Goal: Navigation & Orientation: Find specific page/section

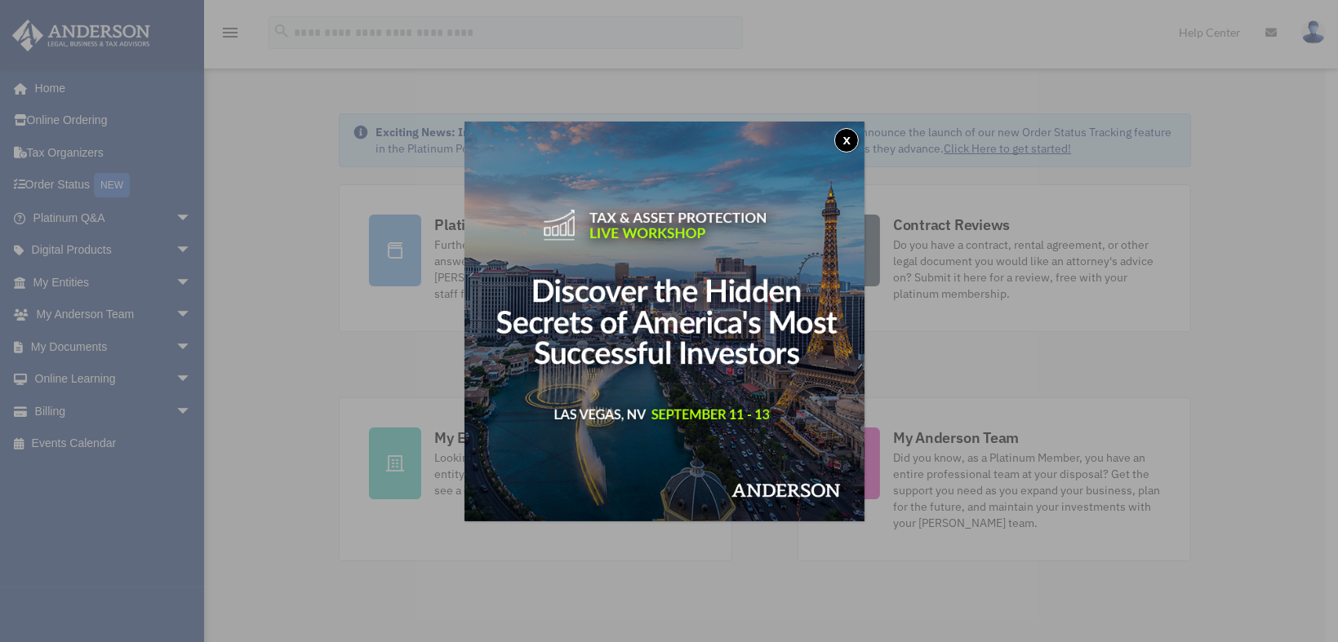
click at [850, 140] on button "x" at bounding box center [846, 140] width 24 height 24
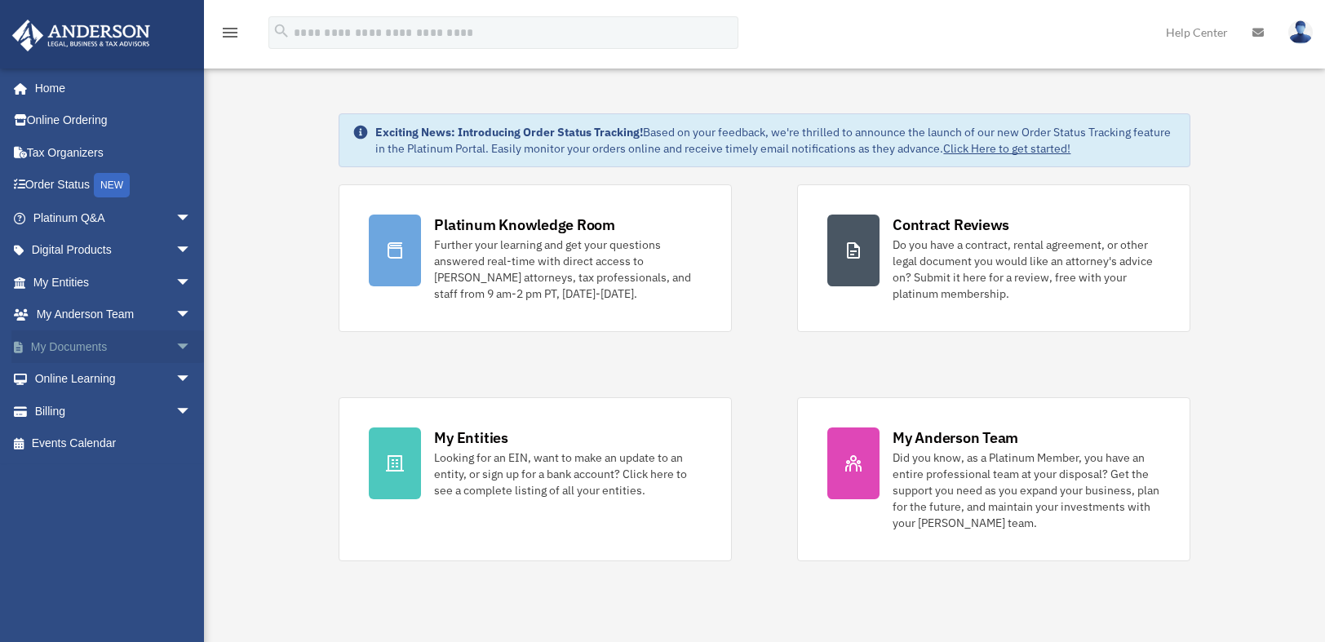
click at [87, 340] on link "My Documents arrow_drop_down" at bounding box center [113, 347] width 205 height 33
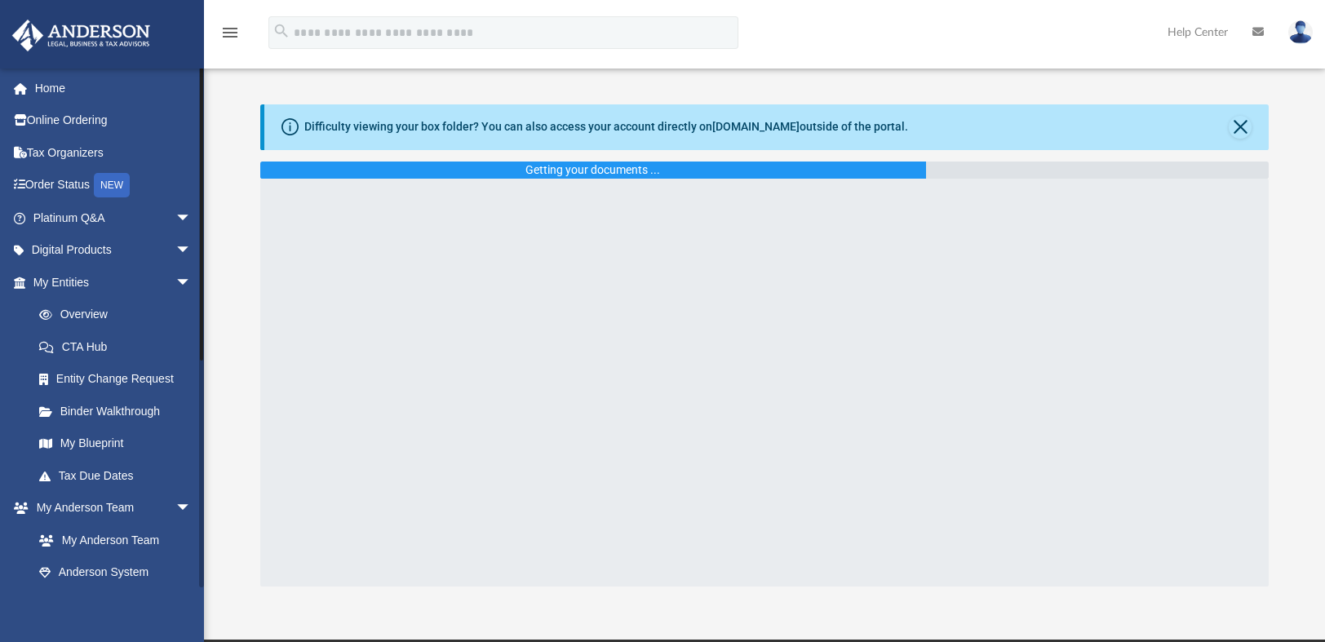
scroll to position [264, 0]
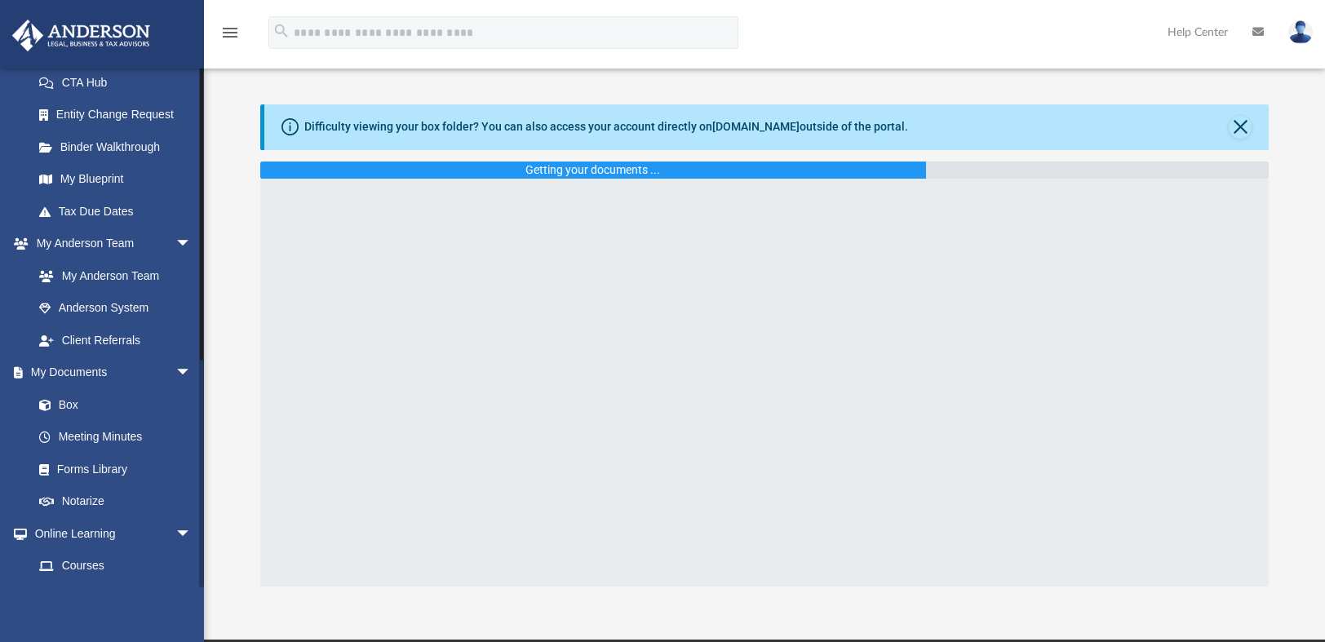
click at [199, 367] on div at bounding box center [201, 328] width 5 height 520
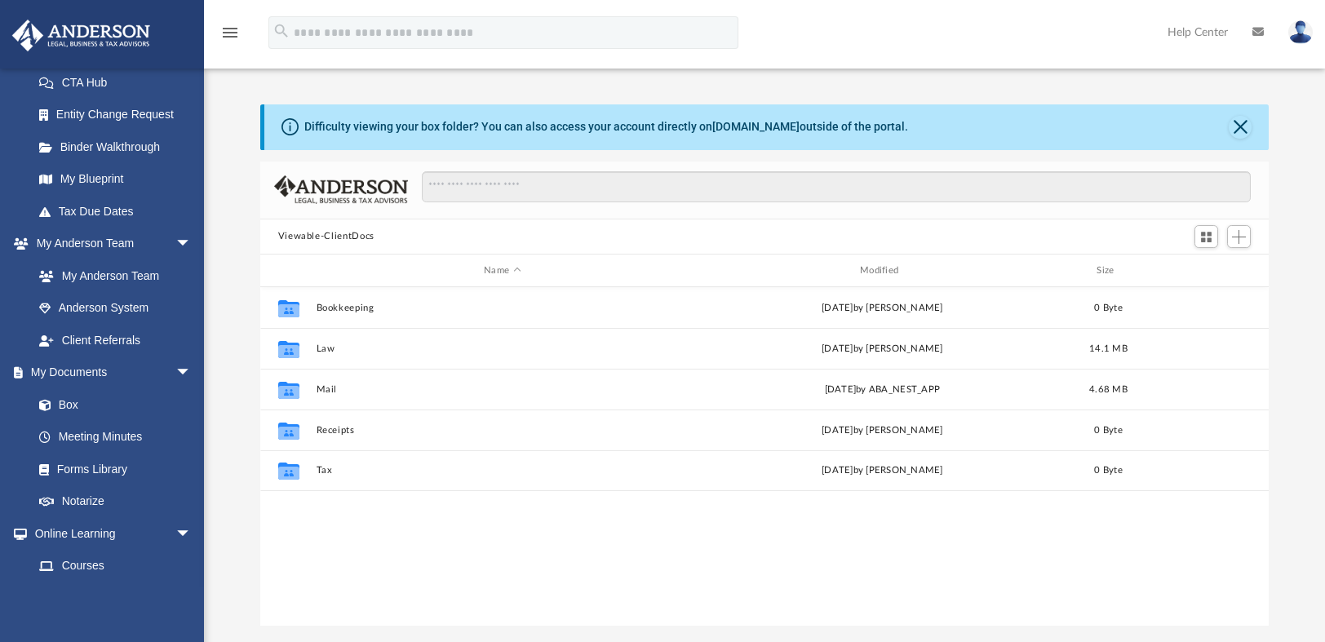
scroll to position [358, 996]
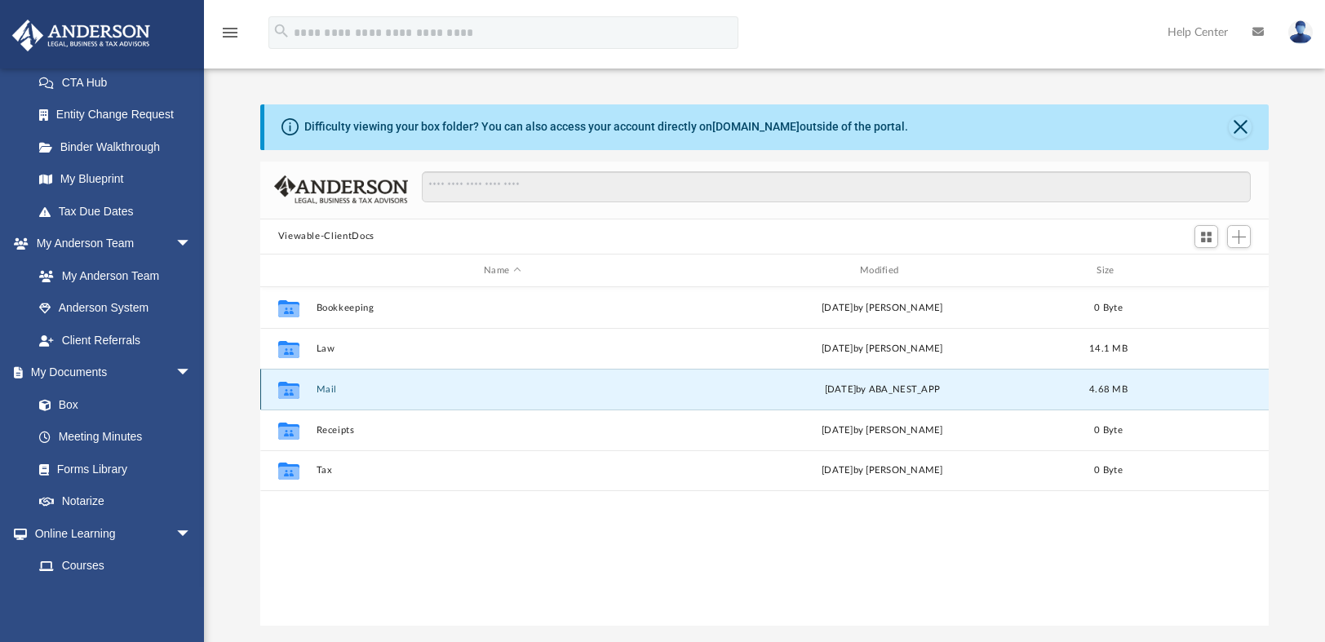
click at [323, 393] on button "Mail" at bounding box center [502, 389] width 373 height 11
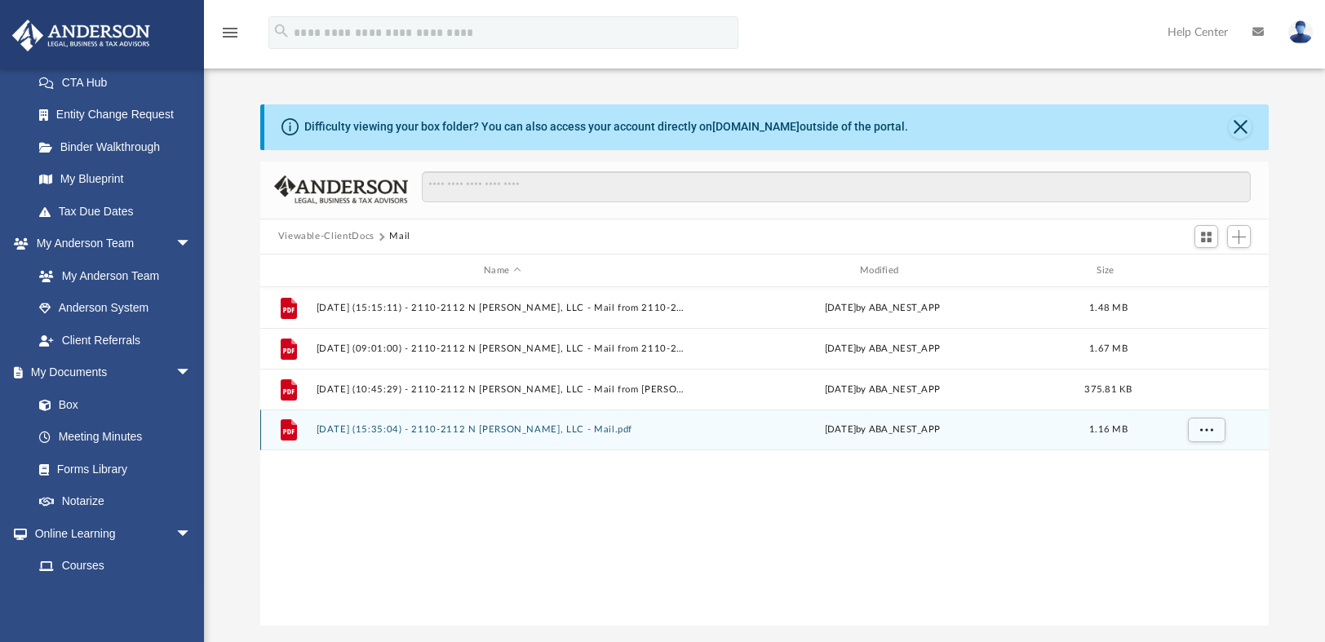
click at [587, 428] on button "2025.08.20 (15:35:04) - 2110-2112 N Stewart, LLC - Mail.pdf" at bounding box center [502, 430] width 373 height 11
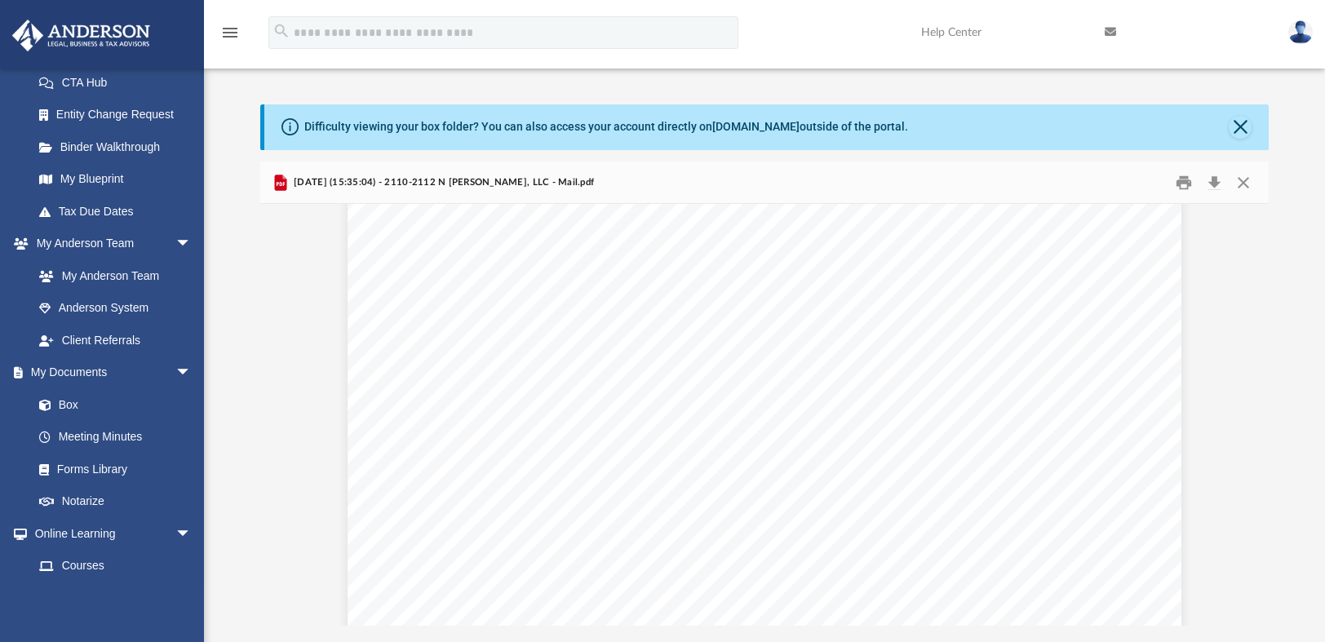
scroll to position [0, 0]
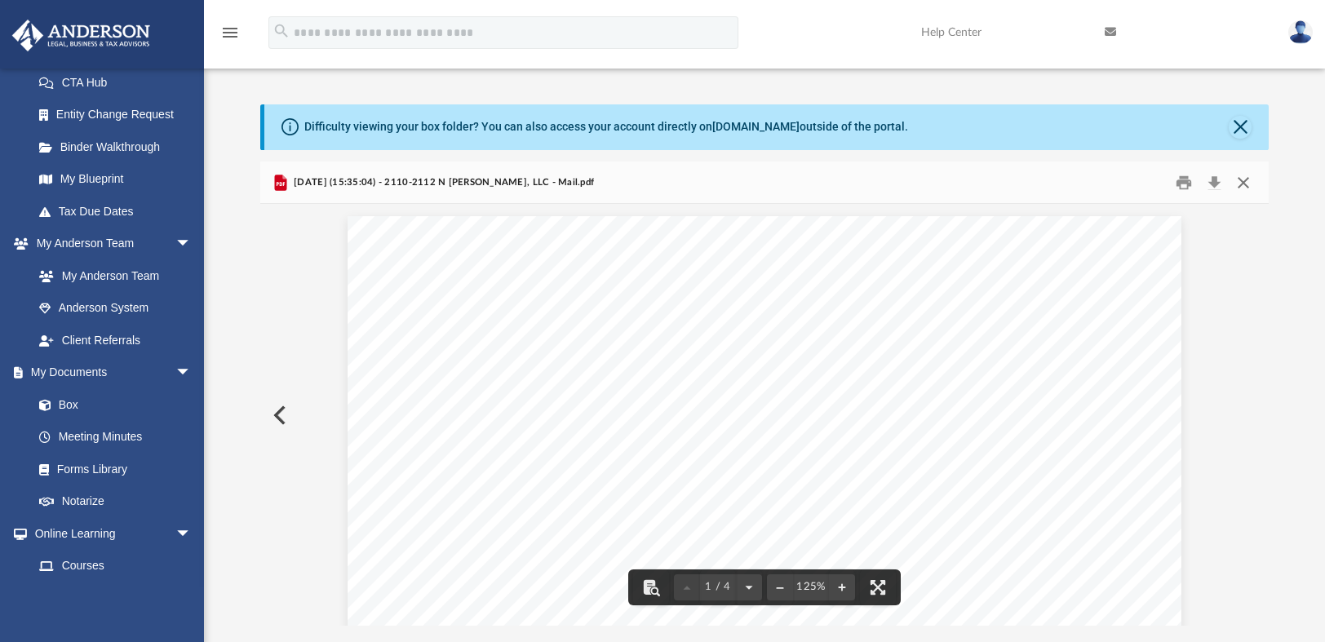
click at [1246, 184] on button "Close" at bounding box center [1243, 182] width 29 height 25
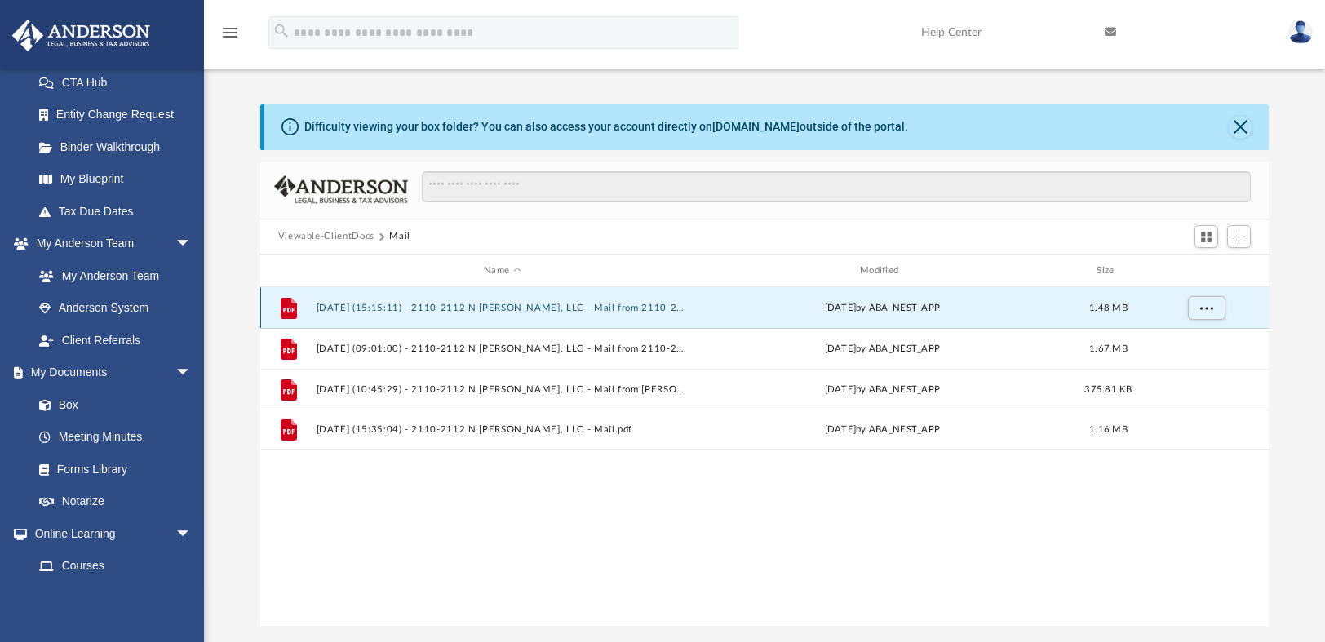
click at [550, 308] on button "2025.06.25 (15:15:11) - 2110-2112 N Stewart, LLC - Mail from 2110-2112 N STEWAR…" at bounding box center [502, 308] width 373 height 11
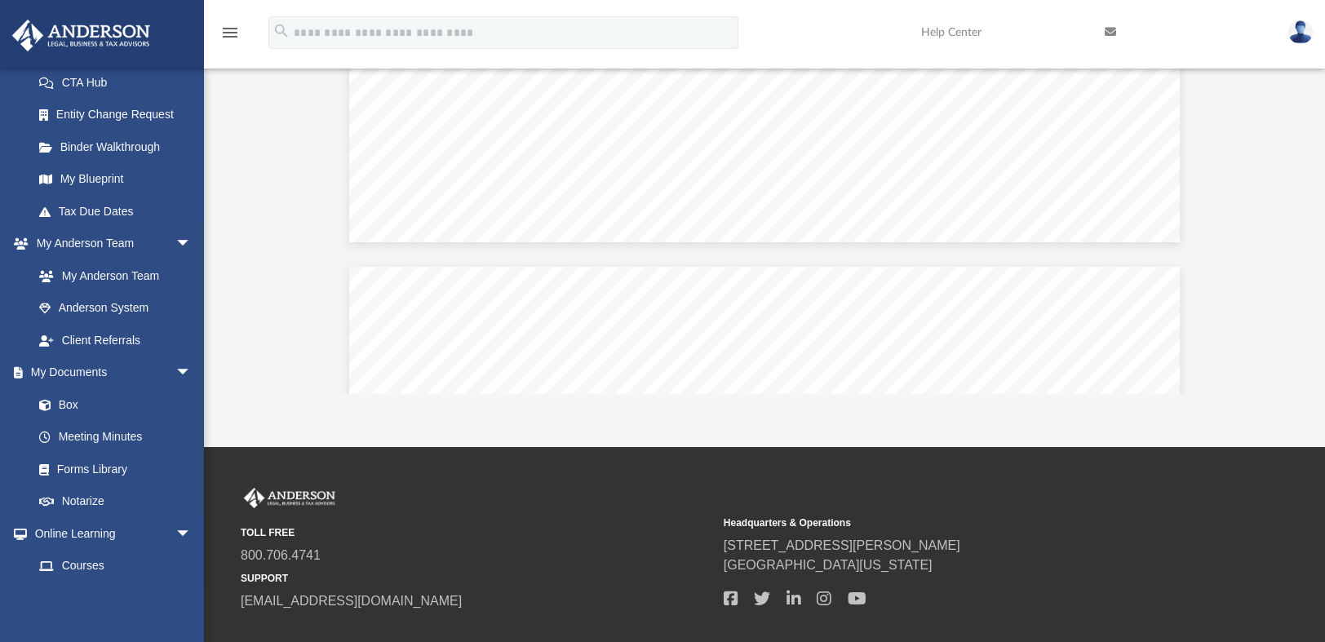
scroll to position [3056, 0]
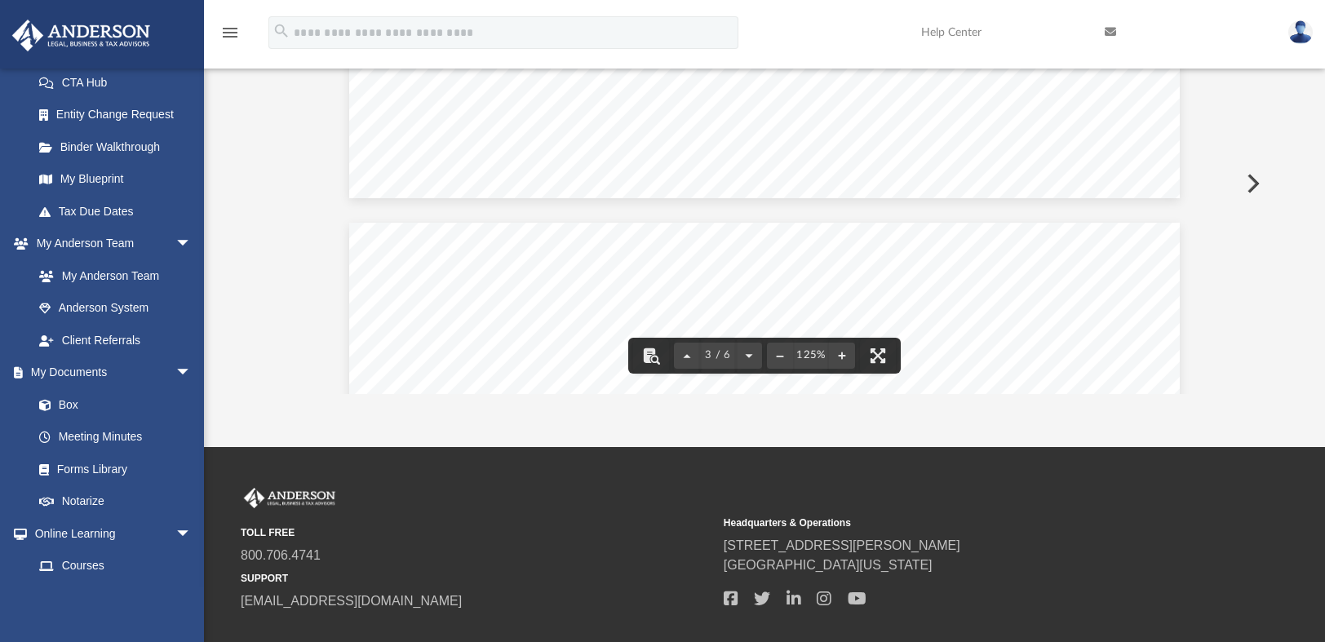
drag, startPoint x: 1262, startPoint y: 179, endPoint x: 1258, endPoint y: 102, distance: 76.8
click at [1258, 102] on div "3 / 6 125%" at bounding box center [765, 182] width 1010 height 421
drag, startPoint x: 1263, startPoint y: 182, endPoint x: 1259, endPoint y: 153, distance: 28.8
click at [1259, 153] on div "3 / 6 125%" at bounding box center [765, 182] width 1010 height 421
drag, startPoint x: 1259, startPoint y: 181, endPoint x: 1260, endPoint y: 166, distance: 15.5
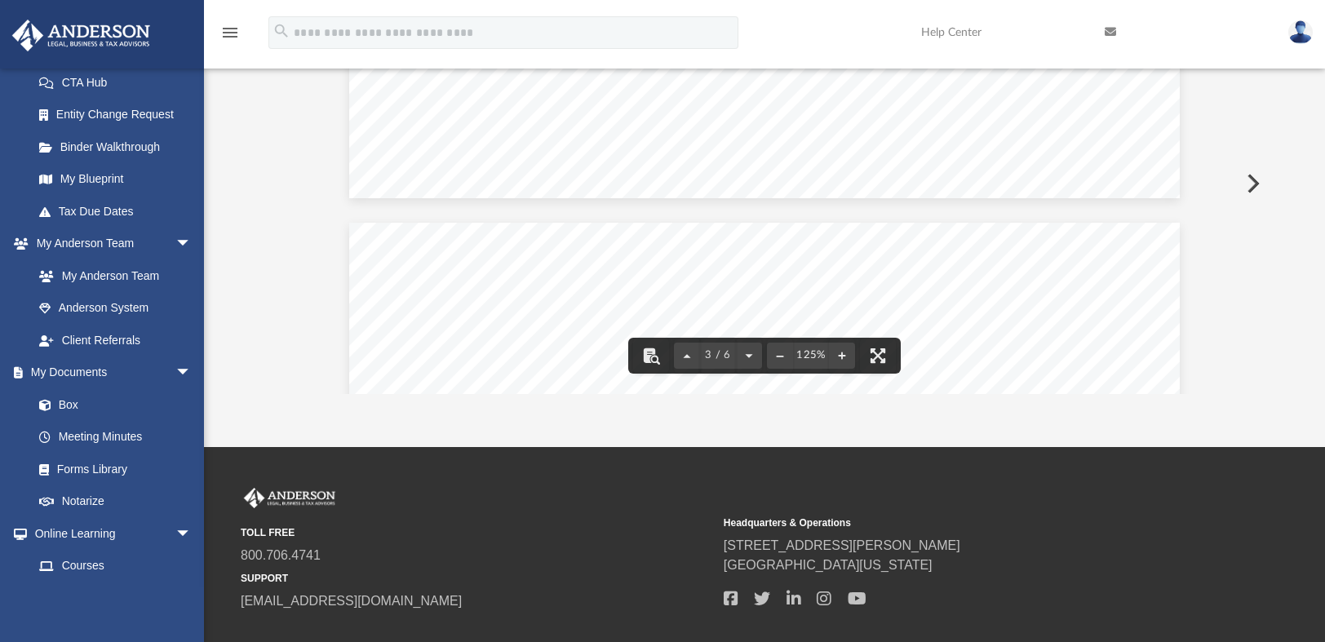
click at [1260, 166] on button "Preview" at bounding box center [1252, 184] width 36 height 46
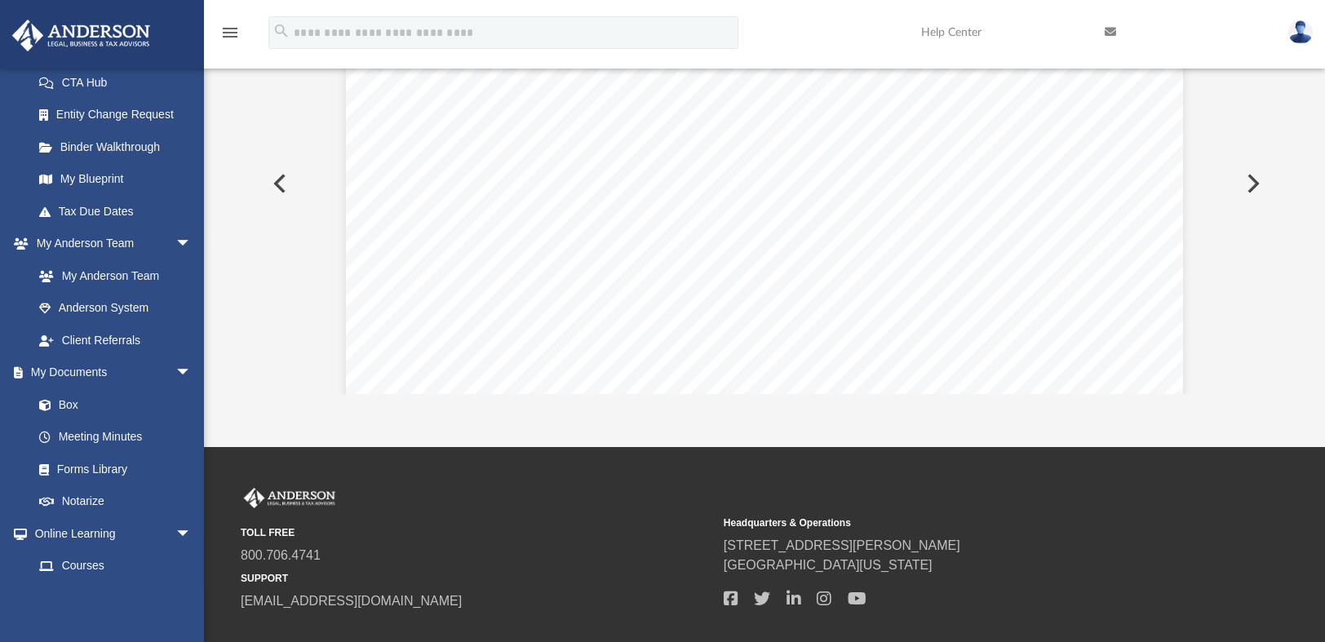
scroll to position [161, 0]
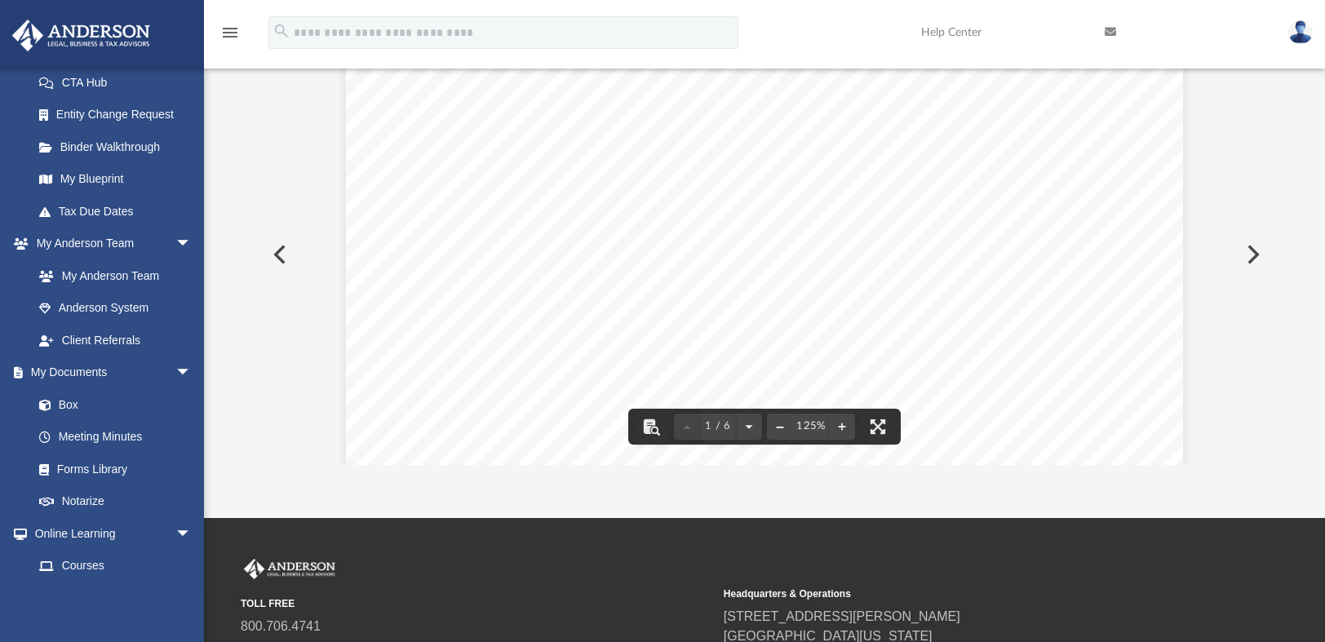
click at [780, 425] on button "File preview" at bounding box center [780, 427] width 26 height 36
click at [274, 242] on button "Preview" at bounding box center [278, 255] width 36 height 46
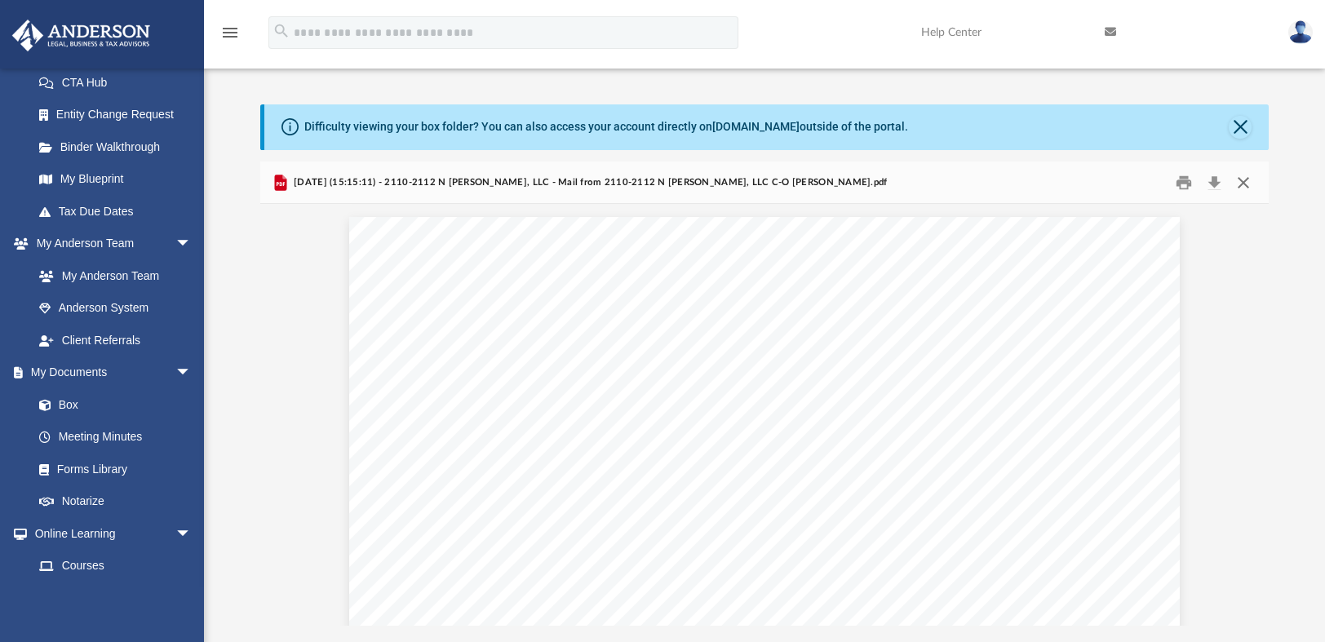
click at [1247, 181] on button "Close" at bounding box center [1243, 182] width 29 height 25
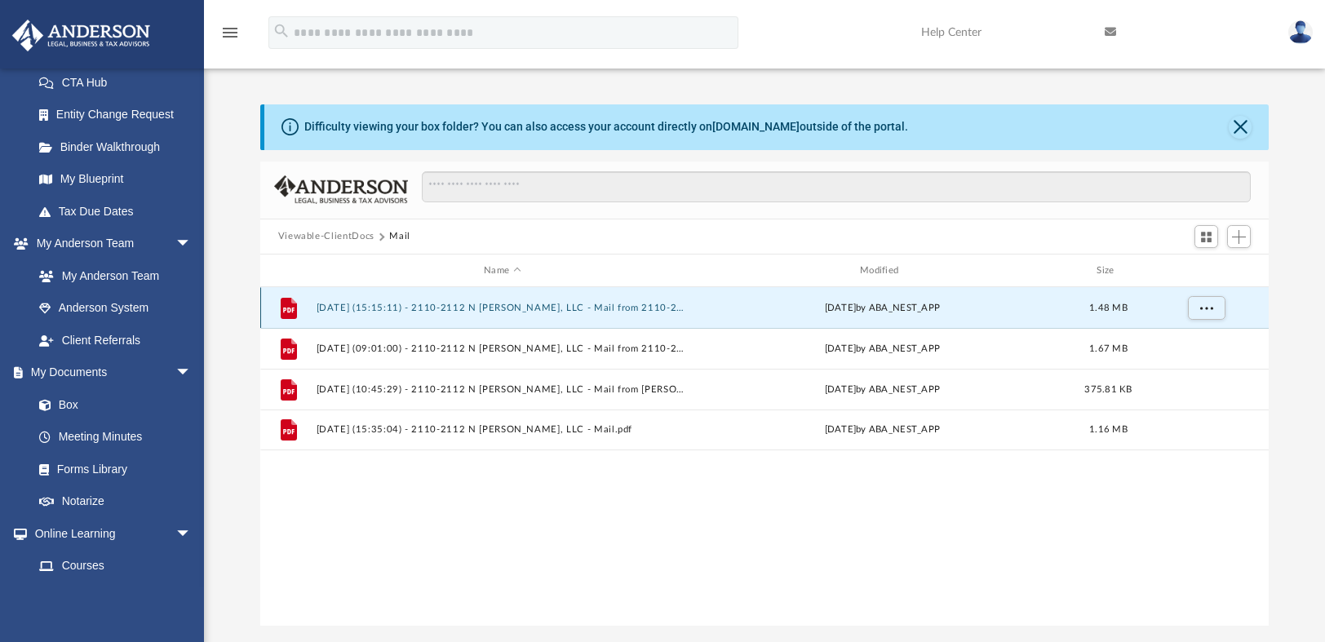
click at [377, 305] on button "2025.06.25 (15:15:11) - 2110-2112 N Stewart, LLC - Mail from 2110-2112 N STEWAR…" at bounding box center [502, 308] width 373 height 11
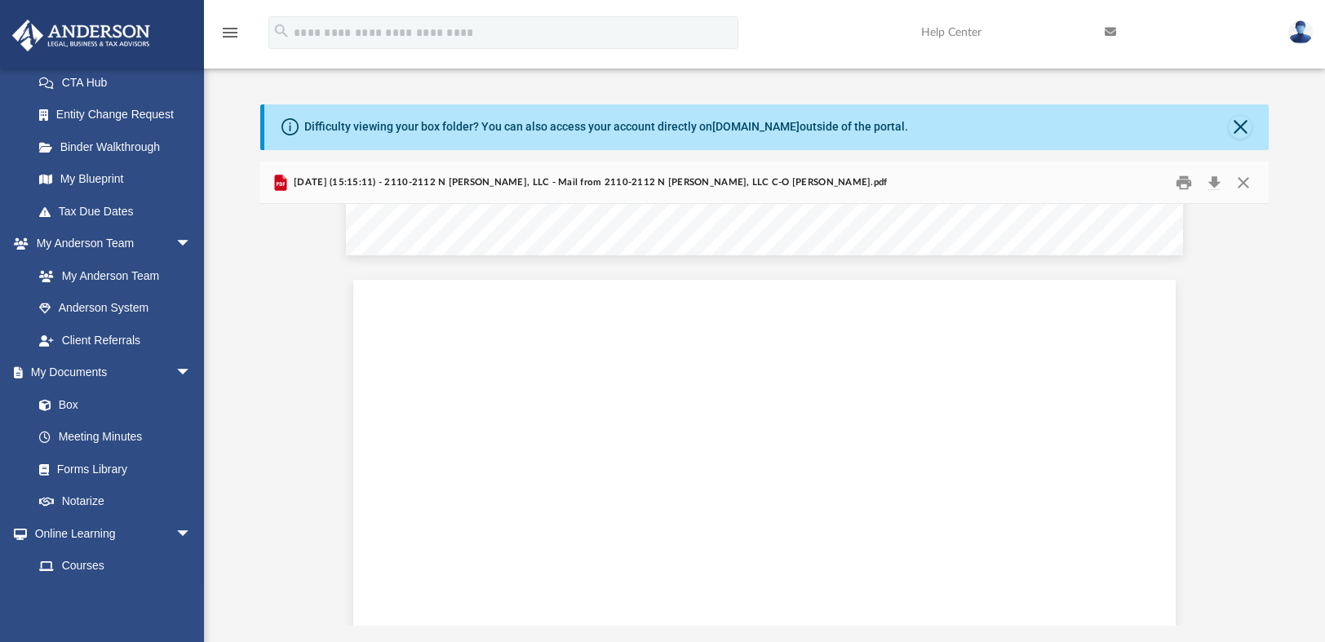
scroll to position [4515, 0]
click at [1280, 474] on div "Difficulty viewing your box folder? You can also access your account directly o…" at bounding box center [764, 365] width 1121 height 522
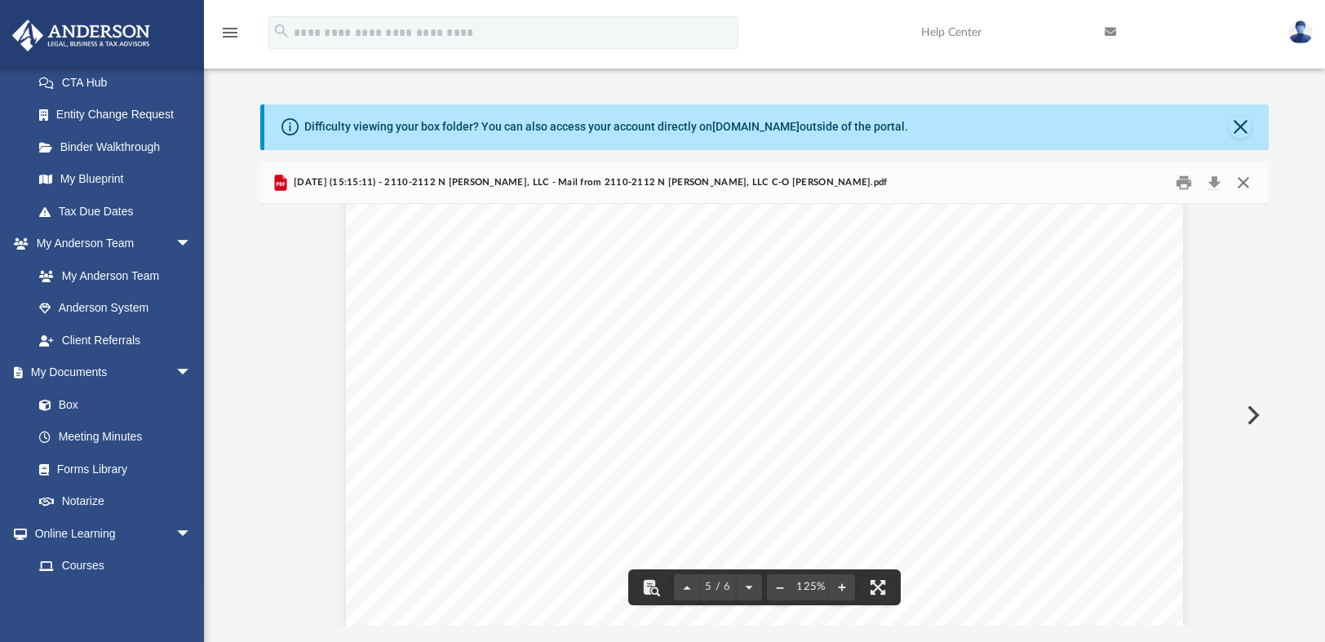
click at [1244, 180] on button "Close" at bounding box center [1243, 182] width 29 height 25
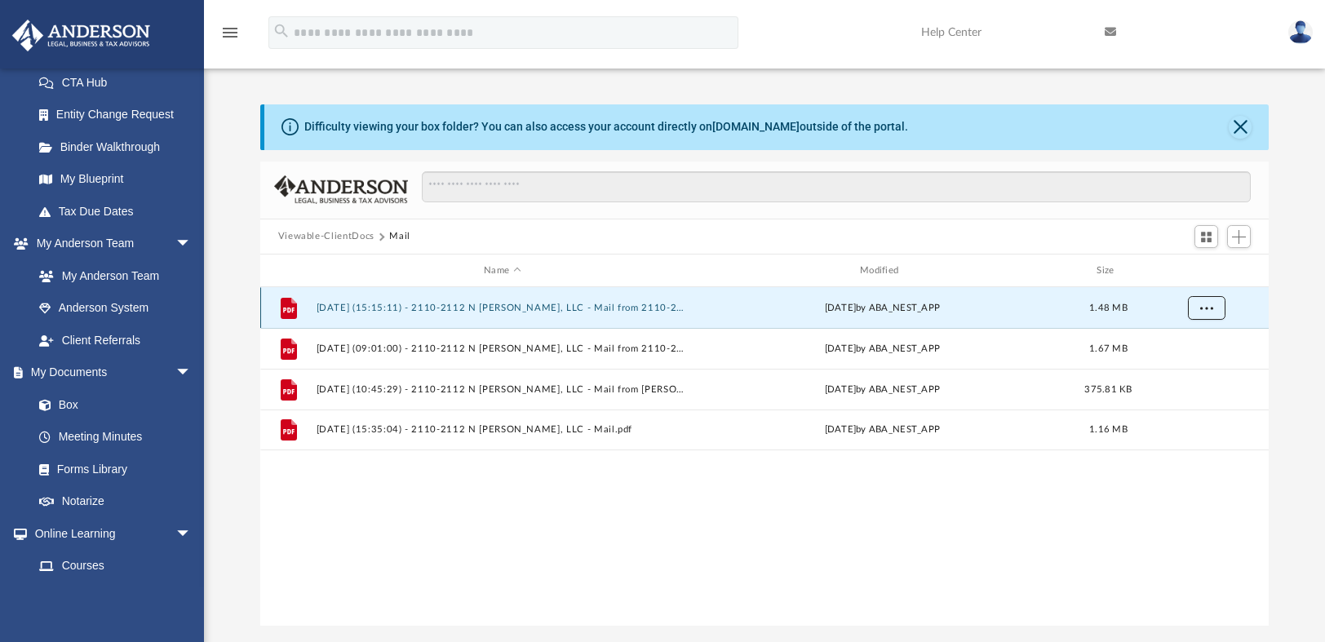
click at [1209, 311] on span "More options" at bounding box center [1206, 308] width 13 height 9
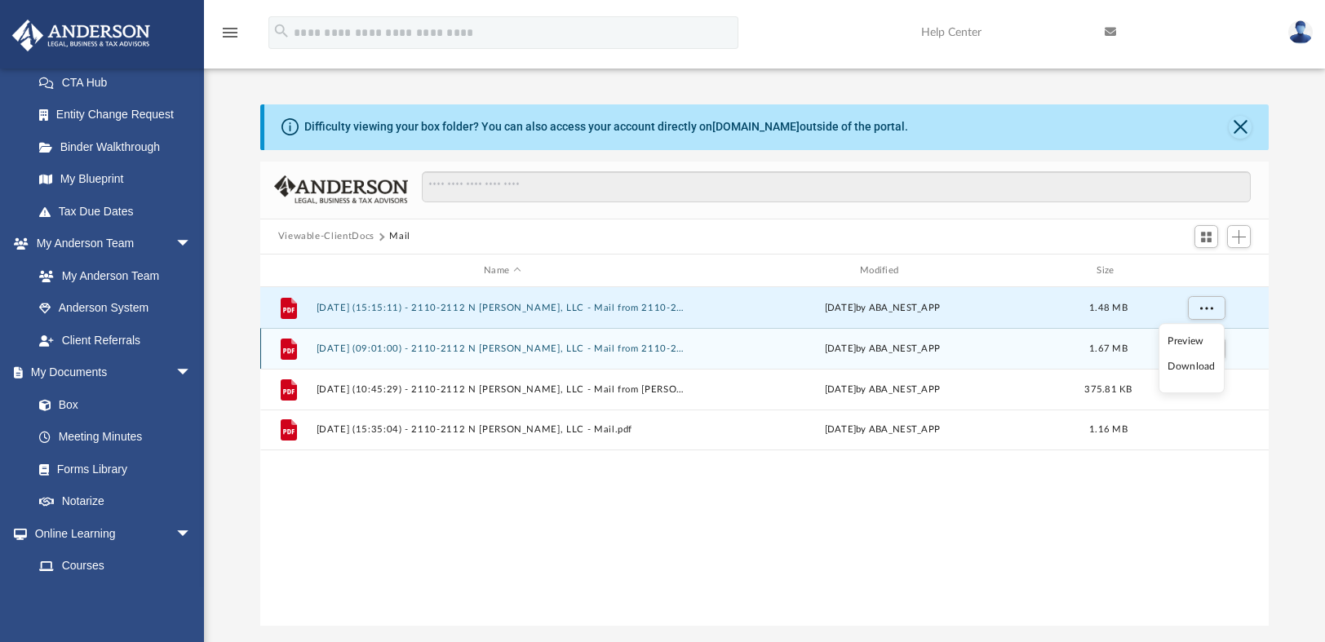
click at [518, 346] on button "2025.07.28 (09:01:00) - 2110-2112 N Stewart, LLC - Mail from 2110-2112 N STEWAR…" at bounding box center [502, 349] width 373 height 11
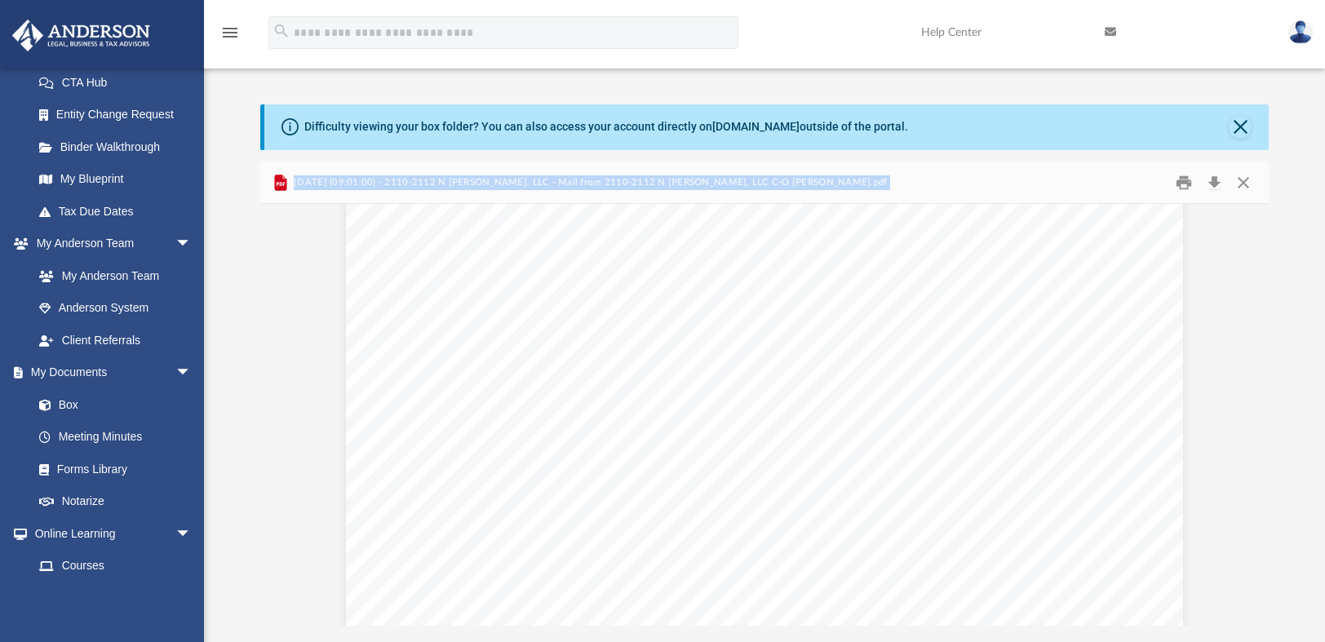
scroll to position [0, 0]
click at [1187, 179] on button "Print" at bounding box center [1184, 182] width 33 height 25
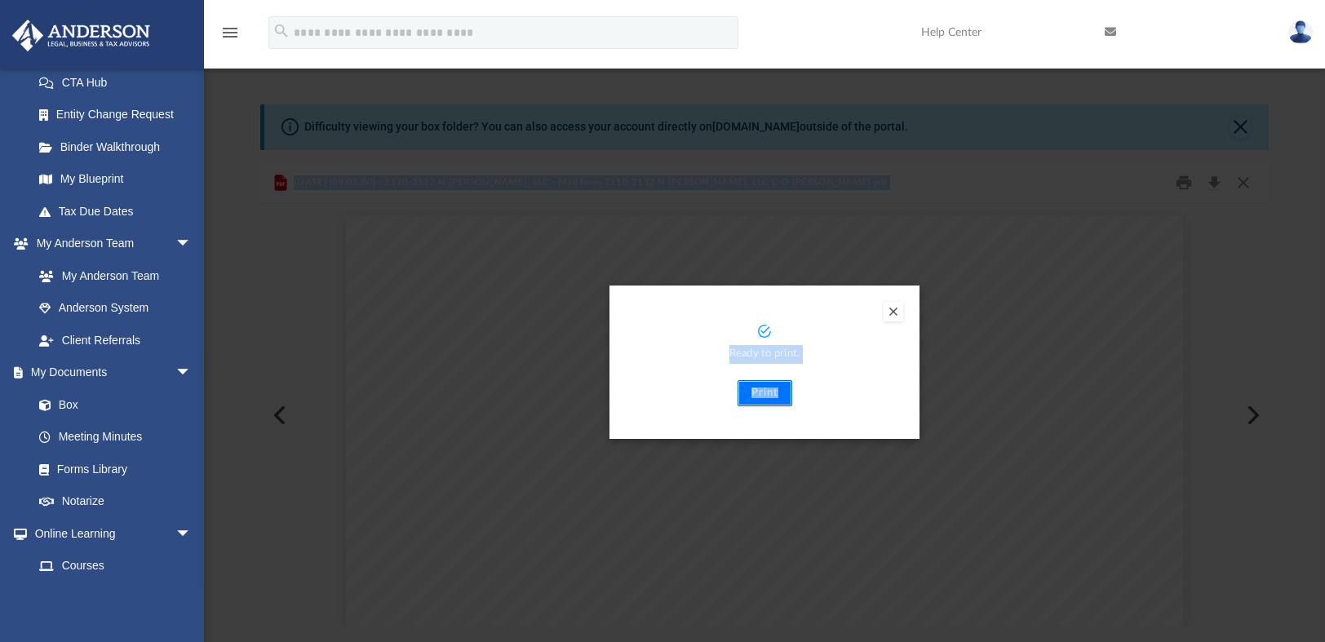
click at [763, 391] on button "Print" at bounding box center [765, 393] width 55 height 26
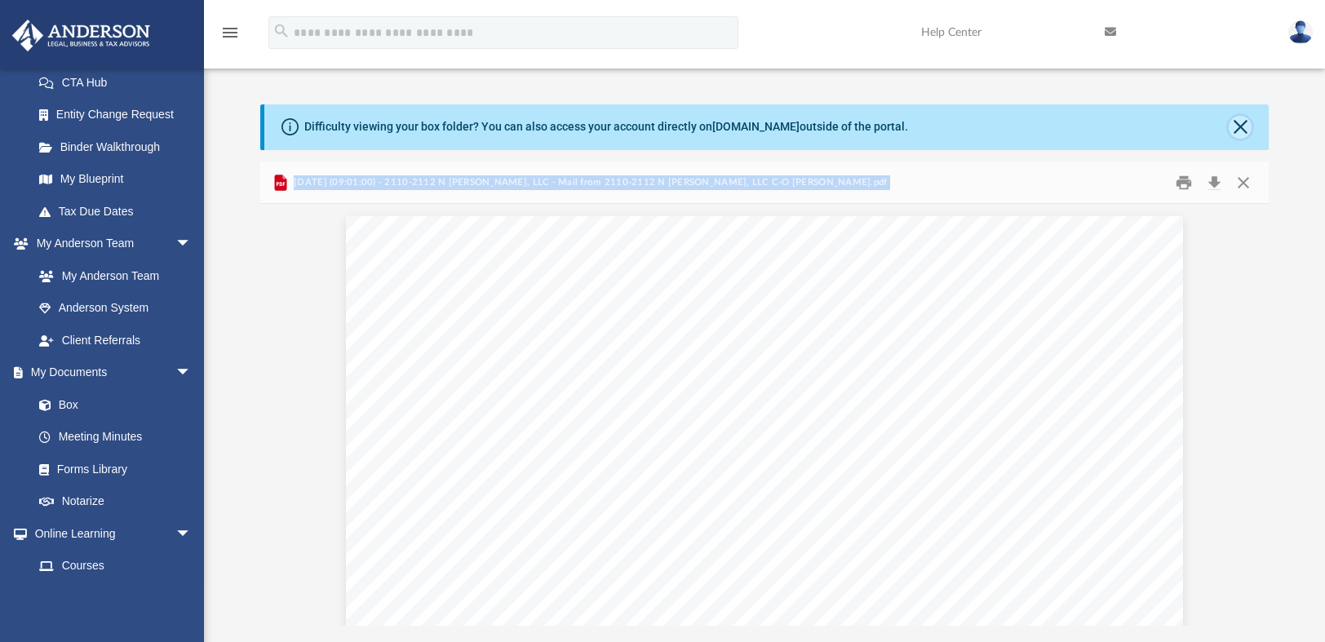
click at [1241, 117] on button "Close" at bounding box center [1240, 127] width 23 height 23
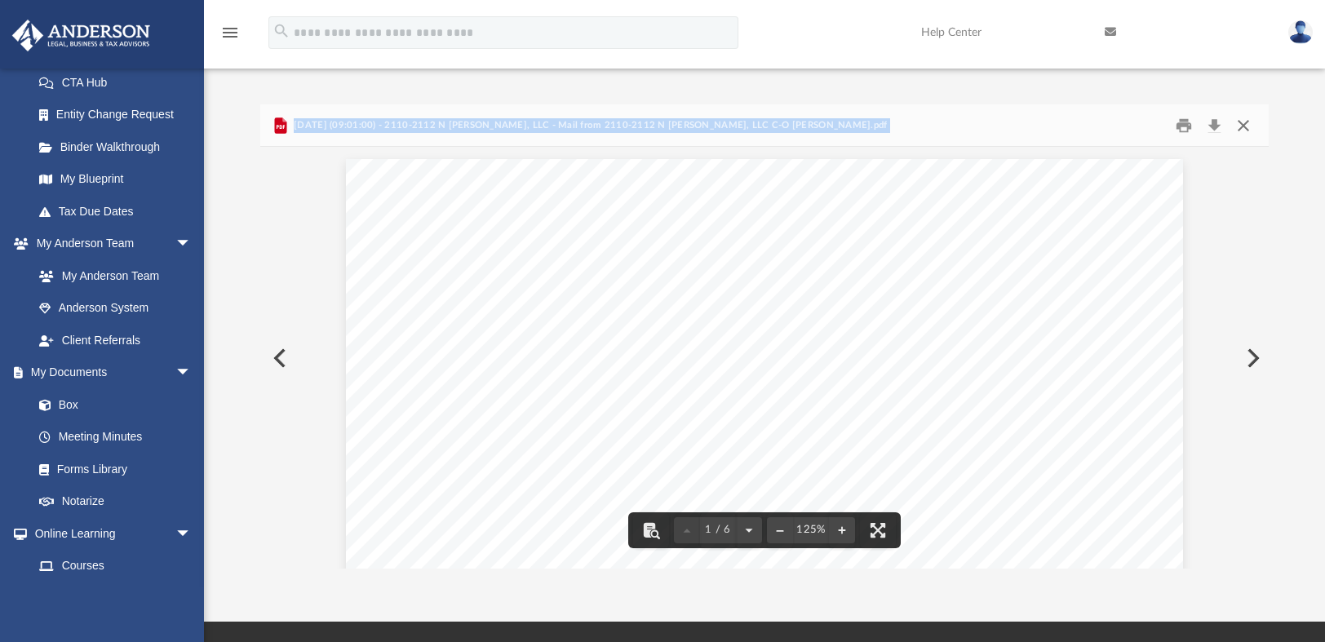
click at [1241, 122] on button "Close" at bounding box center [1243, 125] width 29 height 25
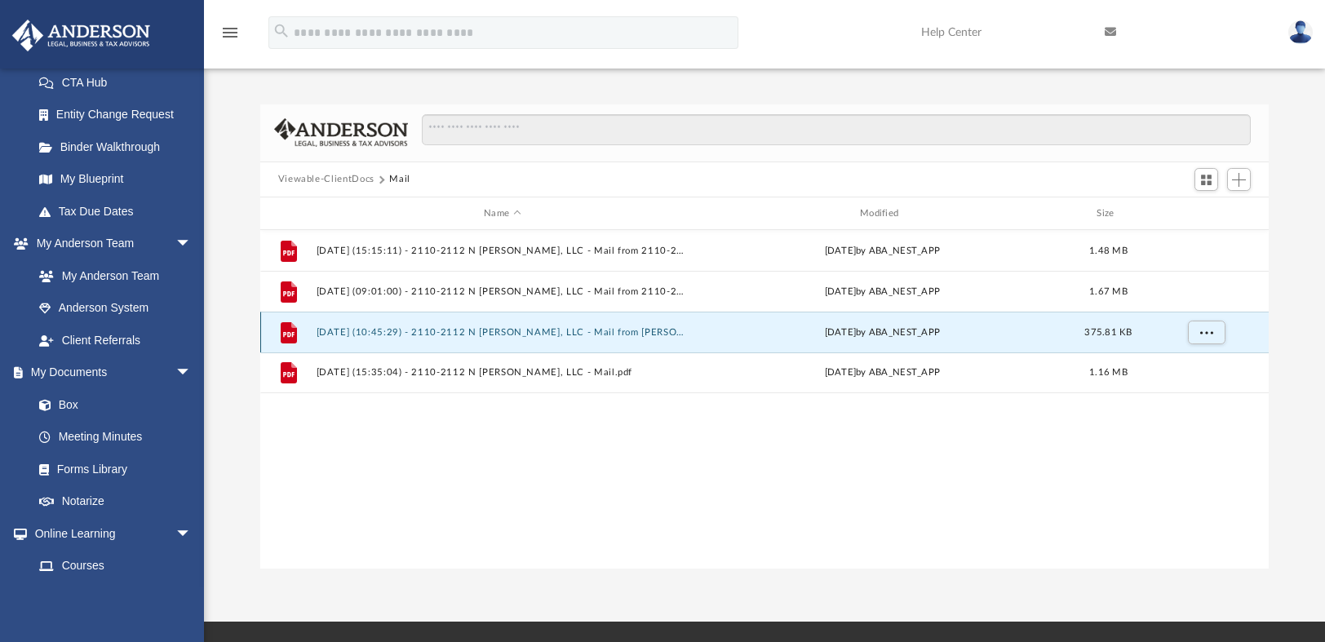
click at [459, 334] on button "2025.08.08 (10:45:29) - 2110-2112 N Stewart, LLC - Mail from ANDREW SHAPIRO.pdf" at bounding box center [502, 332] width 373 height 11
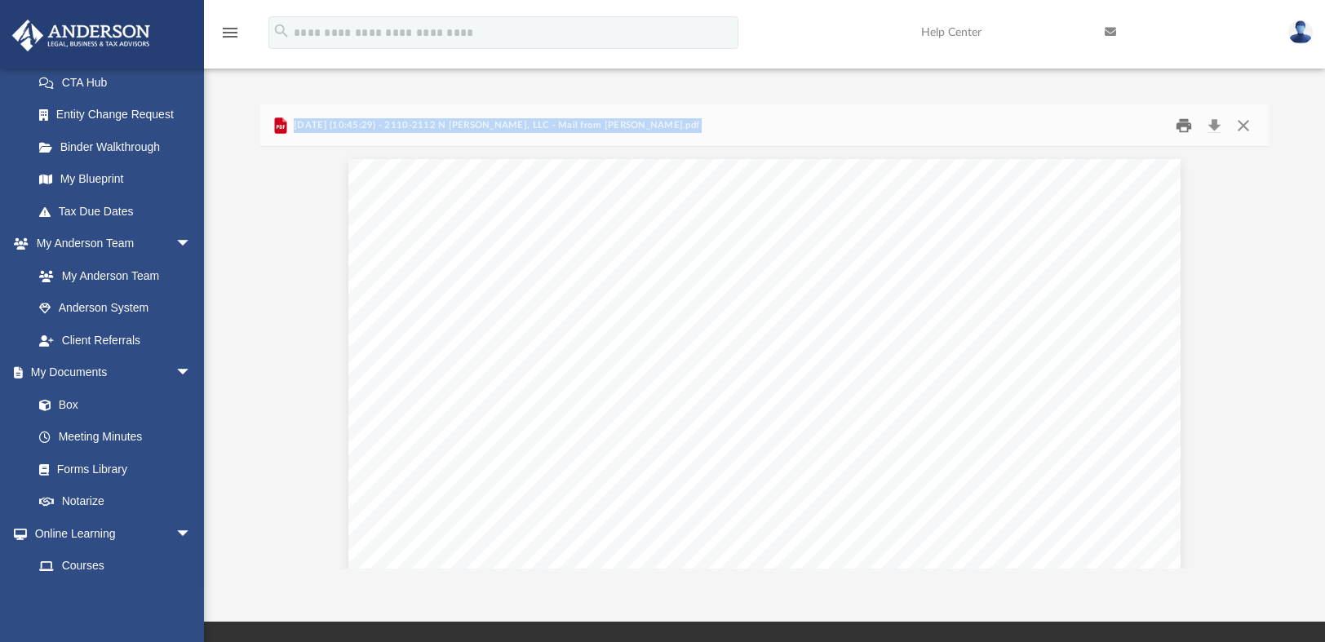
click at [1187, 123] on button "Print" at bounding box center [1184, 125] width 33 height 25
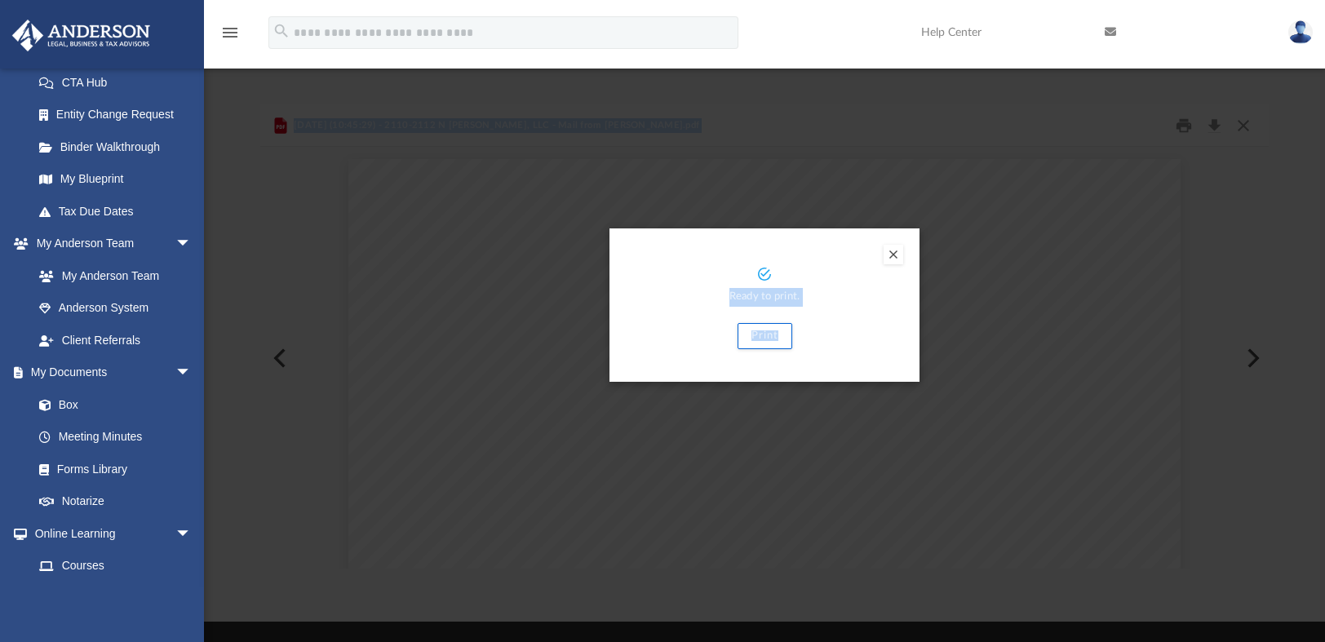
click at [876, 233] on div "Ready to print. Print" at bounding box center [765, 305] width 310 height 153
click at [889, 255] on button "Preview" at bounding box center [894, 255] width 20 height 20
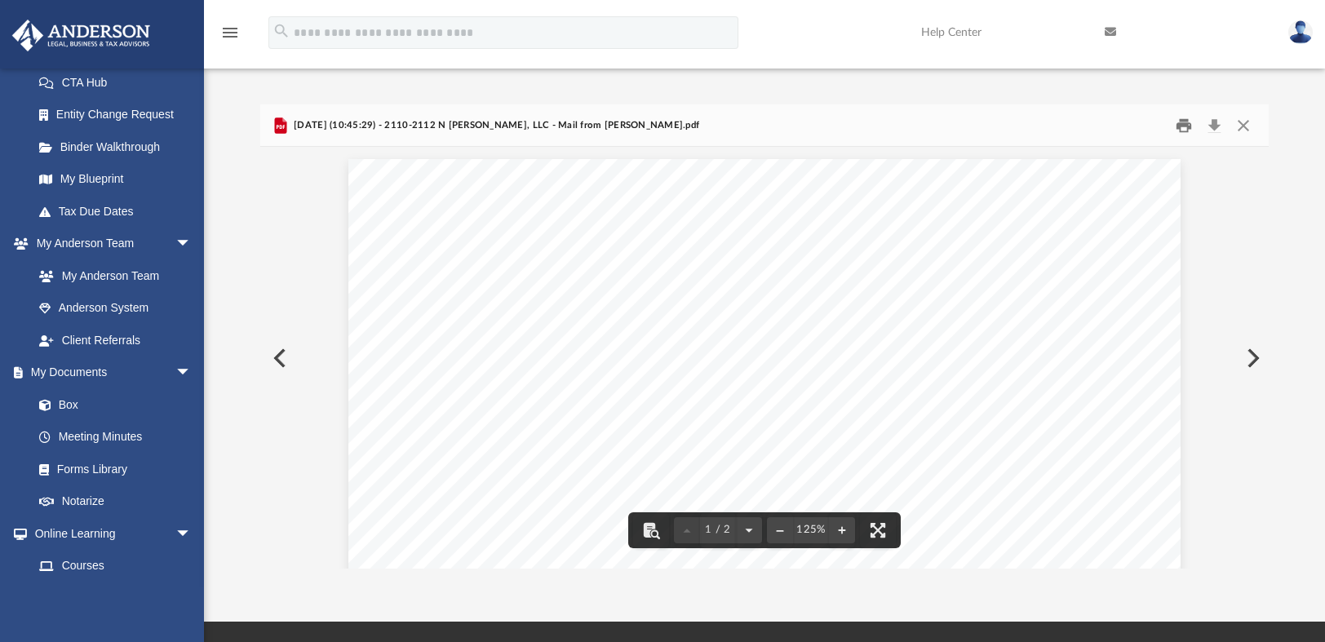
click at [1183, 124] on button "Print" at bounding box center [1184, 125] width 33 height 25
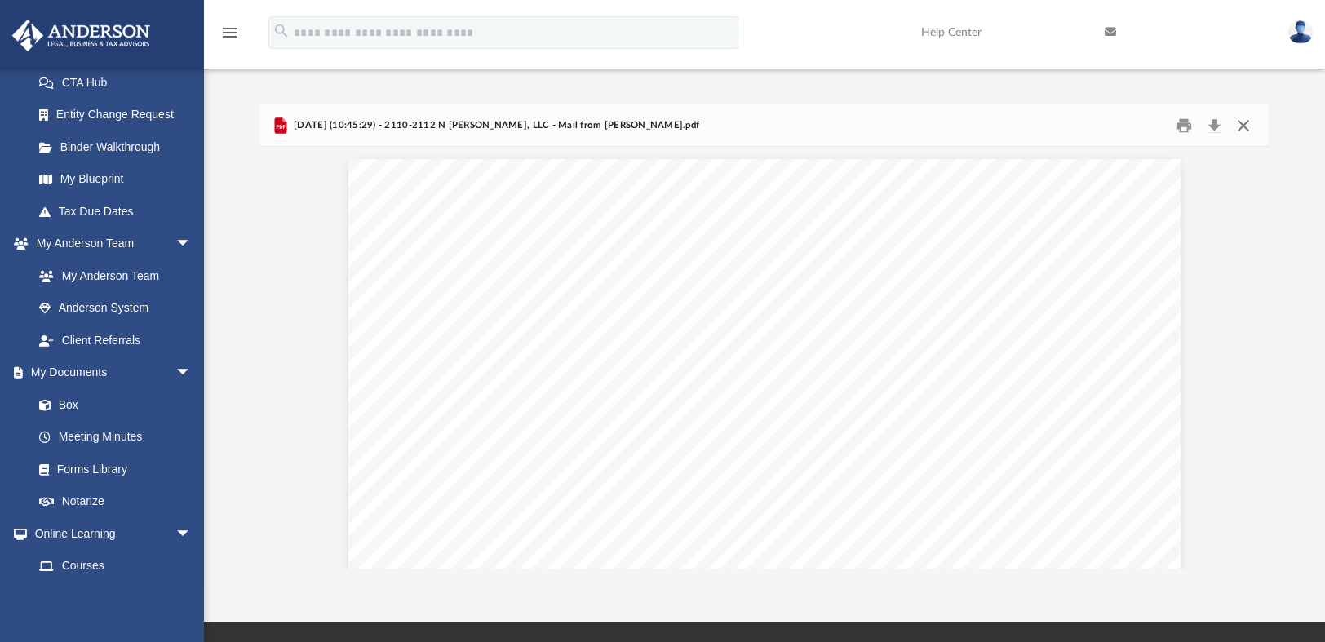
click at [1245, 125] on button "Close" at bounding box center [1243, 125] width 29 height 25
click at [1245, 125] on input "Search files and folders" at bounding box center [836, 129] width 829 height 31
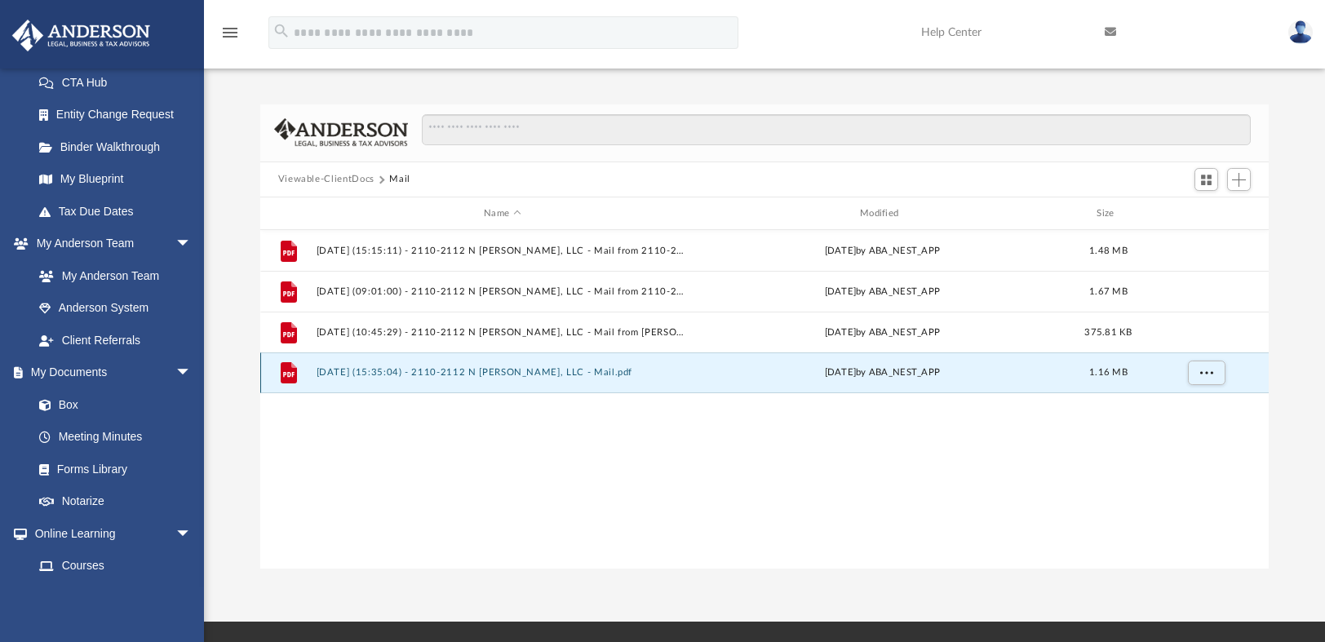
click at [418, 371] on button "2025.08.20 (15:35:04) - 2110-2112 N Stewart, LLC - Mail.pdf" at bounding box center [502, 373] width 373 height 11
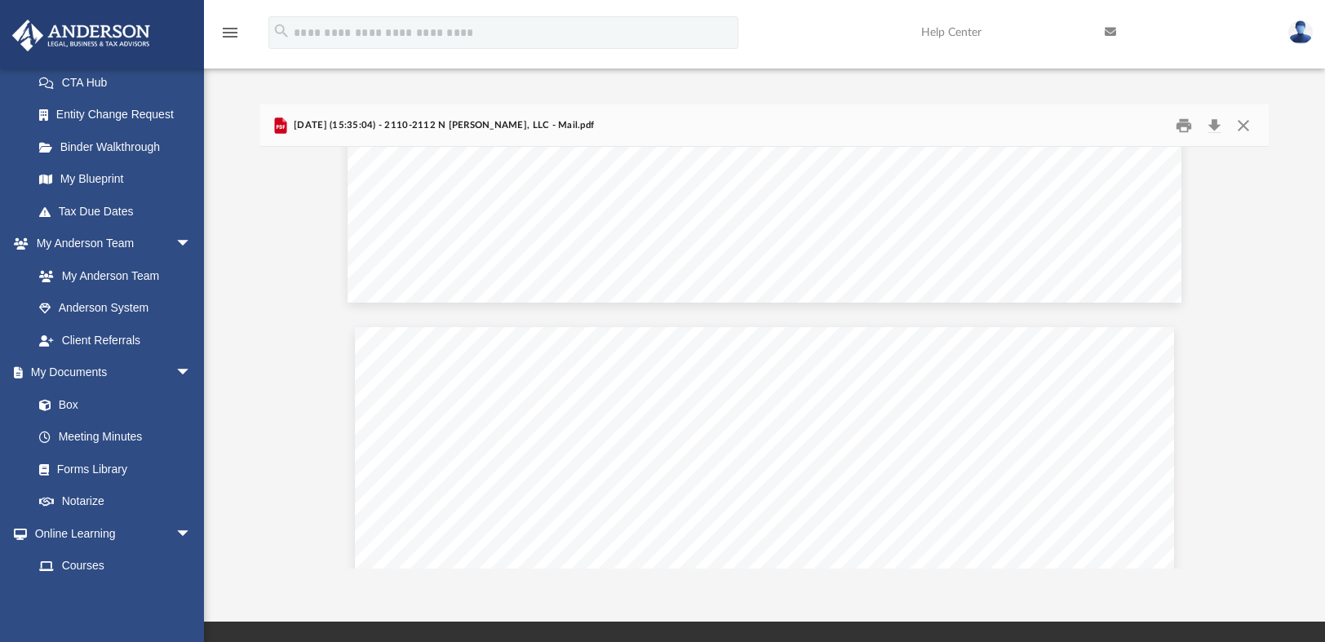
scroll to position [1335, 0]
drag, startPoint x: 1273, startPoint y: 283, endPoint x: 1270, endPoint y: 167, distance: 115.9
click at [1270, 167] on div "Difficulty viewing your box folder? You can also access your account directly o…" at bounding box center [764, 336] width 1121 height 464
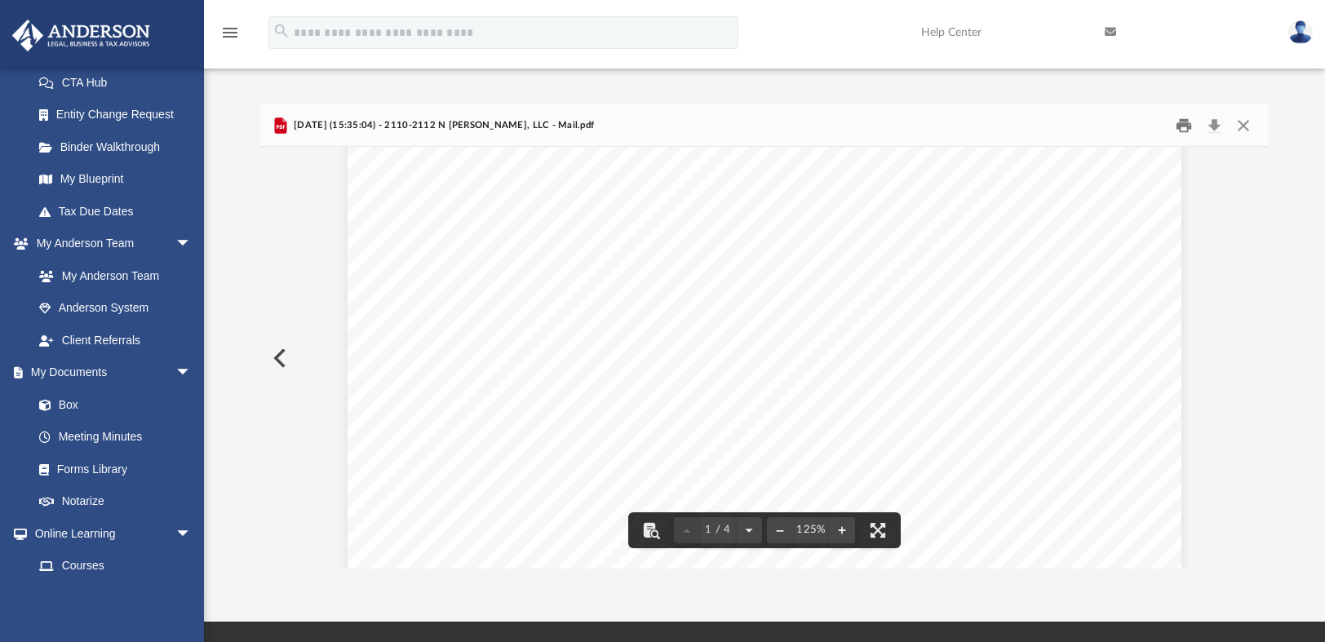
click at [1185, 125] on button "Print" at bounding box center [1184, 125] width 33 height 25
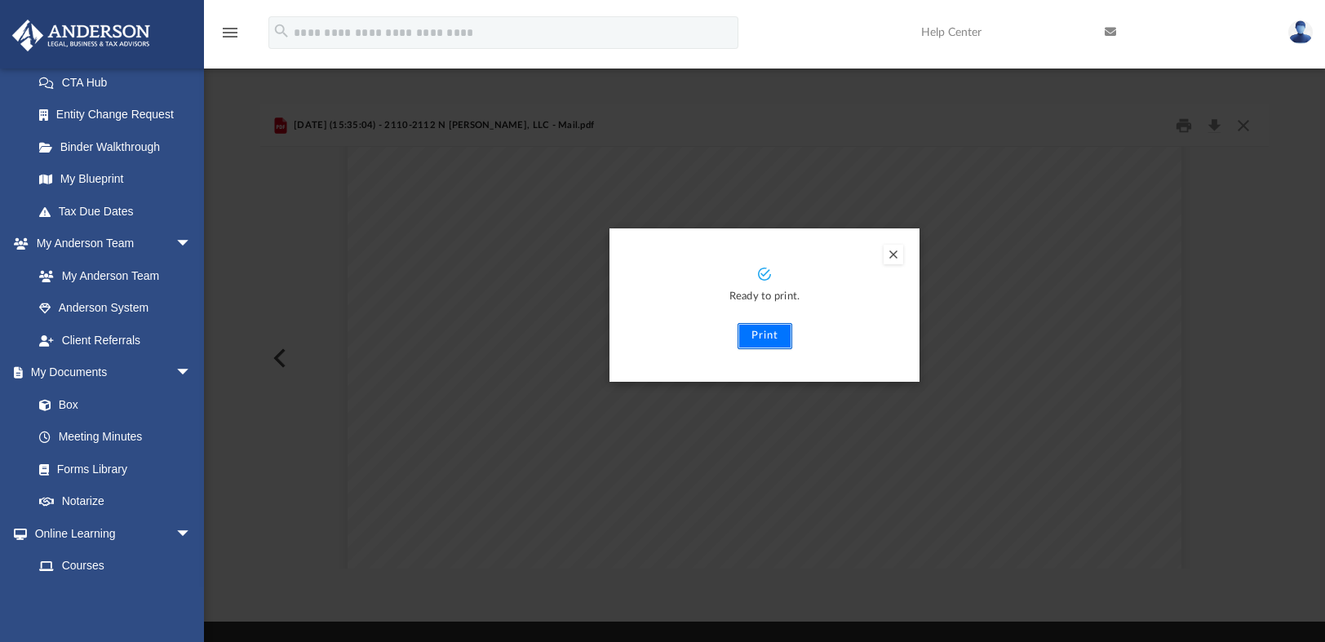
click at [773, 334] on button "Print" at bounding box center [765, 336] width 55 height 26
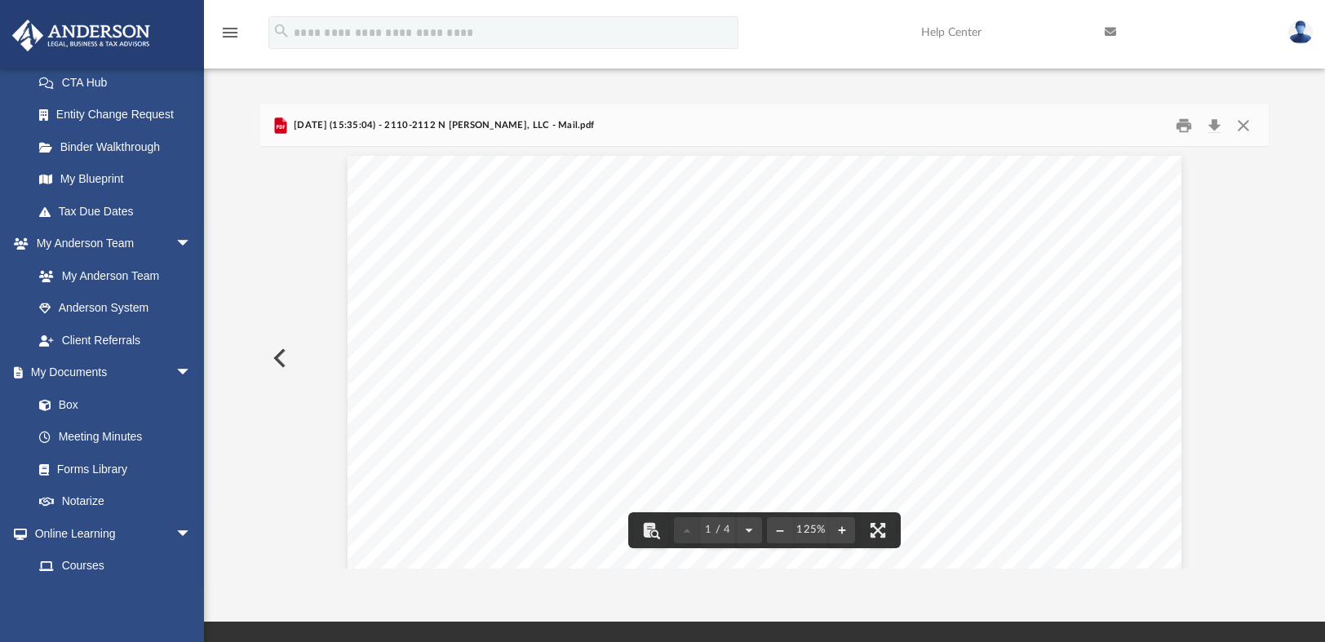
scroll to position [0, 0]
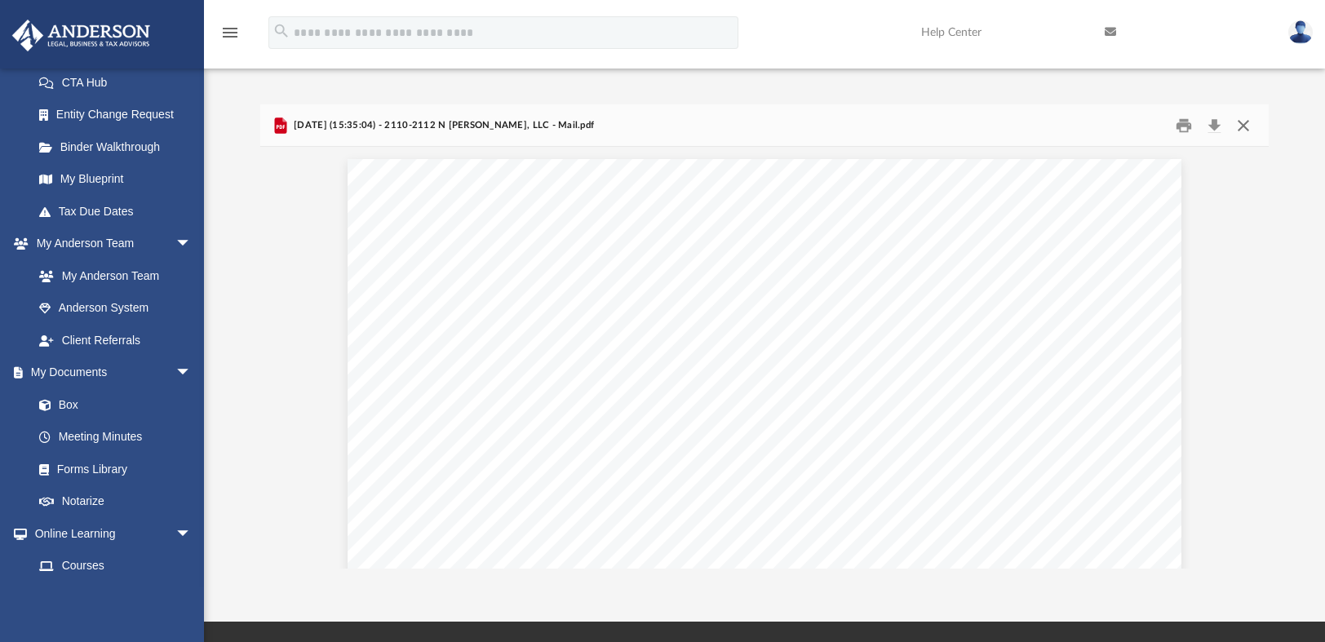
click at [1242, 126] on button "Close" at bounding box center [1243, 125] width 29 height 25
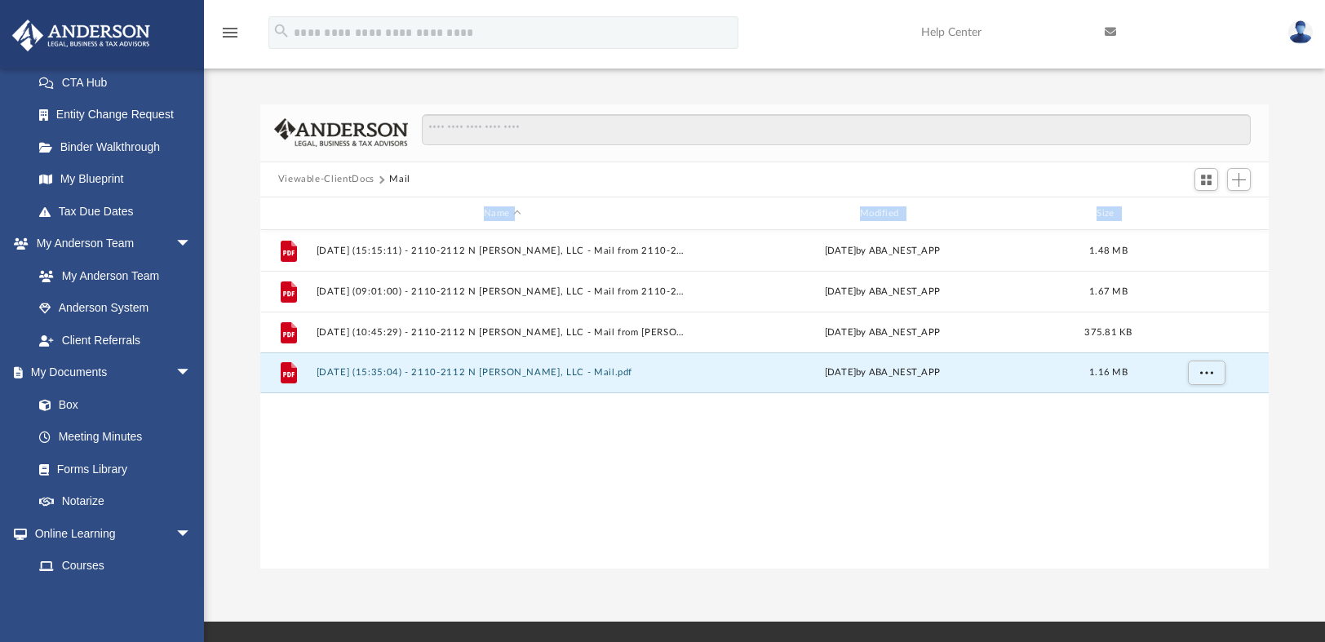
click at [832, 450] on div "File 2025.06.25 (15:15:11) - 2110-2112 N Stewart, LLC - Mail from 2110-2112 N S…" at bounding box center [765, 399] width 1010 height 338
click at [1200, 370] on span "More options" at bounding box center [1206, 372] width 13 height 9
click at [1025, 420] on div "File 2025.06.25 (15:15:11) - 2110-2112 N Stewart, LLC - Mail from 2110-2112 N S…" at bounding box center [765, 399] width 1010 height 338
click at [348, 379] on div "File 2025.08.20 (15:35:04) - 2110-2112 N Stewart, LLC - Mail.pdf Wed Aug 20 202…" at bounding box center [765, 373] width 1010 height 41
click at [526, 75] on div "Difficulty viewing your box folder? You can also access your account directly o…" at bounding box center [764, 319] width 1121 height 499
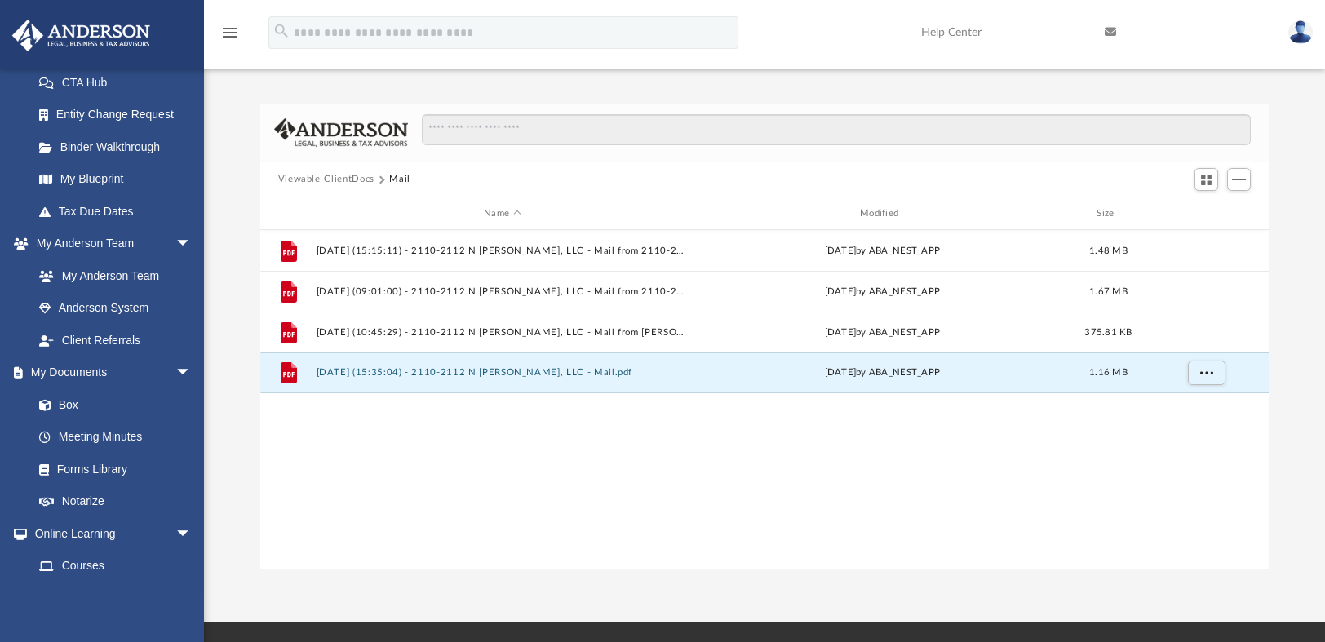
click at [393, 444] on div "File 2025.06.25 (15:15:11) - 2110-2112 N Stewart, LLC - Mail from 2110-2112 N S…" at bounding box center [765, 399] width 1010 height 338
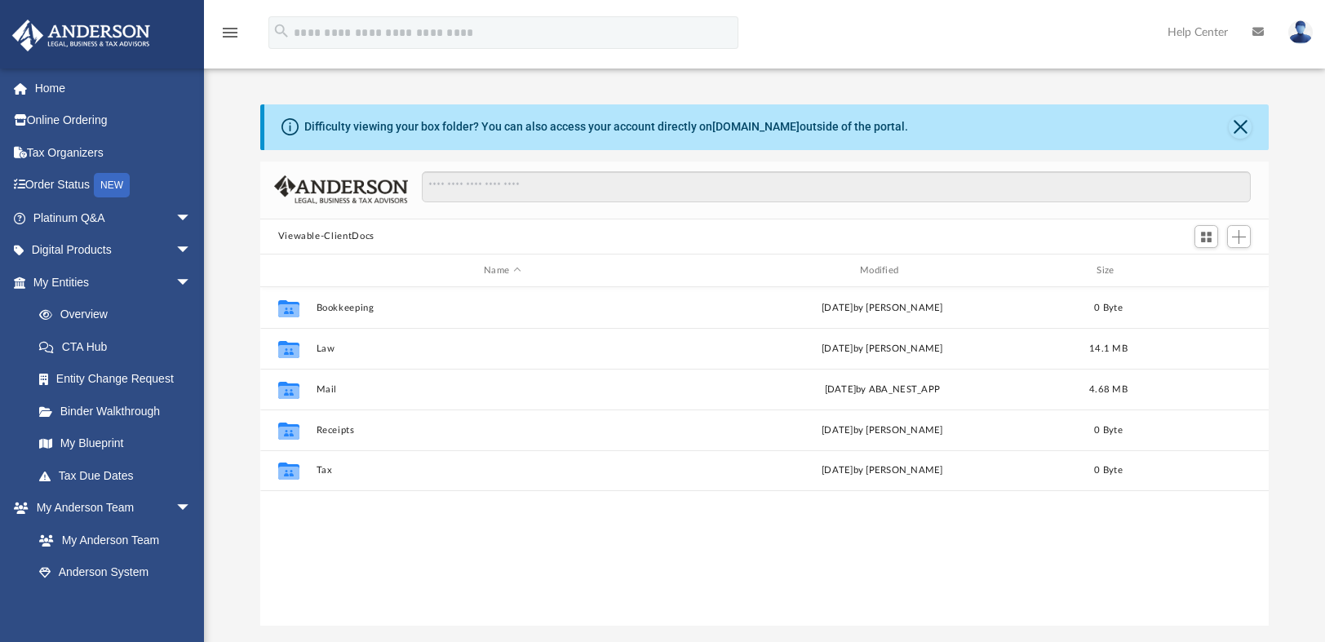
scroll to position [358, 996]
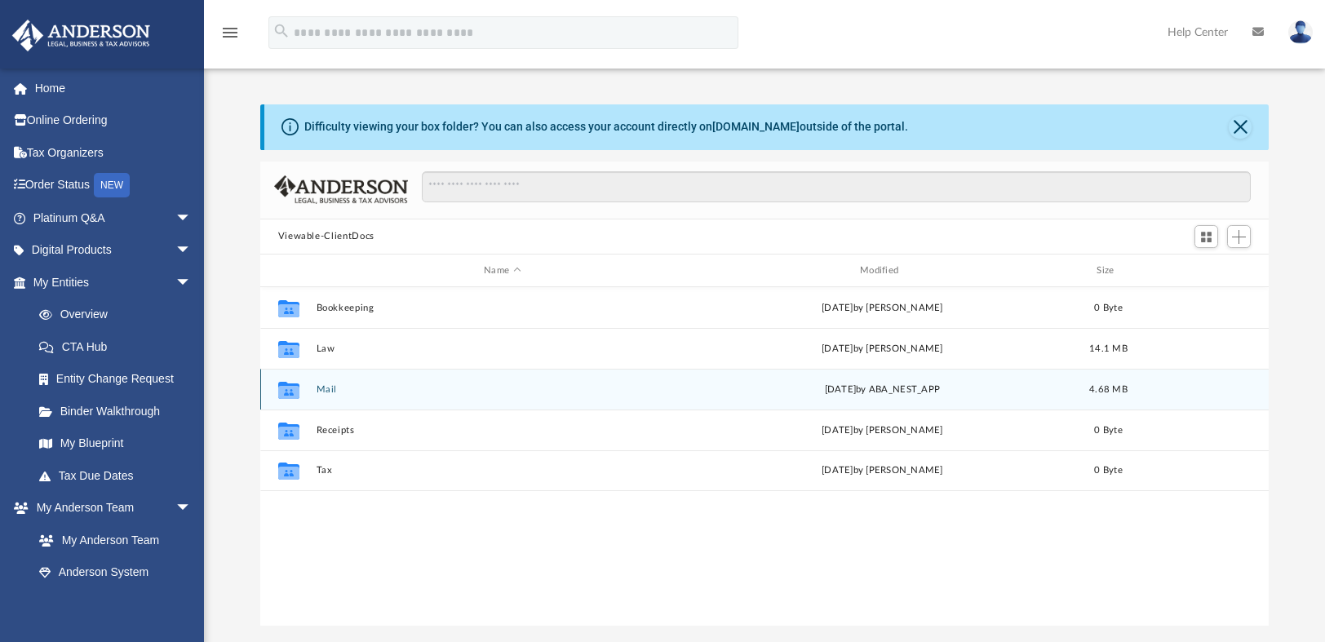
click at [326, 389] on button "Mail" at bounding box center [502, 389] width 373 height 11
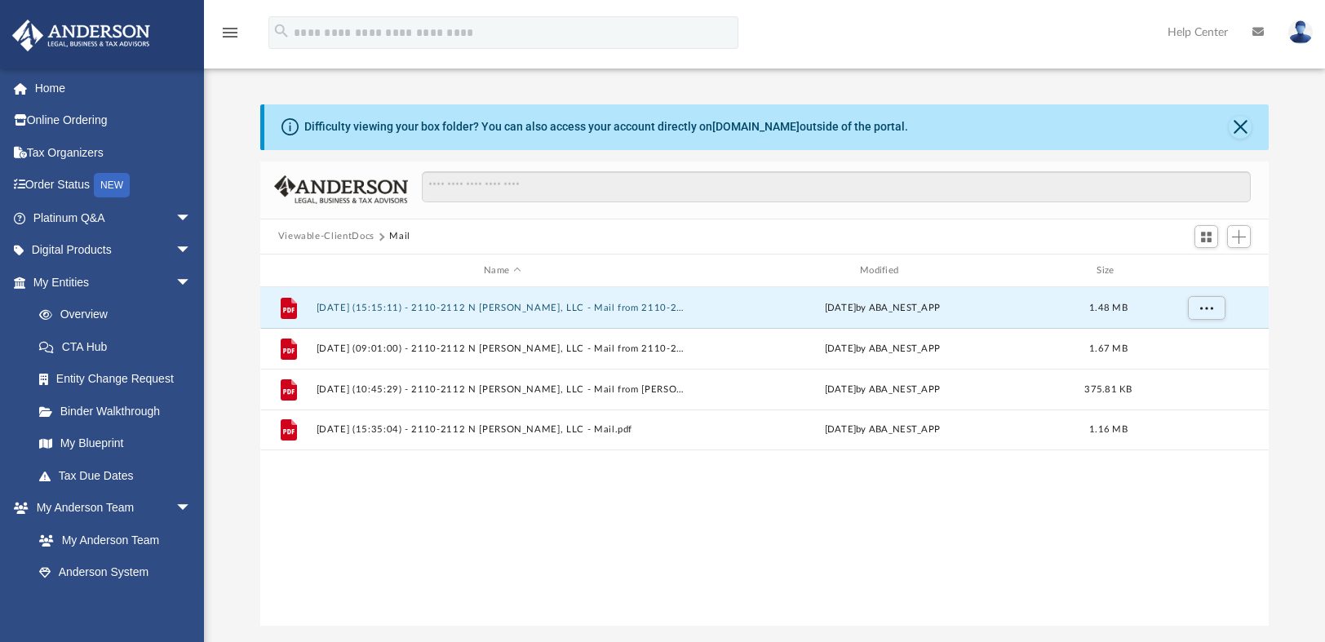
drag, startPoint x: 318, startPoint y: 308, endPoint x: 357, endPoint y: 517, distance: 212.6
click at [357, 517] on div "File 2025.06.25 (15:15:11) - 2110-2112 N Stewart, LLC - Mail from 2110-2112 N S…" at bounding box center [765, 456] width 1010 height 338
click at [1241, 240] on span "Add" at bounding box center [1239, 237] width 14 height 14
click at [1208, 295] on li "New Folder" at bounding box center [1216, 294] width 52 height 17
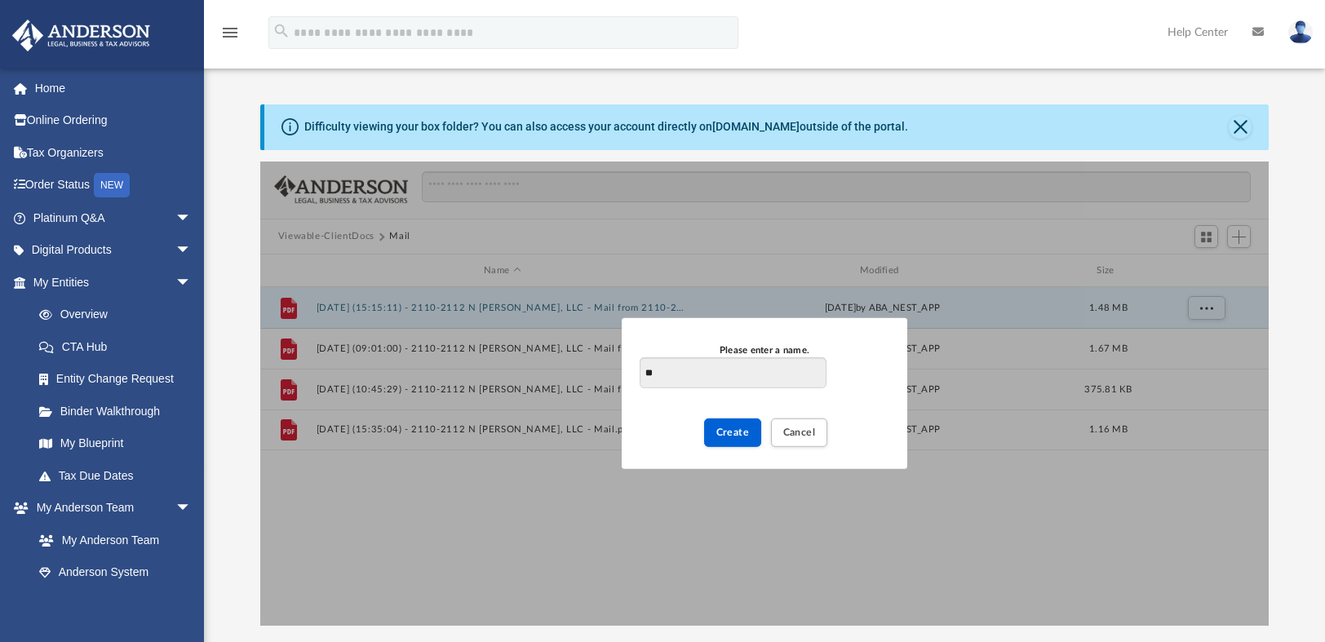
type input "*"
type input "**********"
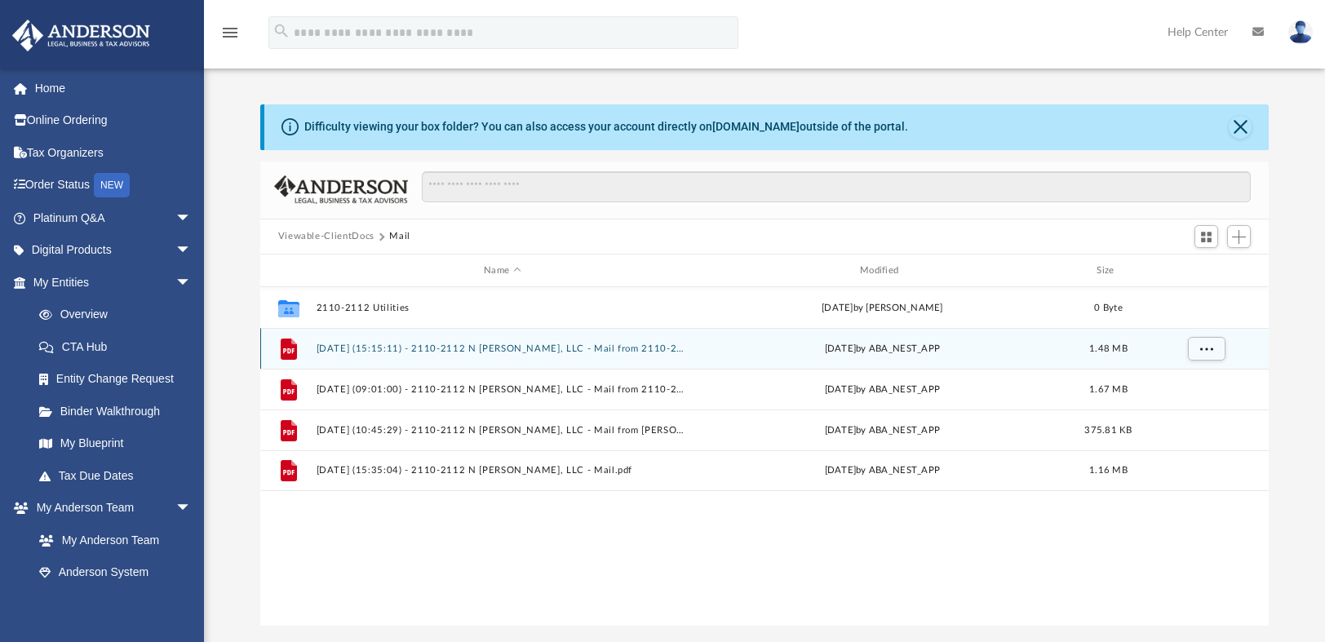
click at [392, 345] on button "2025.06.25 (15:15:11) - 2110-2112 N Stewart, LLC - Mail from 2110-2112 N STEWAR…" at bounding box center [502, 349] width 373 height 11
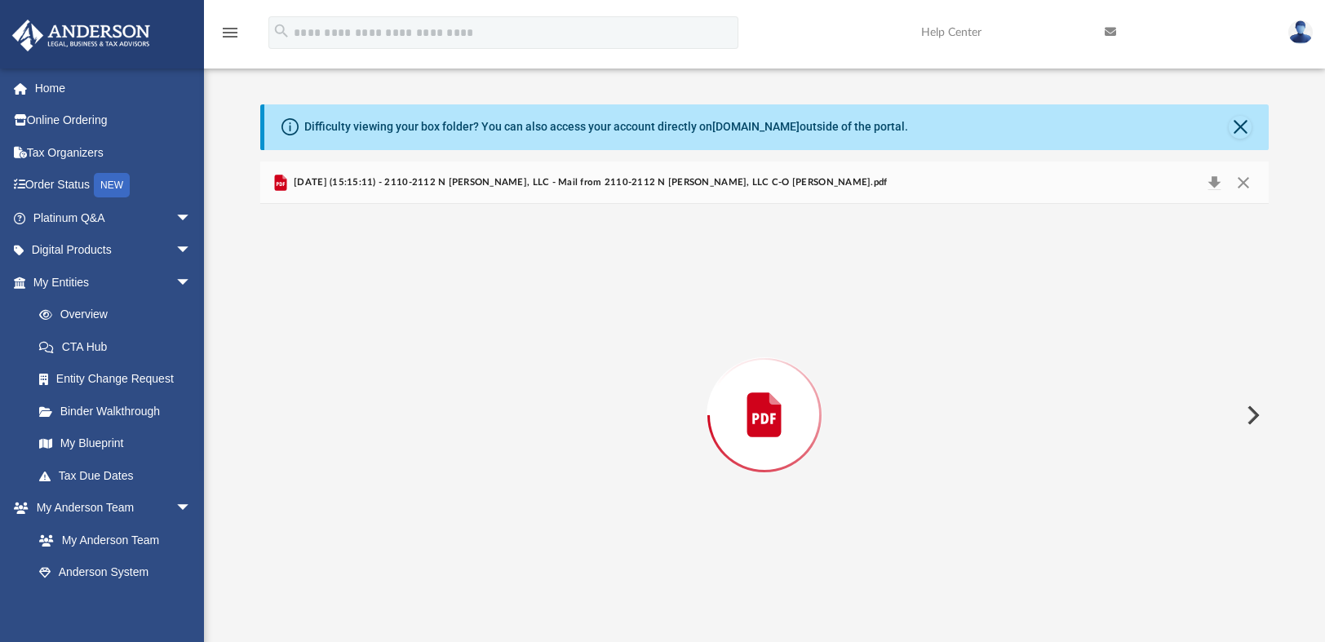
scroll to position [4391, 0]
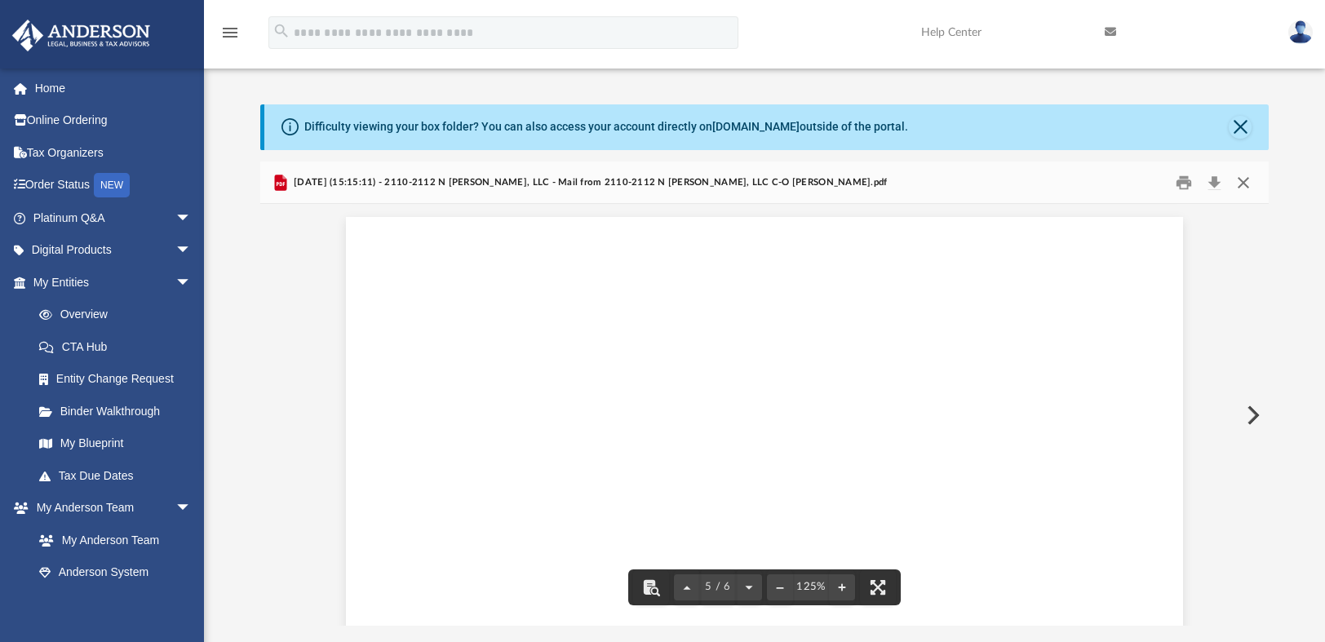
click at [1241, 185] on button "Close" at bounding box center [1243, 182] width 29 height 25
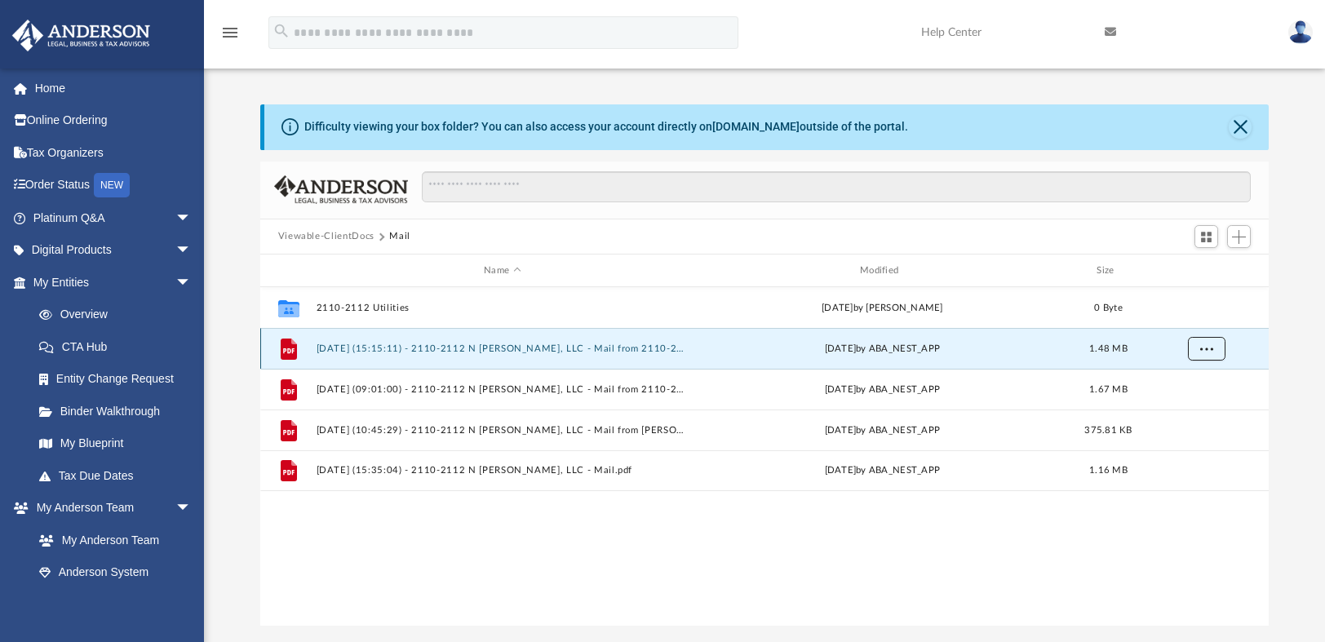
click at [1202, 350] on span "More options" at bounding box center [1206, 348] width 13 height 9
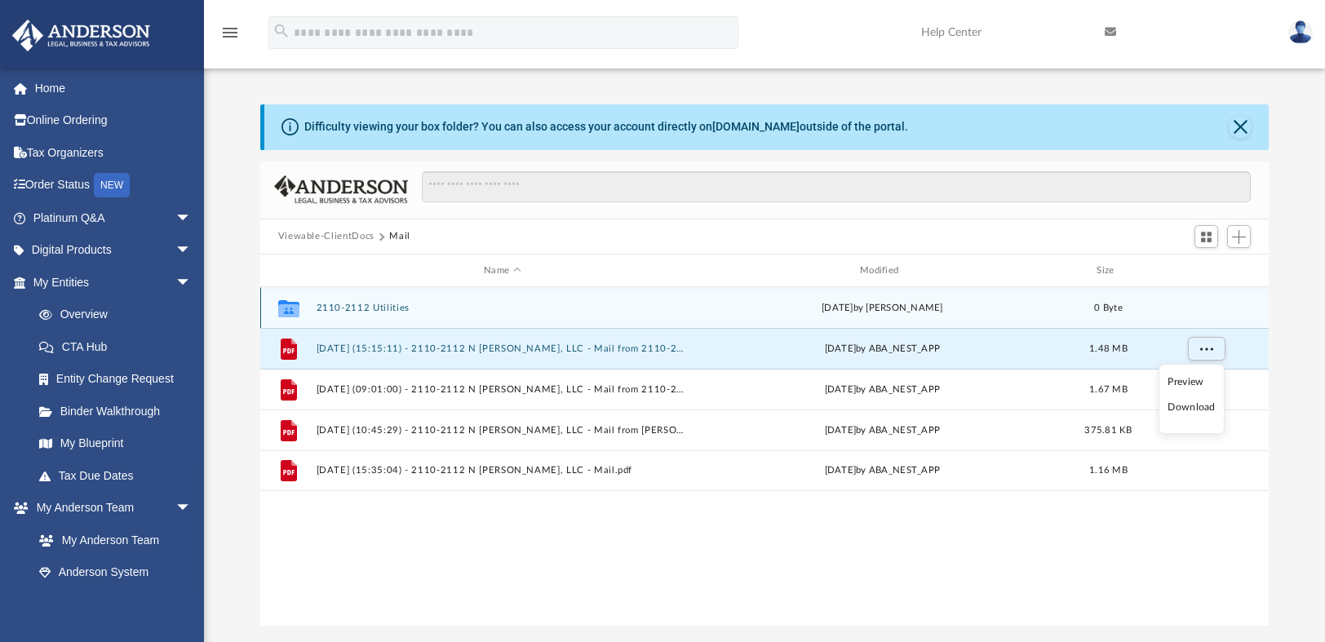
drag, startPoint x: 390, startPoint y: 347, endPoint x: 378, endPoint y: 312, distance: 37.2
click at [378, 312] on div "Collaborated Folder 2110-2112 Utilities today by Andrew Shapiro 0 Byte File 202…" at bounding box center [765, 389] width 1010 height 204
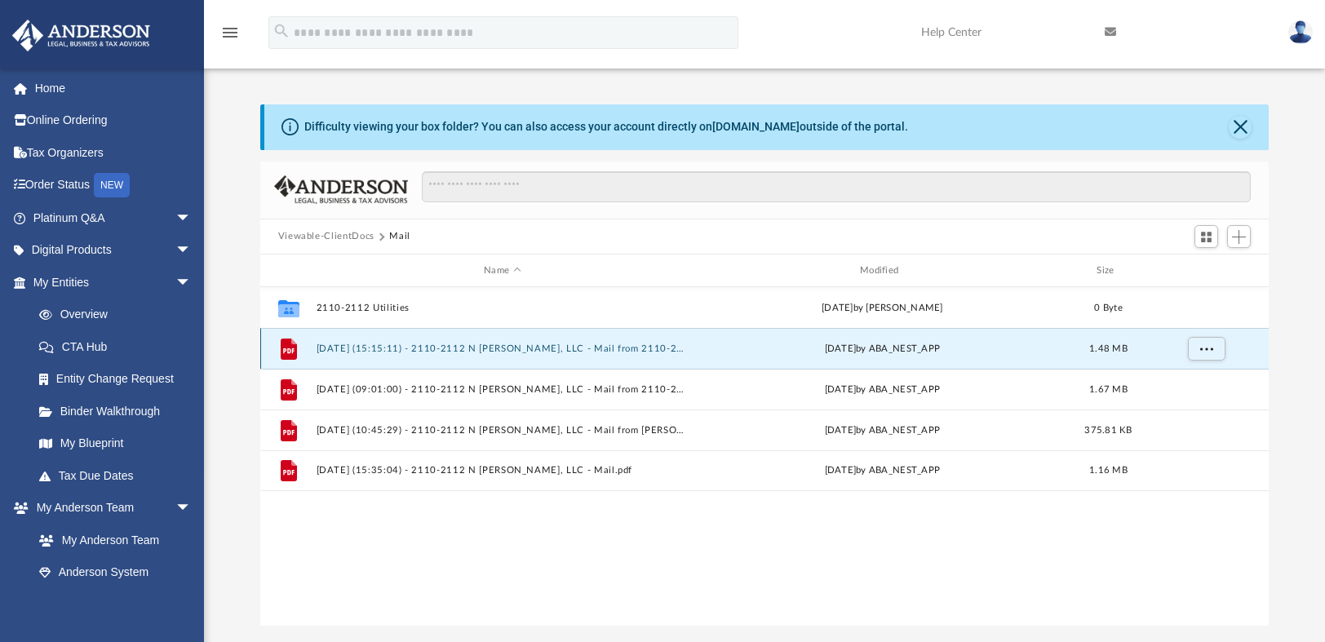
click at [366, 344] on button "2025.06.25 (15:15:11) - 2110-2112 N Stewart, LLC - Mail from 2110-2112 N STEWAR…" at bounding box center [502, 349] width 373 height 11
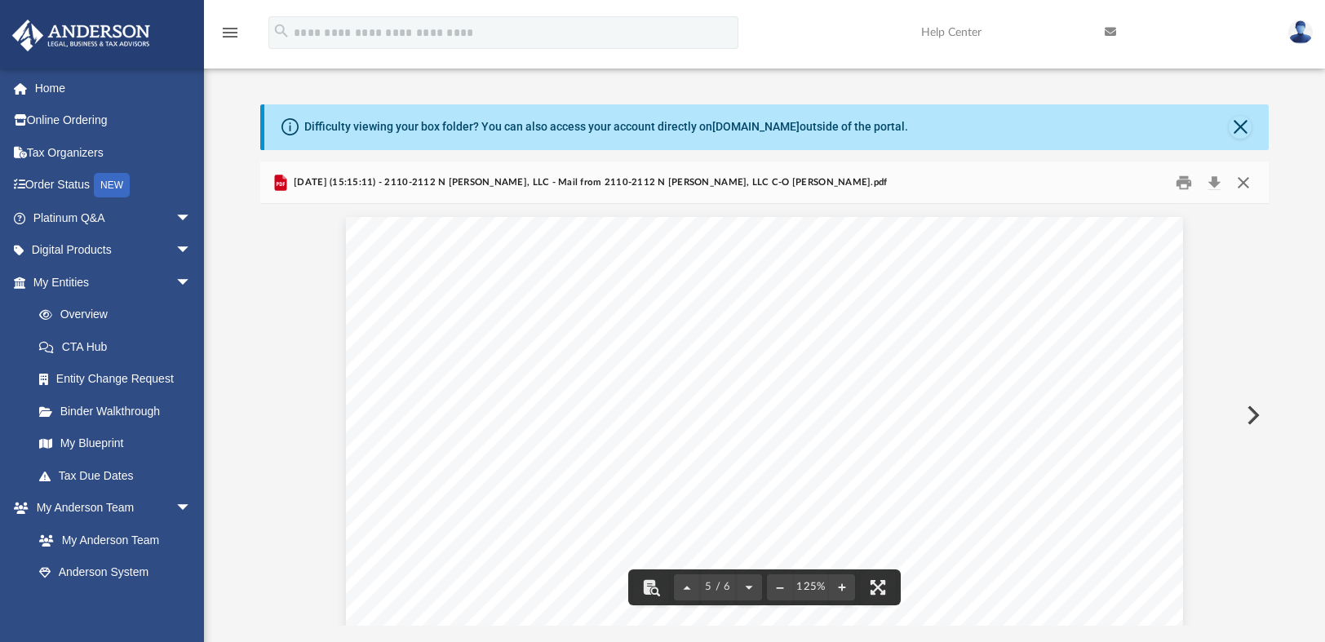
click at [1245, 175] on button "Close" at bounding box center [1243, 182] width 29 height 25
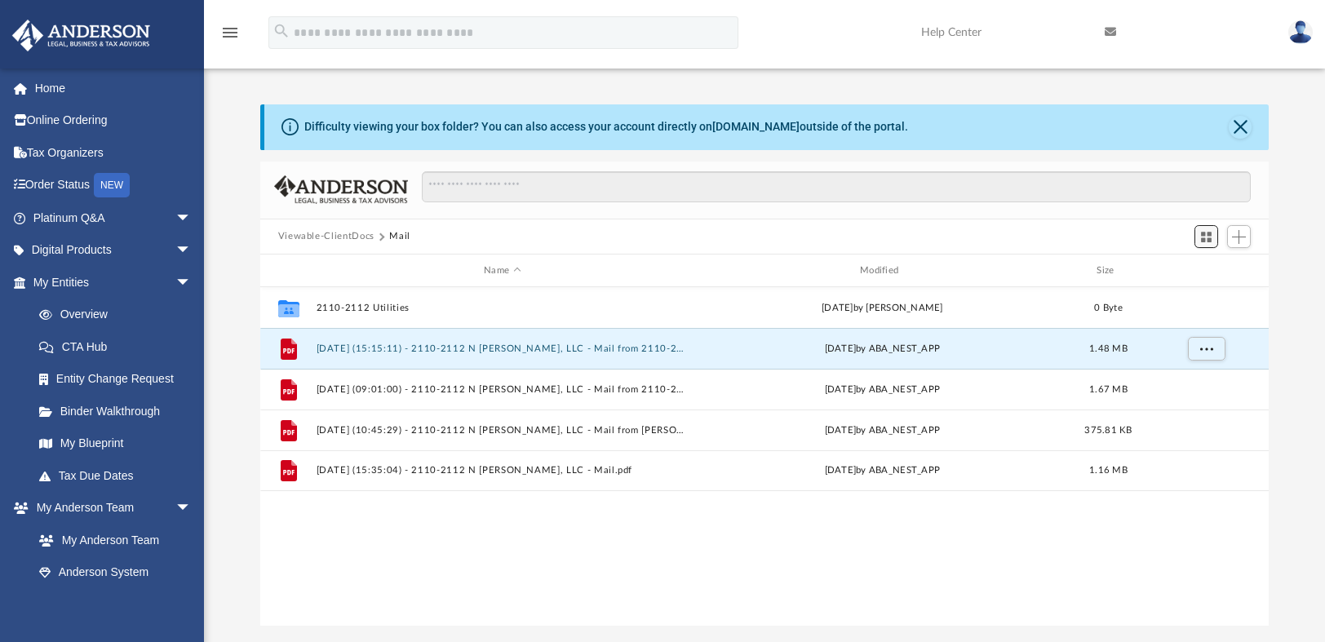
click at [1202, 233] on span "Switch to Grid View" at bounding box center [1207, 237] width 14 height 14
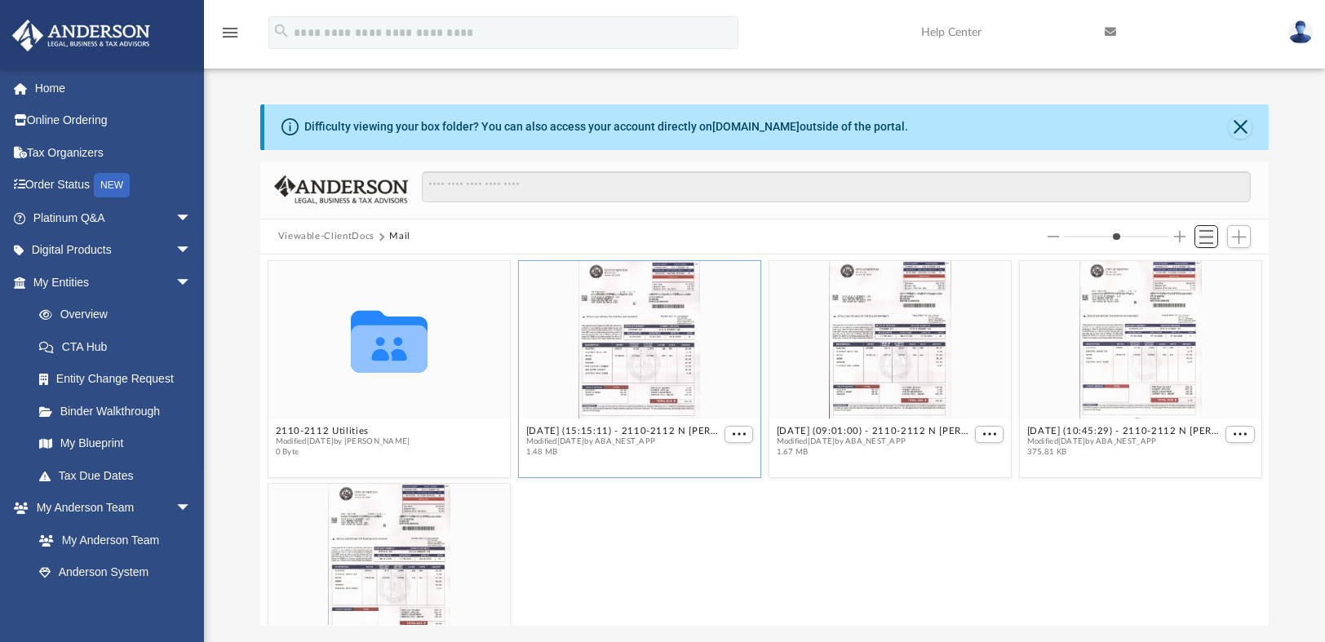
scroll to position [358, 996]
drag, startPoint x: 649, startPoint y: 357, endPoint x: 428, endPoint y: 359, distance: 220.4
click at [428, 359] on div "Collaborated Folder 2110-2112 Utilities Modified today by Andrew Shapiro 0 Byte…" at bounding box center [765, 370] width 1002 height 225
click at [428, 359] on icon "Collaborated Folder" at bounding box center [389, 340] width 145 height 95
drag, startPoint x: 663, startPoint y: 333, endPoint x: 530, endPoint y: 340, distance: 132.4
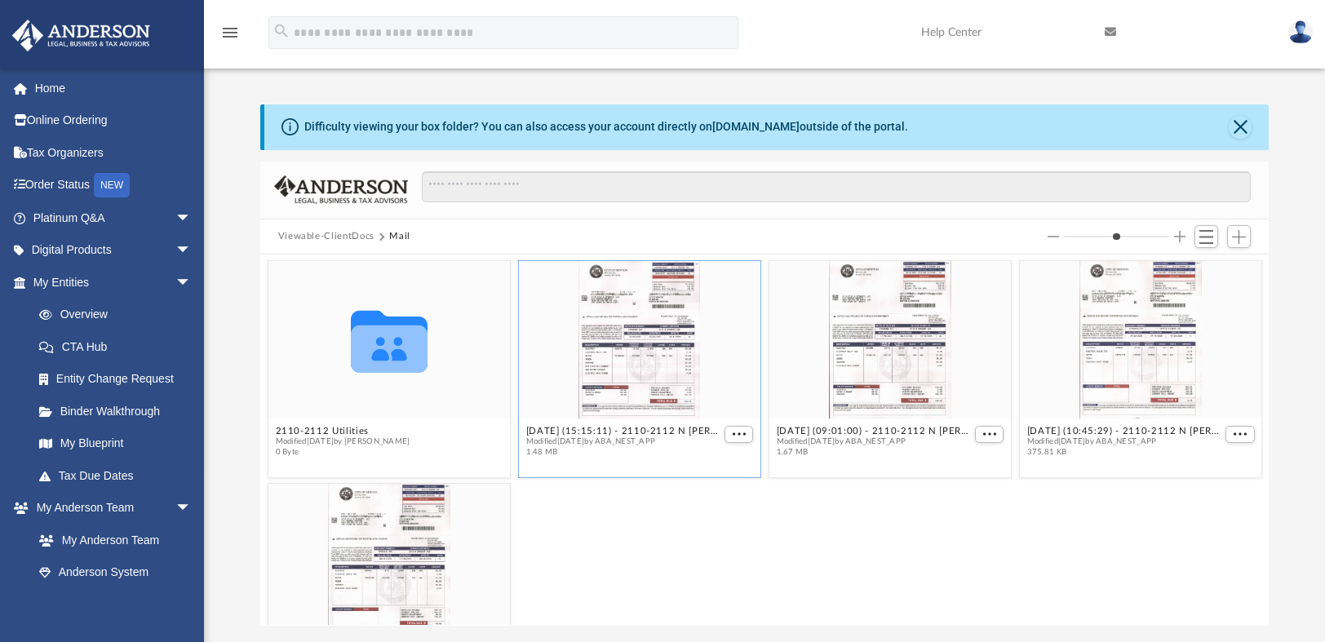
click at [530, 340] on div "grid" at bounding box center [640, 341] width 242 height 158
click at [618, 327] on div "grid" at bounding box center [640, 341] width 242 height 158
drag, startPoint x: 618, startPoint y: 327, endPoint x: 393, endPoint y: 362, distance: 228.0
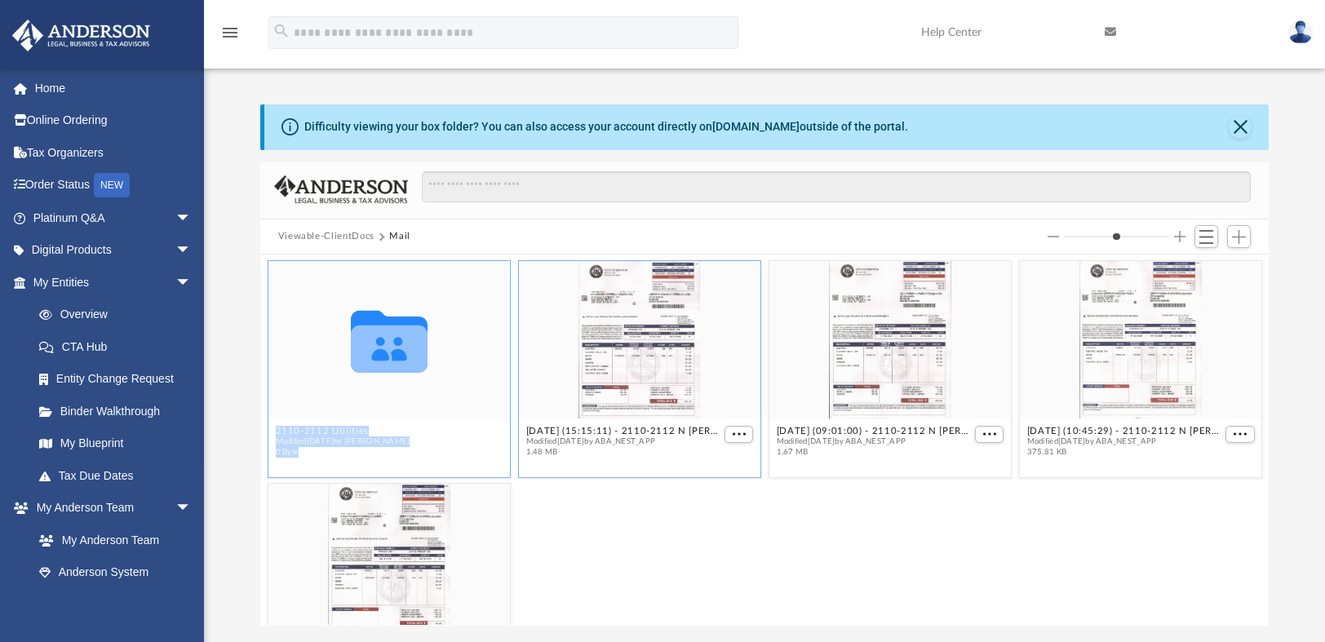
click at [393, 362] on div "Collaborated Folder 2110-2112 Utilities Modified today by Andrew Shapiro 0 Byte…" at bounding box center [765, 370] width 1002 height 225
click at [393, 362] on icon "grid" at bounding box center [389, 349] width 77 height 47
click at [659, 341] on div "grid" at bounding box center [640, 341] width 242 height 158
click at [735, 432] on span "More options" at bounding box center [738, 435] width 13 height 8
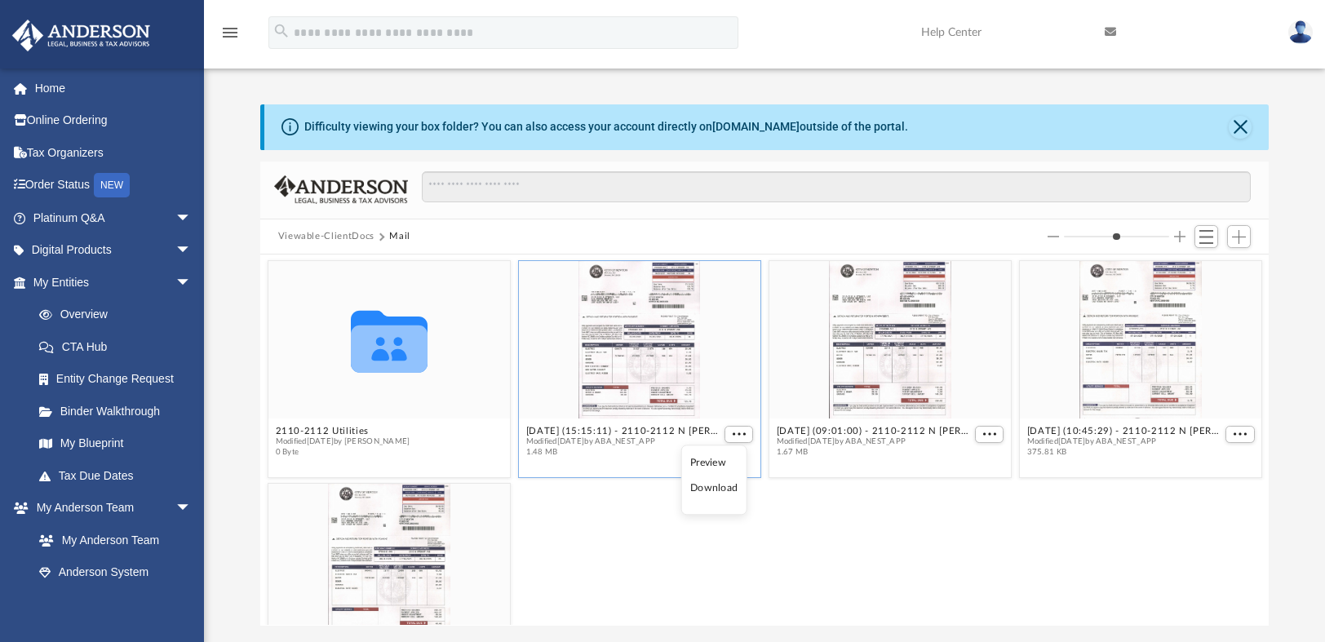
click at [607, 372] on div "grid" at bounding box center [640, 341] width 242 height 158
drag, startPoint x: 607, startPoint y: 372, endPoint x: 428, endPoint y: 364, distance: 179.7
click at [428, 364] on div "Collaborated Folder 2110-2112 Utilities Modified today by Andrew Shapiro 0 Byte…" at bounding box center [765, 370] width 1002 height 225
click at [428, 364] on icon "Collaborated Folder" at bounding box center [389, 340] width 145 height 95
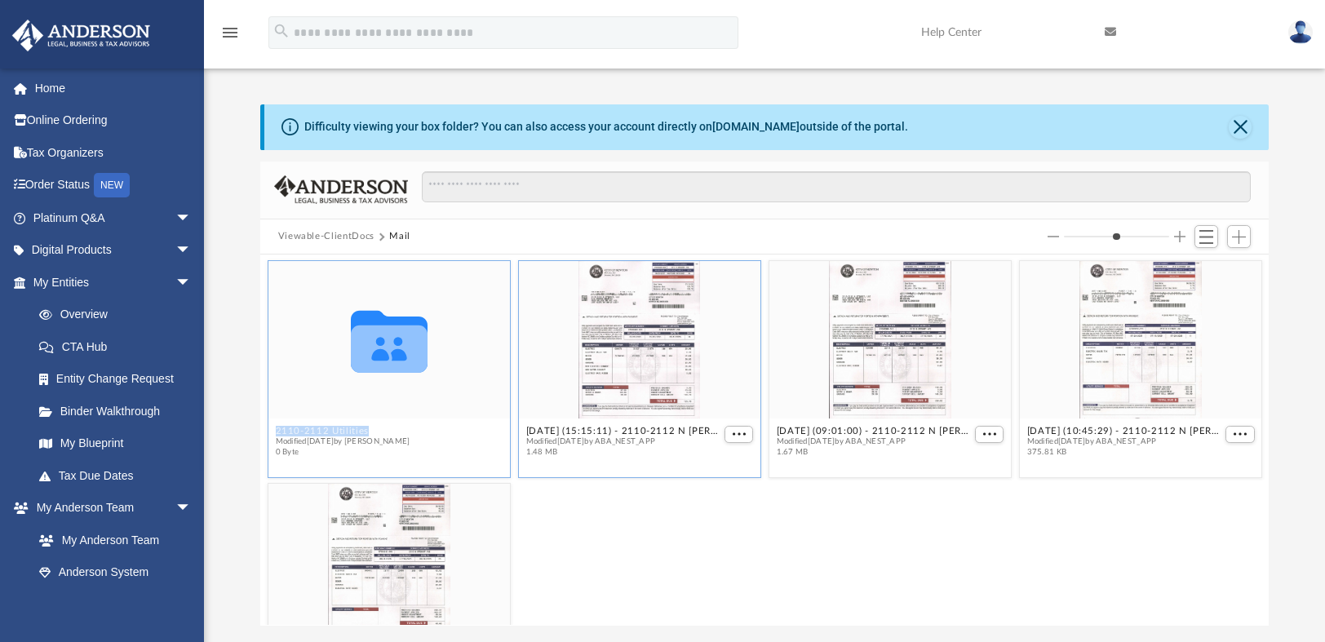
click at [428, 364] on icon "Collaborated Folder" at bounding box center [389, 340] width 145 height 95
click at [621, 375] on div "grid" at bounding box center [640, 341] width 242 height 158
click at [840, 366] on div "grid" at bounding box center [891, 341] width 242 height 158
click at [1056, 357] on div "grid" at bounding box center [1141, 341] width 242 height 158
click at [381, 536] on div "grid" at bounding box center [389, 564] width 242 height 158
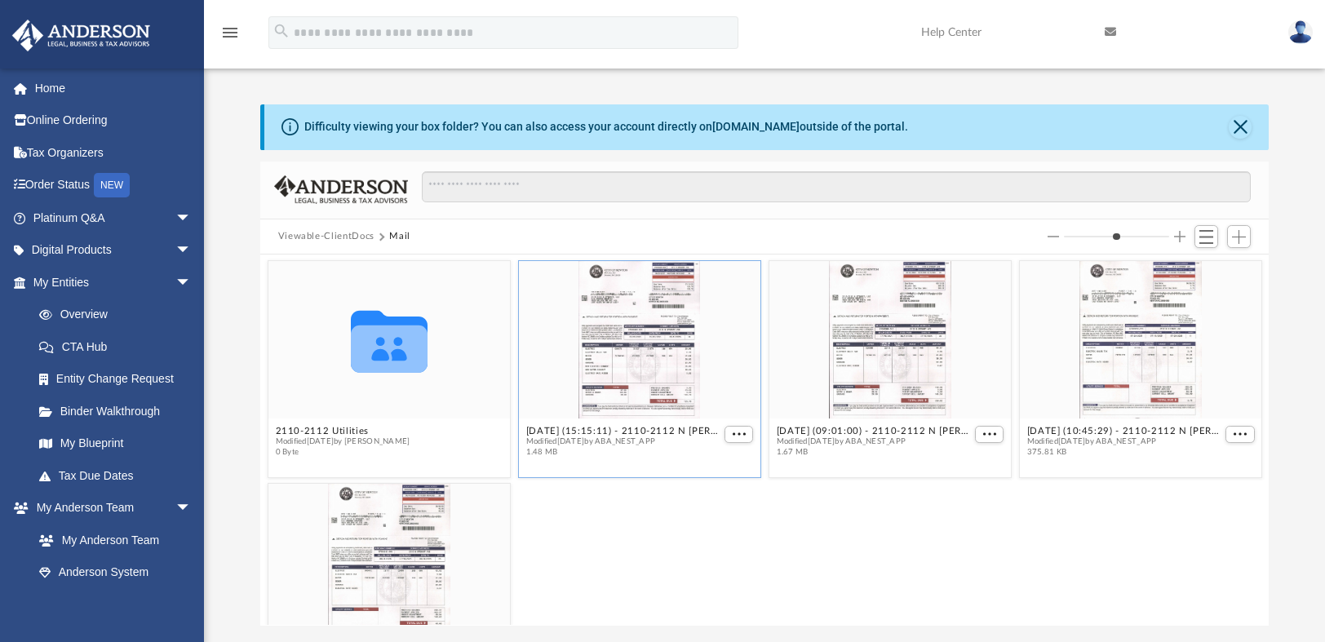
scroll to position [82, 0]
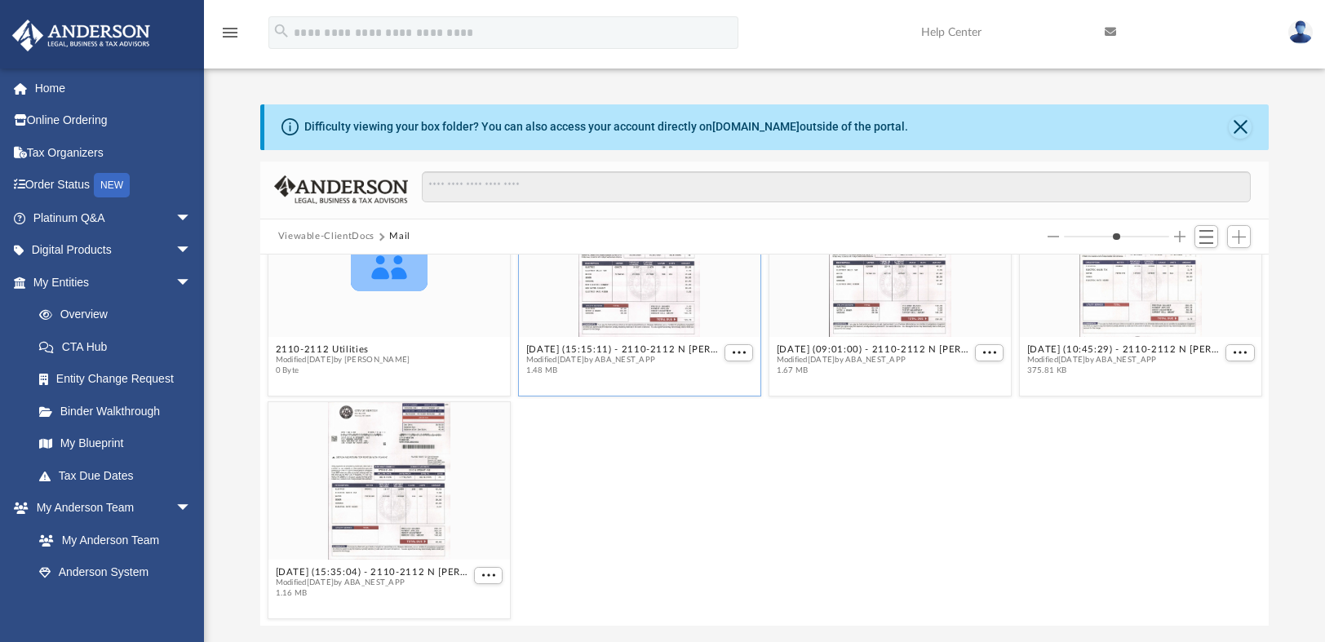
click at [1254, 429] on div "Collaborated Folder 2110-2112 Utilities Modified today by Andrew Shapiro 0 Byte…" at bounding box center [765, 440] width 1010 height 371
drag, startPoint x: 627, startPoint y: 337, endPoint x: 408, endPoint y: 301, distance: 221.6
click at [408, 301] on div "Collaborated Folder 2110-2112 Utilities Modified today by Andrew Shapiro 0 Byte…" at bounding box center [765, 288] width 1002 height 225
click at [408, 301] on icon "Collaborated Folder" at bounding box center [389, 258] width 145 height 95
click at [1308, 236] on div "Difficulty viewing your box folder? You can also access your account directly o…" at bounding box center [764, 365] width 1121 height 522
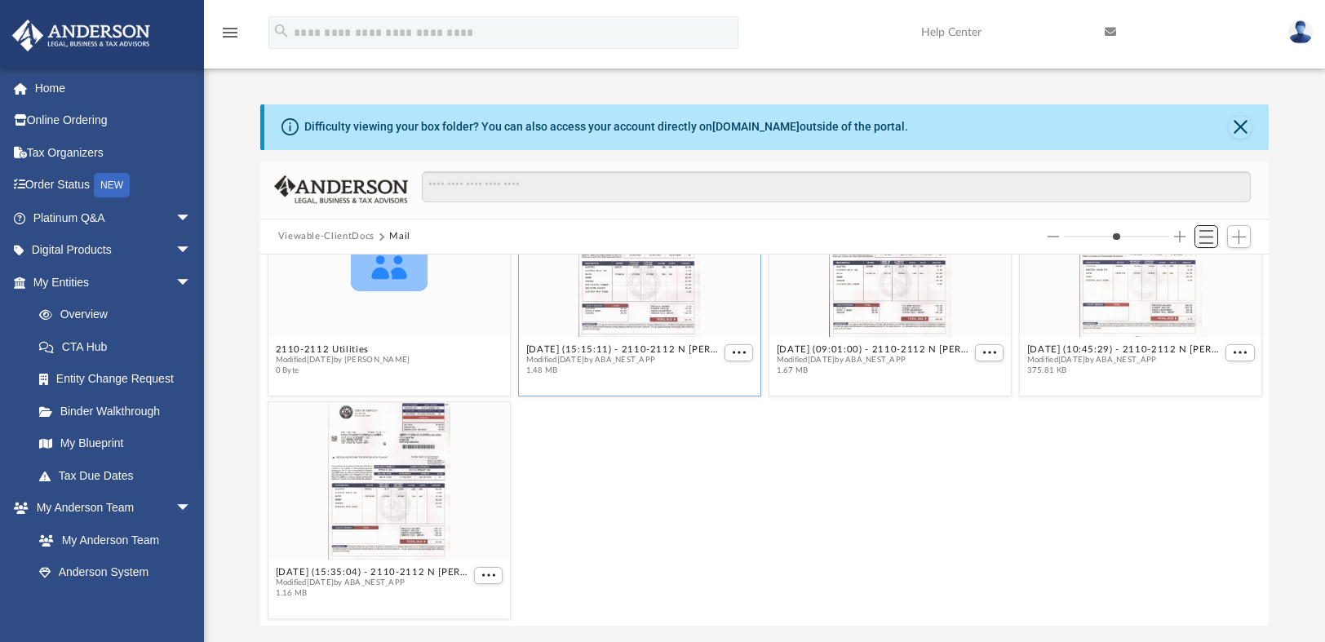
click at [1201, 239] on span "Switch to List View" at bounding box center [1207, 237] width 14 height 14
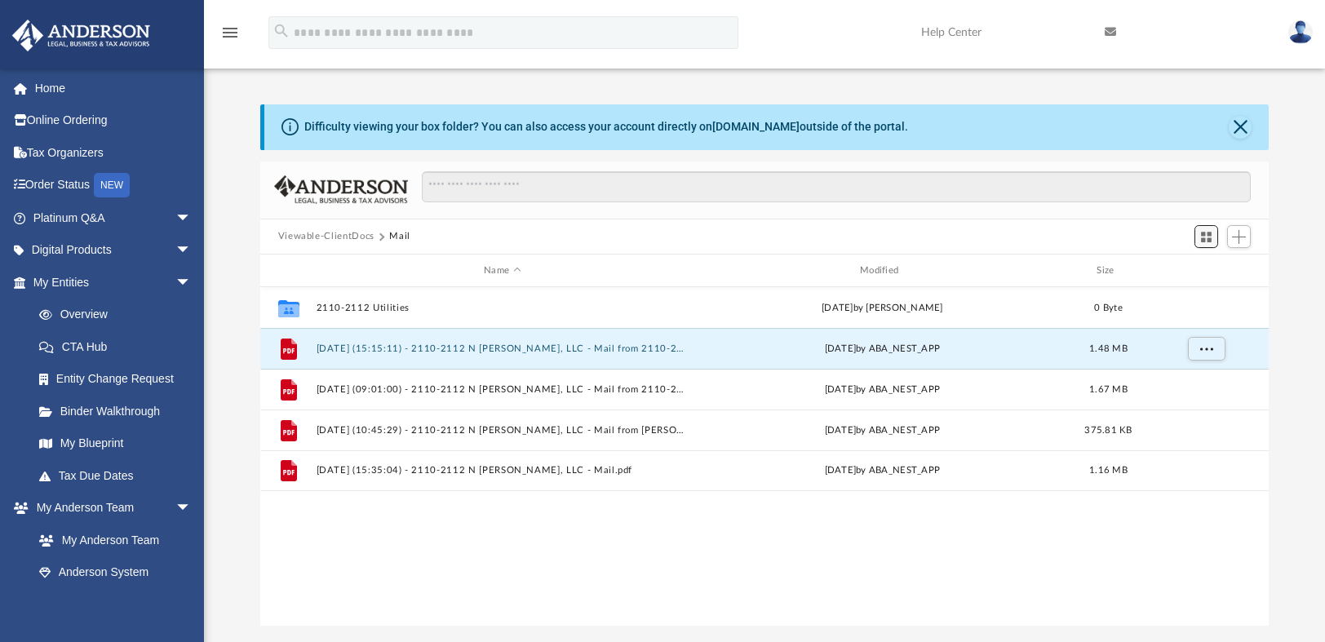
scroll to position [358, 996]
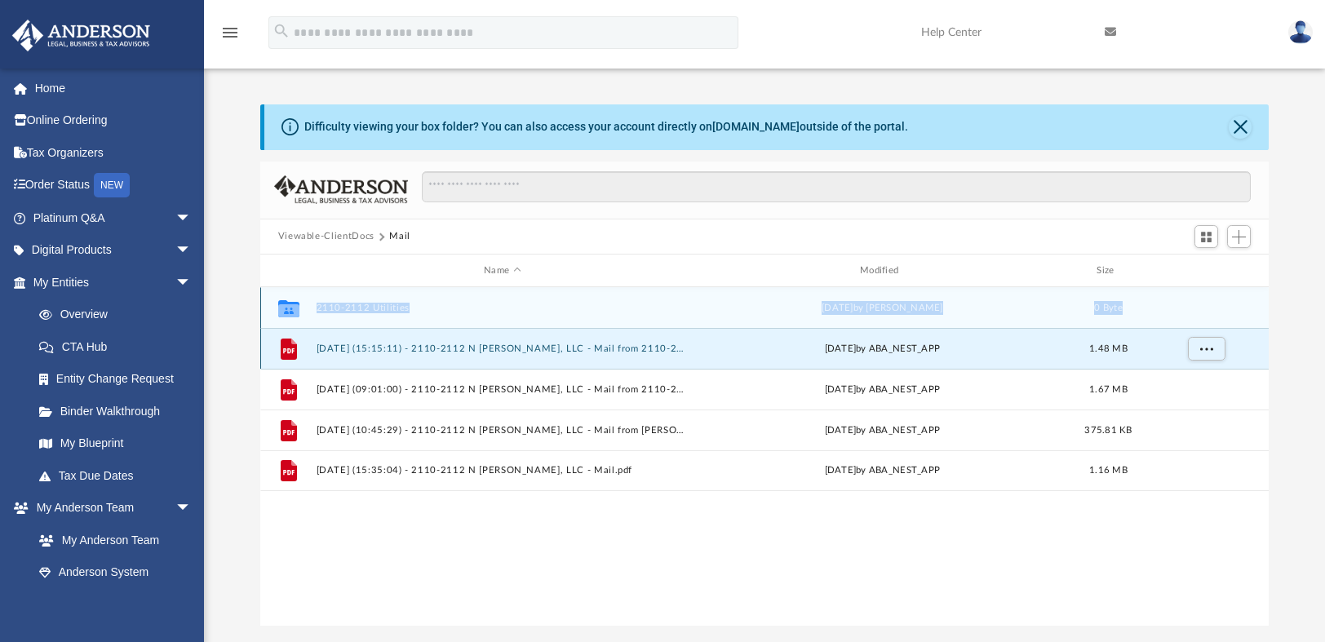
drag, startPoint x: 292, startPoint y: 344, endPoint x: 291, endPoint y: 311, distance: 32.7
click at [291, 311] on div "Collaborated Folder 2110-2112 Utilities today by Andrew Shapiro 0 Byte File 202…" at bounding box center [765, 389] width 1010 height 204
click at [291, 311] on icon "grid" at bounding box center [287, 308] width 21 height 17
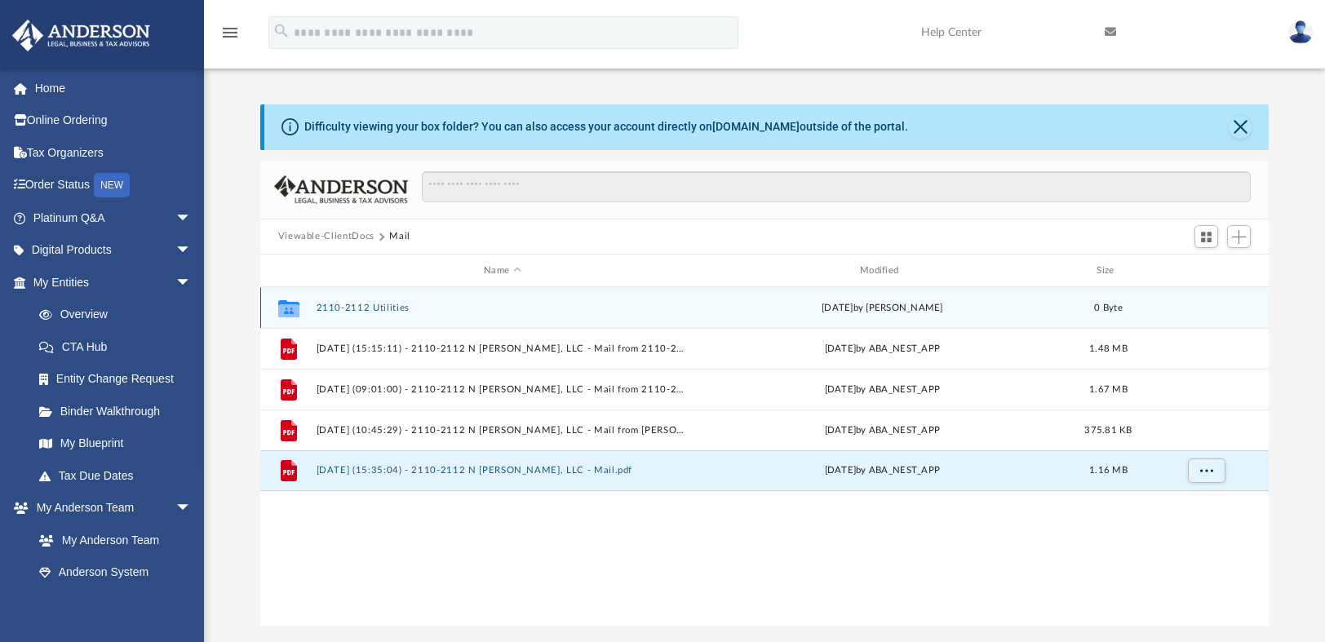
drag, startPoint x: 398, startPoint y: 473, endPoint x: 364, endPoint y: 317, distance: 159.6
click at [364, 317] on div "Collaborated Folder 2110-2112 Utilities today by Andrew Shapiro 0 Byte File 202…" at bounding box center [765, 389] width 1010 height 204
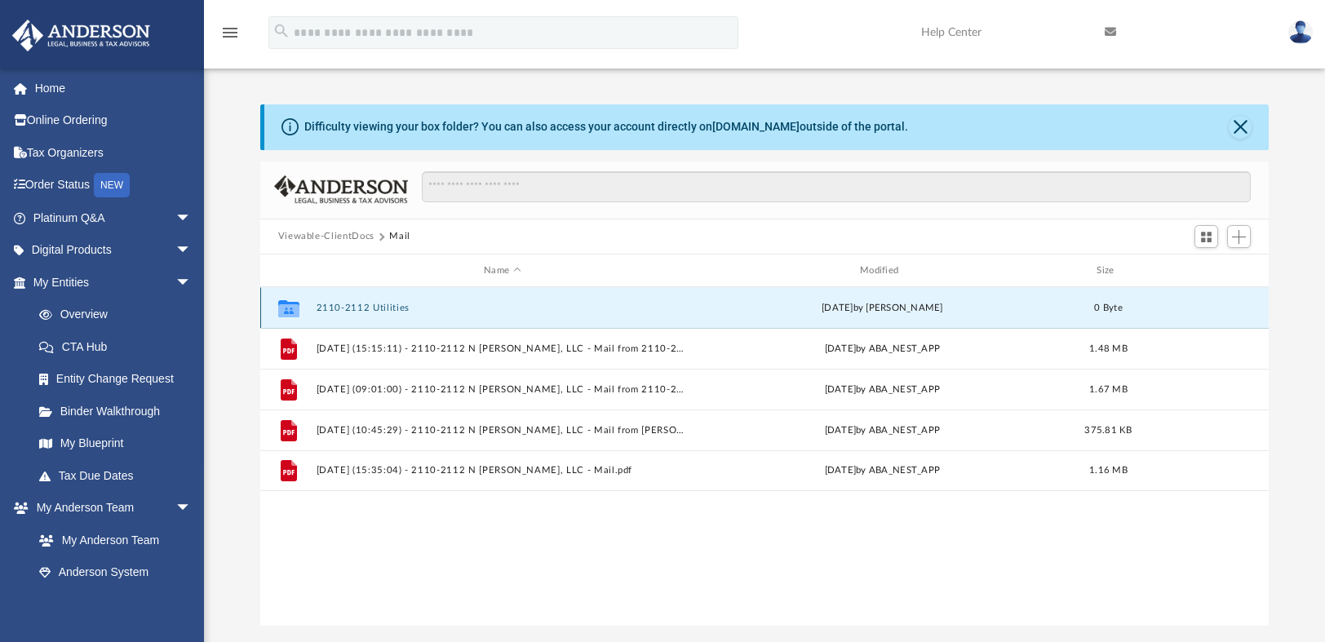
click at [365, 308] on button "2110-2112 Utilities" at bounding box center [502, 308] width 373 height 11
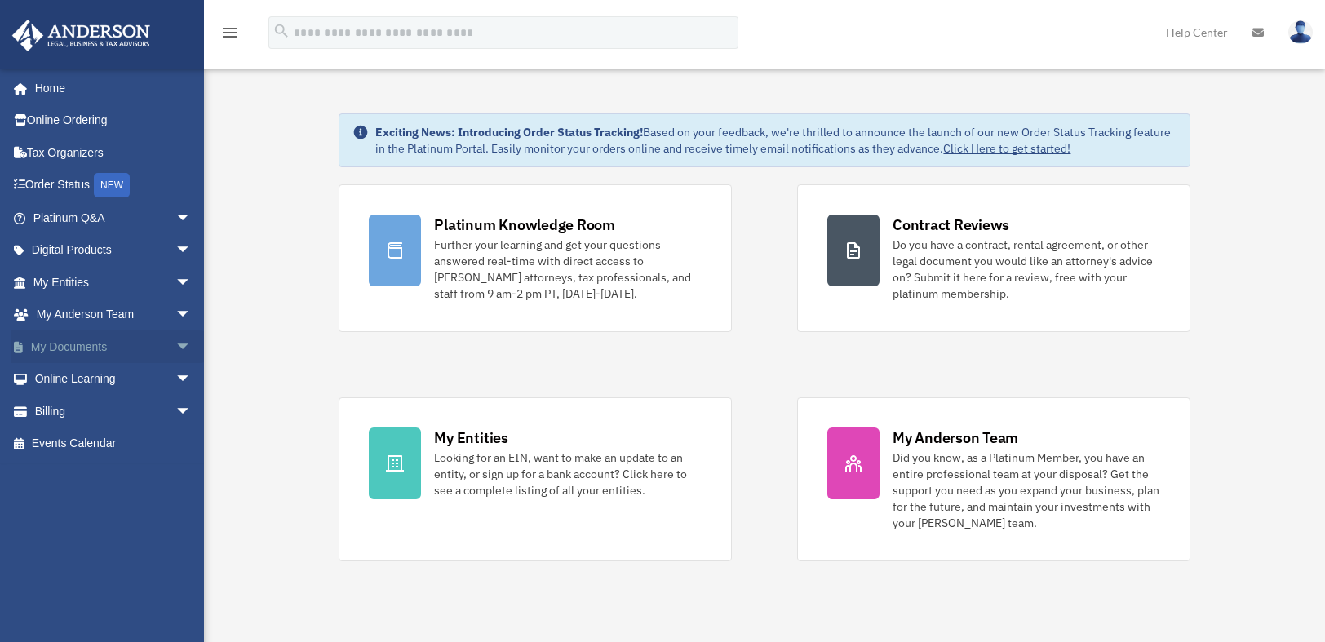
click at [61, 339] on link "My Documents arrow_drop_down" at bounding box center [113, 347] width 205 height 33
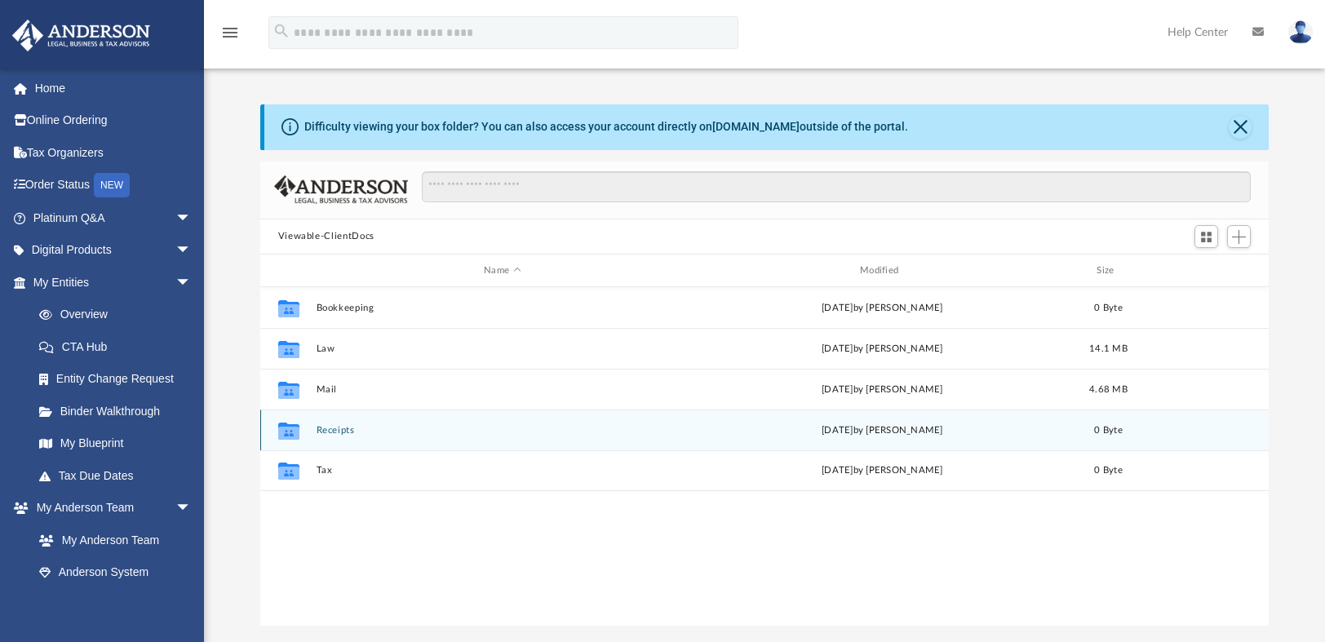
scroll to position [358, 996]
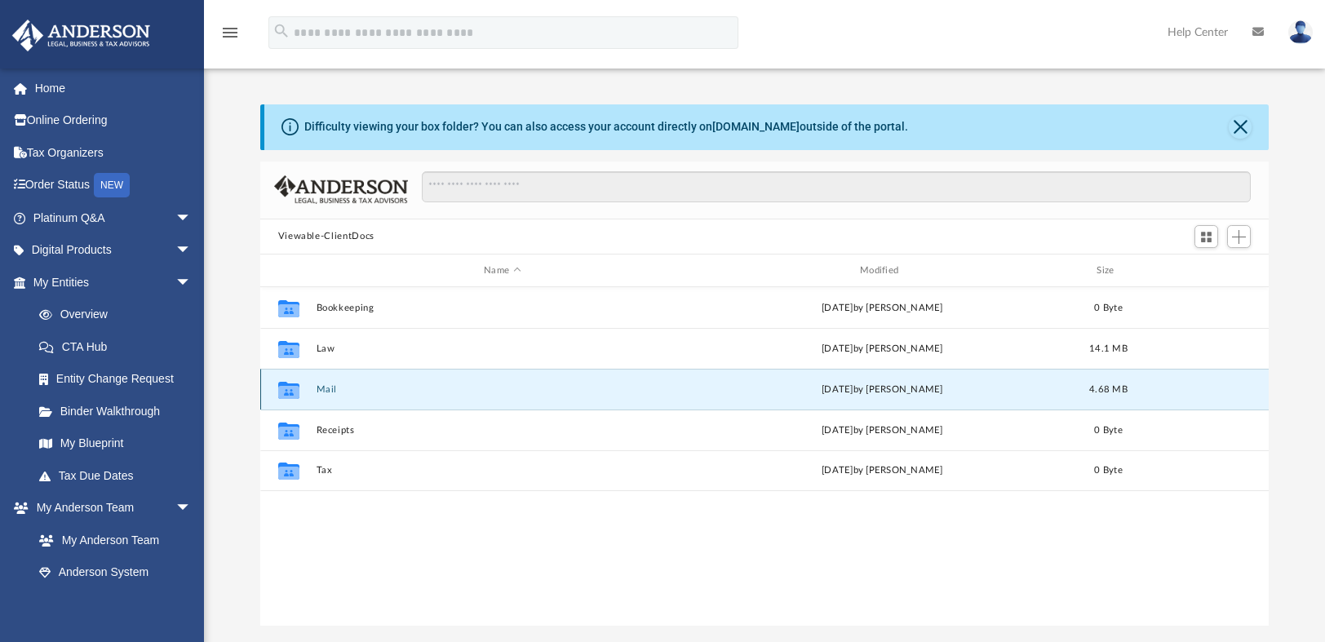
click at [317, 386] on button "Mail" at bounding box center [502, 389] width 373 height 11
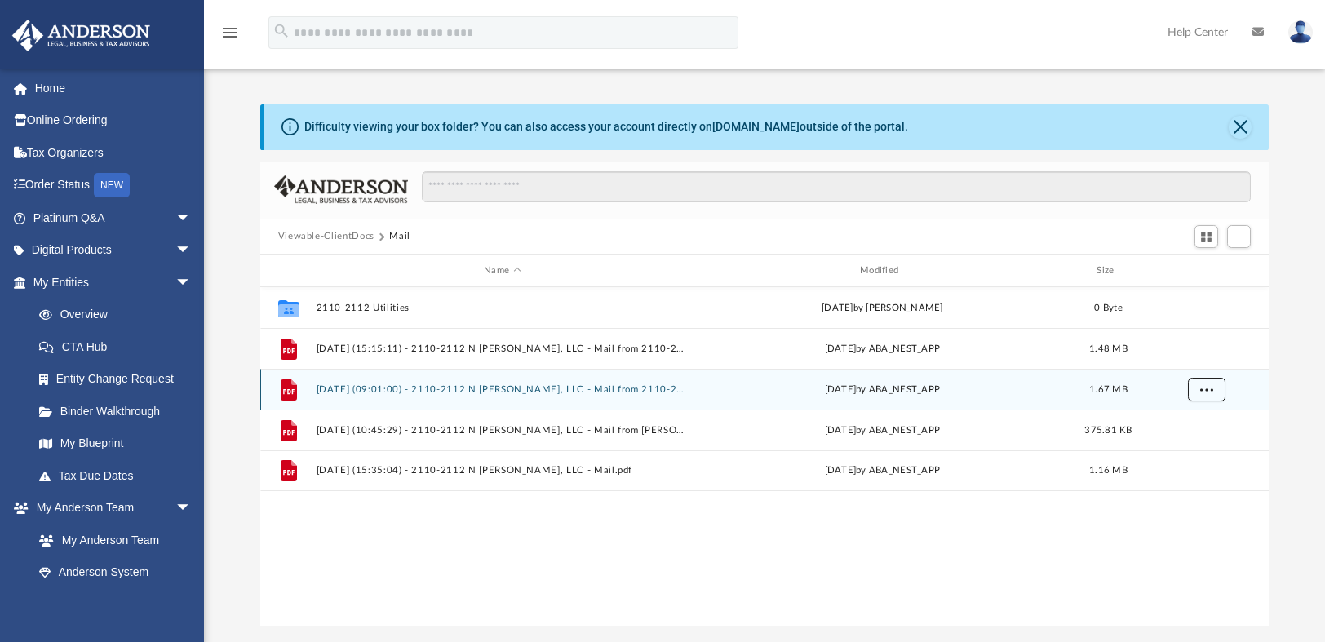
drag, startPoint x: 379, startPoint y: 383, endPoint x: 1201, endPoint y: 399, distance: 822.0
click at [1201, 399] on button "More options" at bounding box center [1206, 390] width 38 height 24
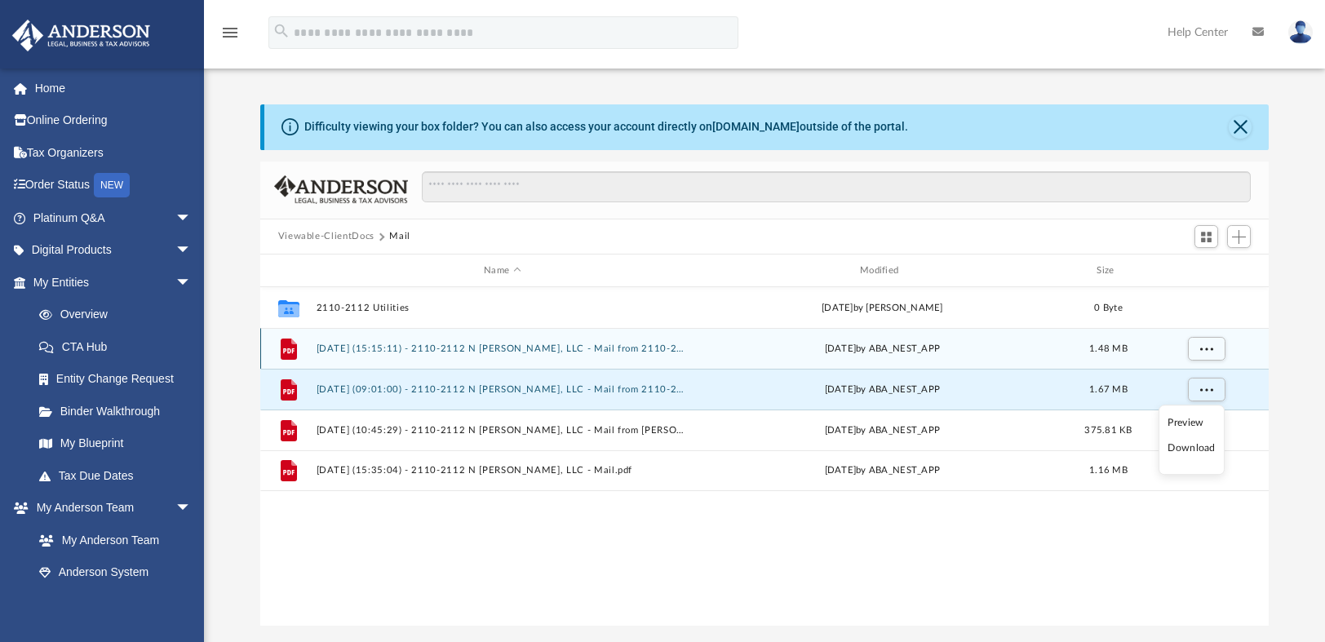
click at [292, 348] on icon "grid" at bounding box center [288, 350] width 11 height 5
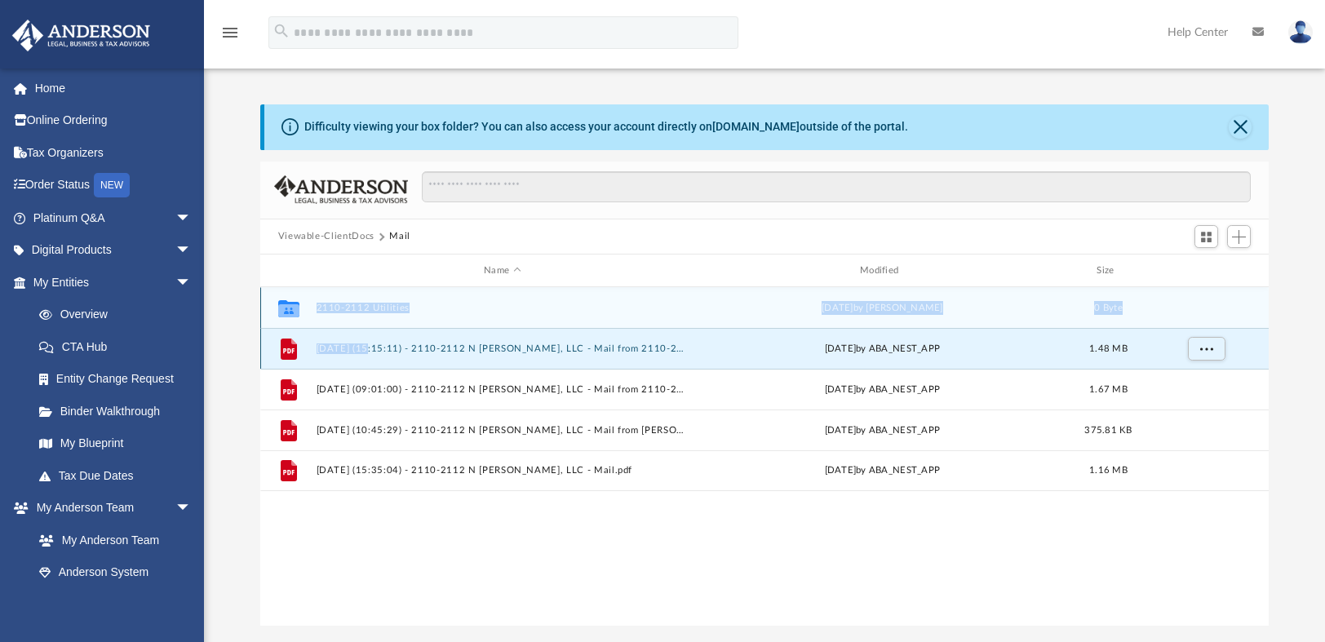
drag, startPoint x: 292, startPoint y: 348, endPoint x: 297, endPoint y: 311, distance: 37.1
click at [297, 311] on div "Collaborated Folder 2110-2112 Utilities today by Andrew Shapiro 0 Byte File 202…" at bounding box center [765, 389] width 1010 height 204
click at [297, 311] on icon "grid" at bounding box center [287, 310] width 21 height 13
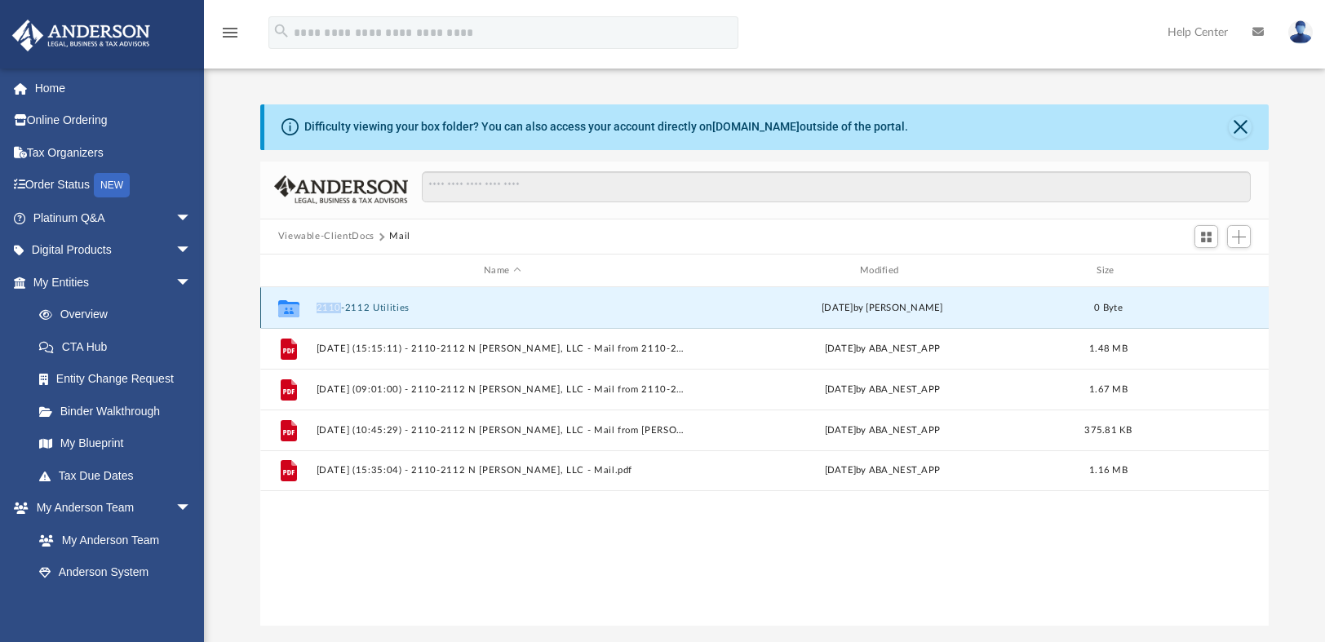
click at [297, 311] on icon "grid" at bounding box center [287, 310] width 21 height 13
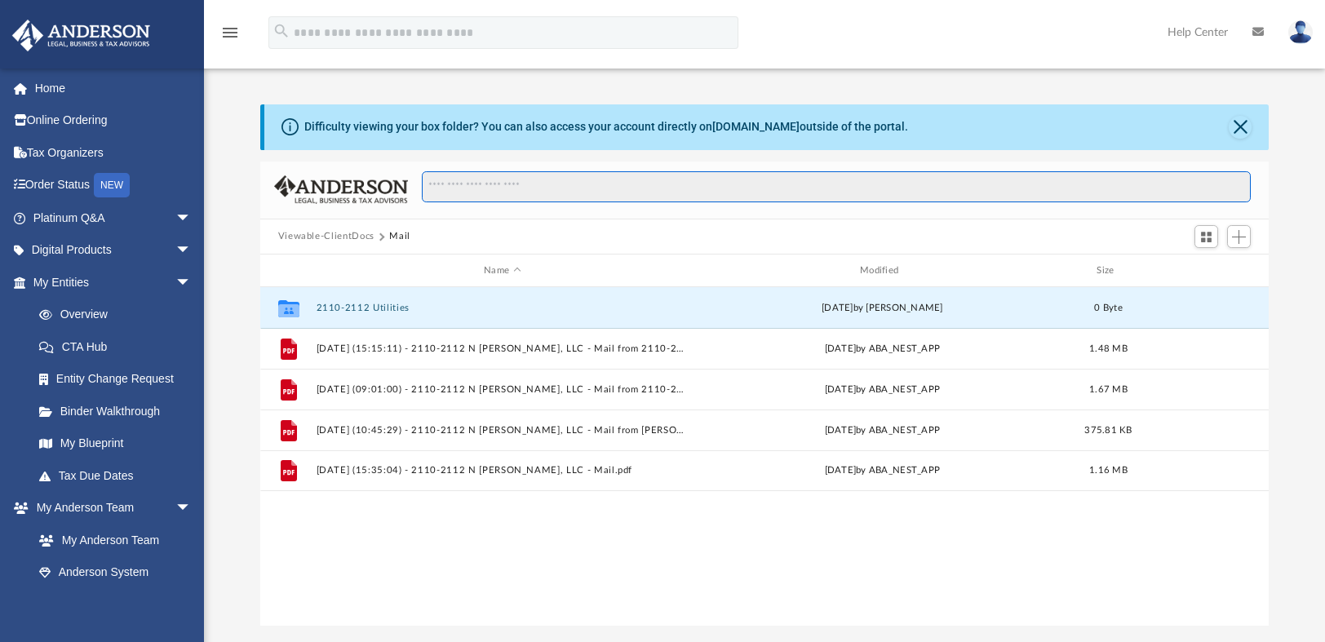
click at [530, 178] on input "Search files and folders" at bounding box center [836, 186] width 829 height 31
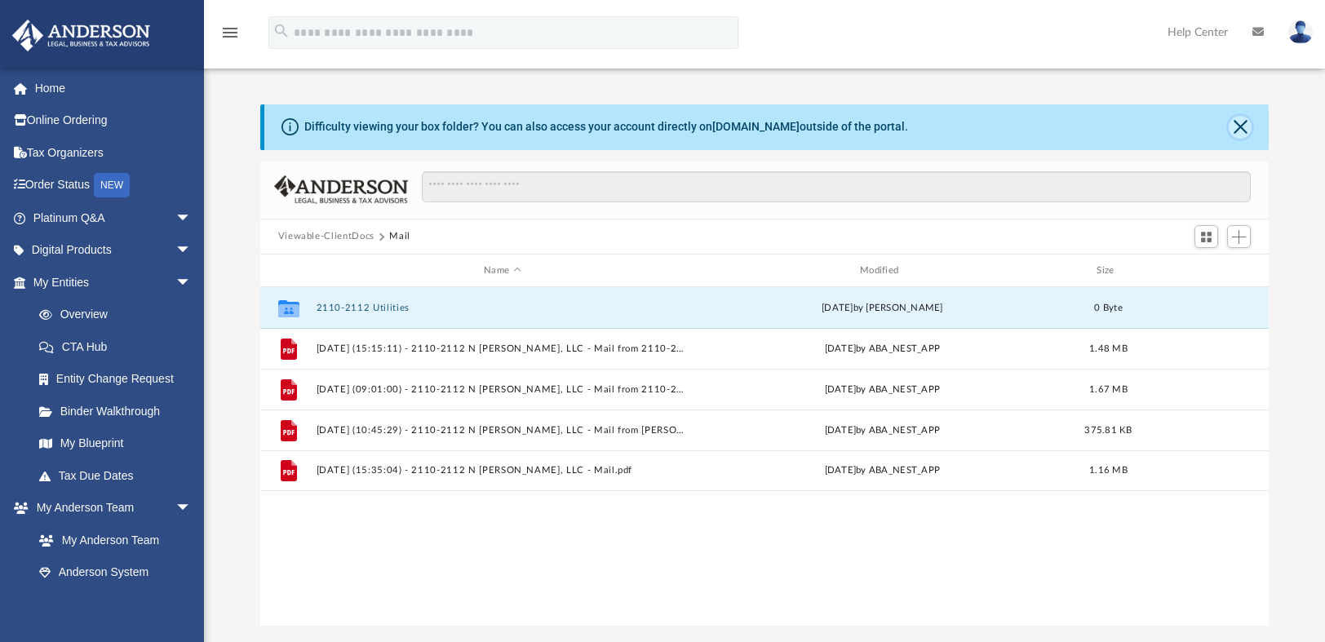
click at [1245, 130] on button "Close" at bounding box center [1240, 127] width 23 height 23
click at [1245, 130] on div "Difficulty viewing your box folder? You can also access your account directly o…" at bounding box center [765, 365] width 1010 height 522
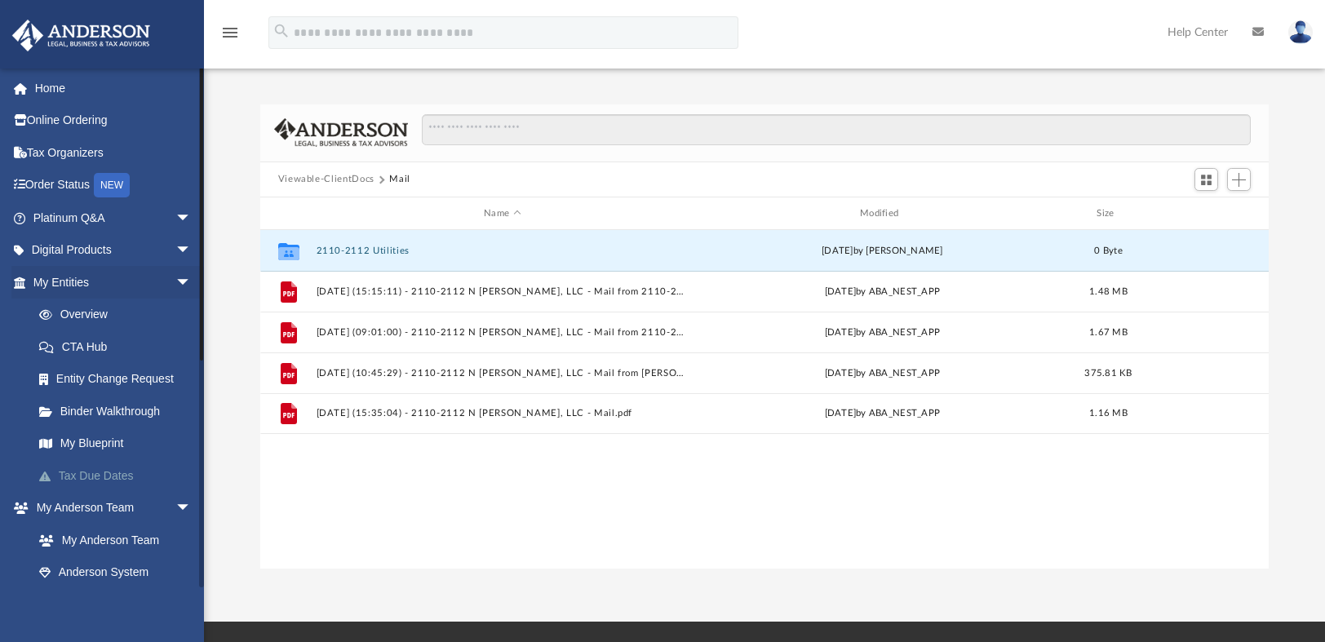
click at [95, 477] on link "Tax Due Dates" at bounding box center [119, 475] width 193 height 33
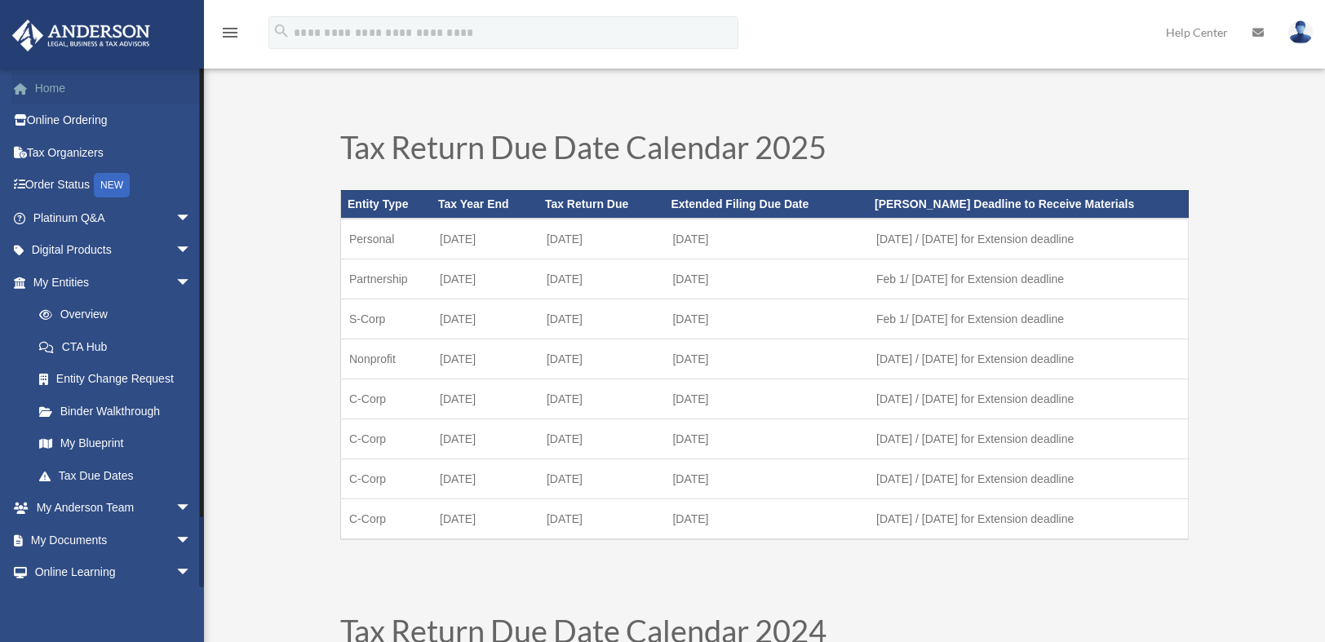
click at [64, 95] on link "Home" at bounding box center [113, 88] width 205 height 33
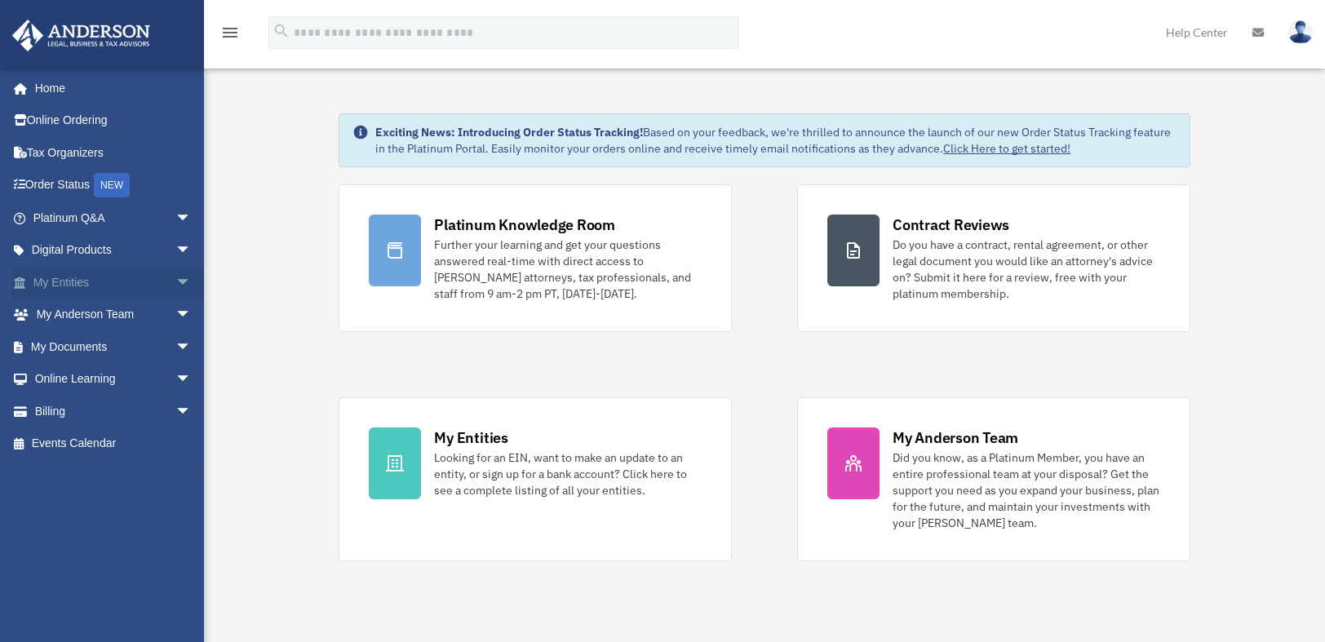
click at [72, 279] on link "My Entities arrow_drop_down" at bounding box center [113, 282] width 205 height 33
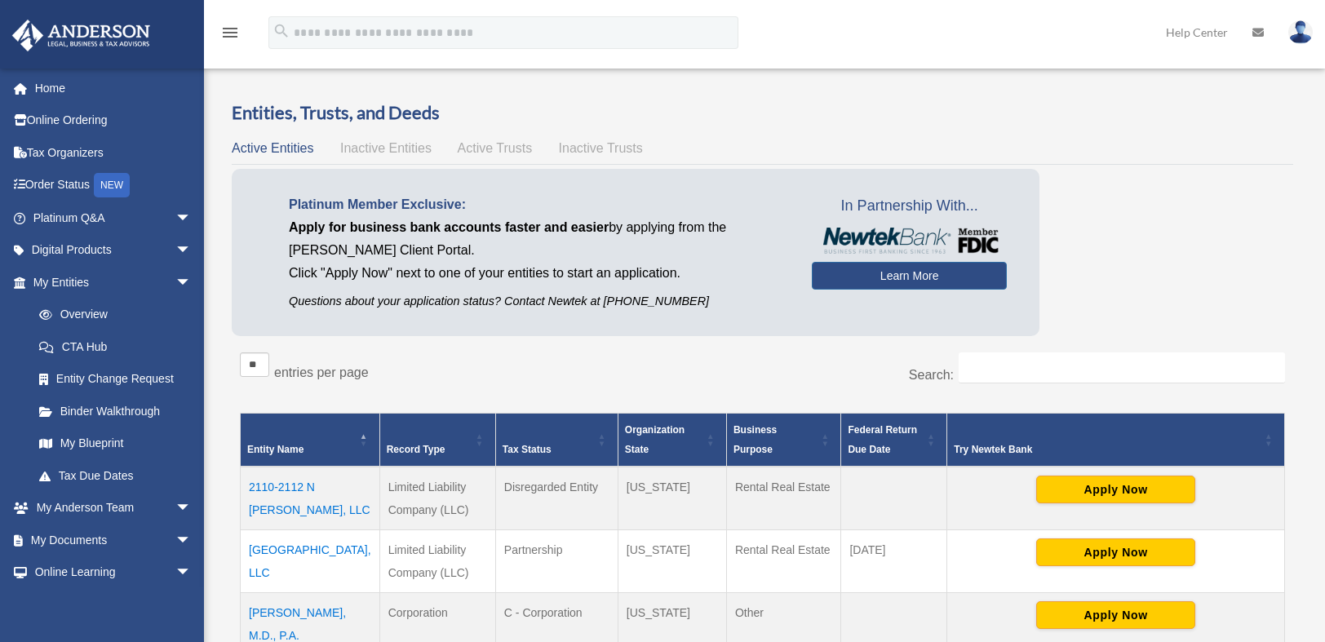
click at [277, 486] on td "2110-2112 N [PERSON_NAME], LLC" at bounding box center [311, 499] width 140 height 64
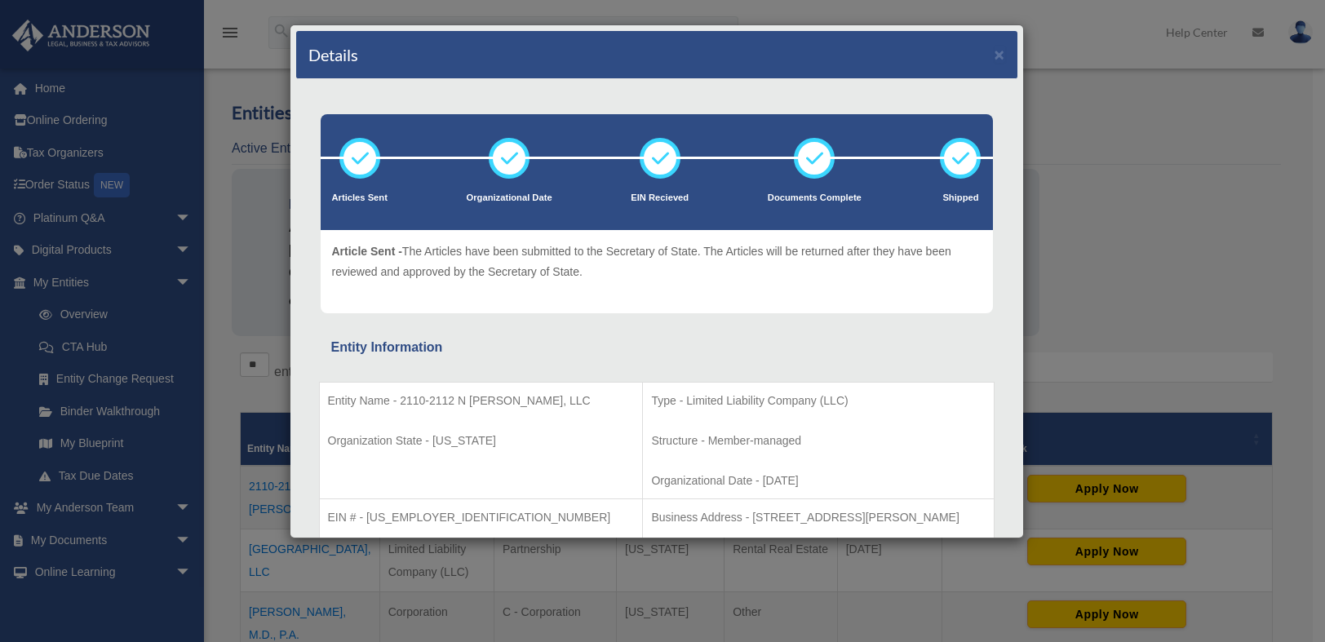
click at [451, 197] on ul "Articles Sent Organizational Date EIN Recieved Documents Complete" at bounding box center [657, 184] width 672 height 92
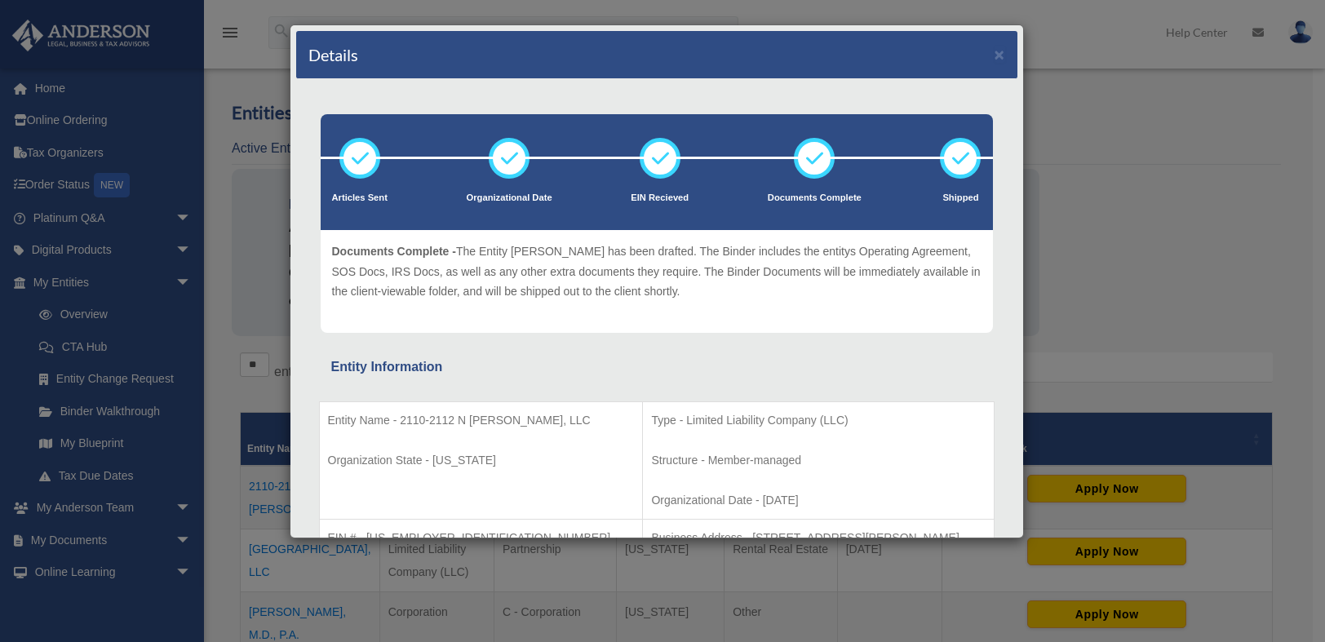
click at [72, 543] on div "Details × Articles Sent Organizational Date" at bounding box center [662, 321] width 1325 height 642
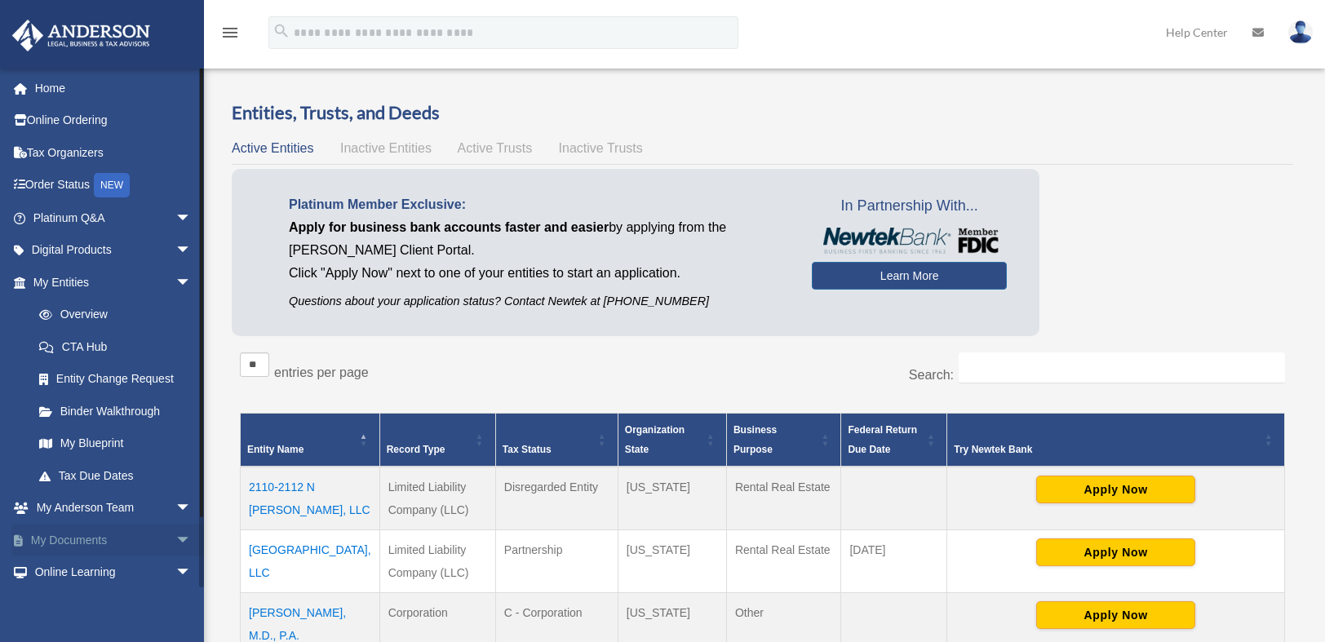
click at [83, 536] on link "My Documents arrow_drop_down" at bounding box center [113, 540] width 205 height 33
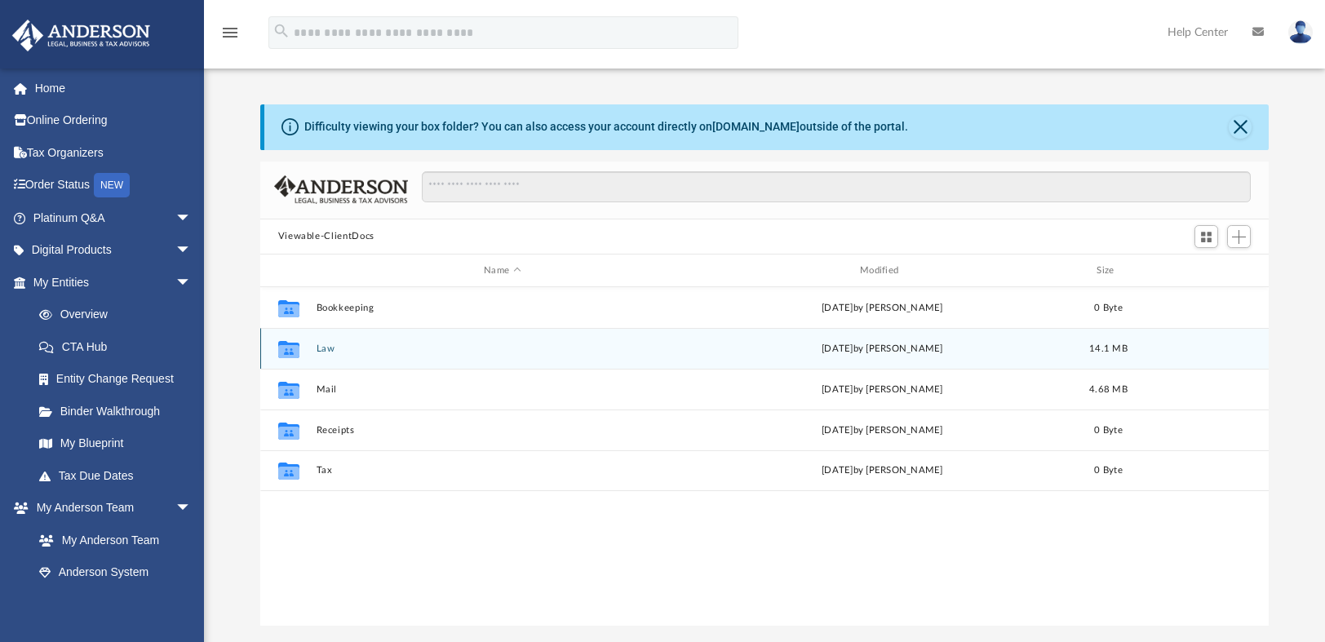
scroll to position [358, 996]
click at [322, 348] on button "Law" at bounding box center [502, 349] width 373 height 11
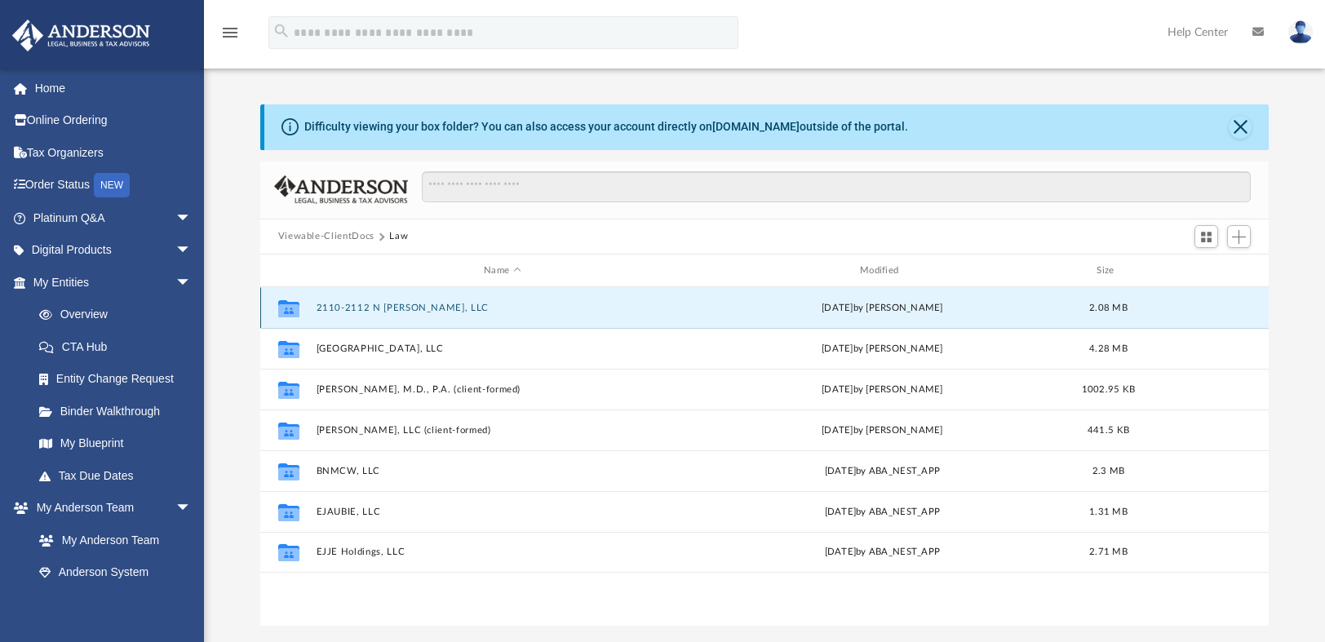
click at [397, 304] on button "2110-2112 N [PERSON_NAME], LLC" at bounding box center [502, 308] width 373 height 11
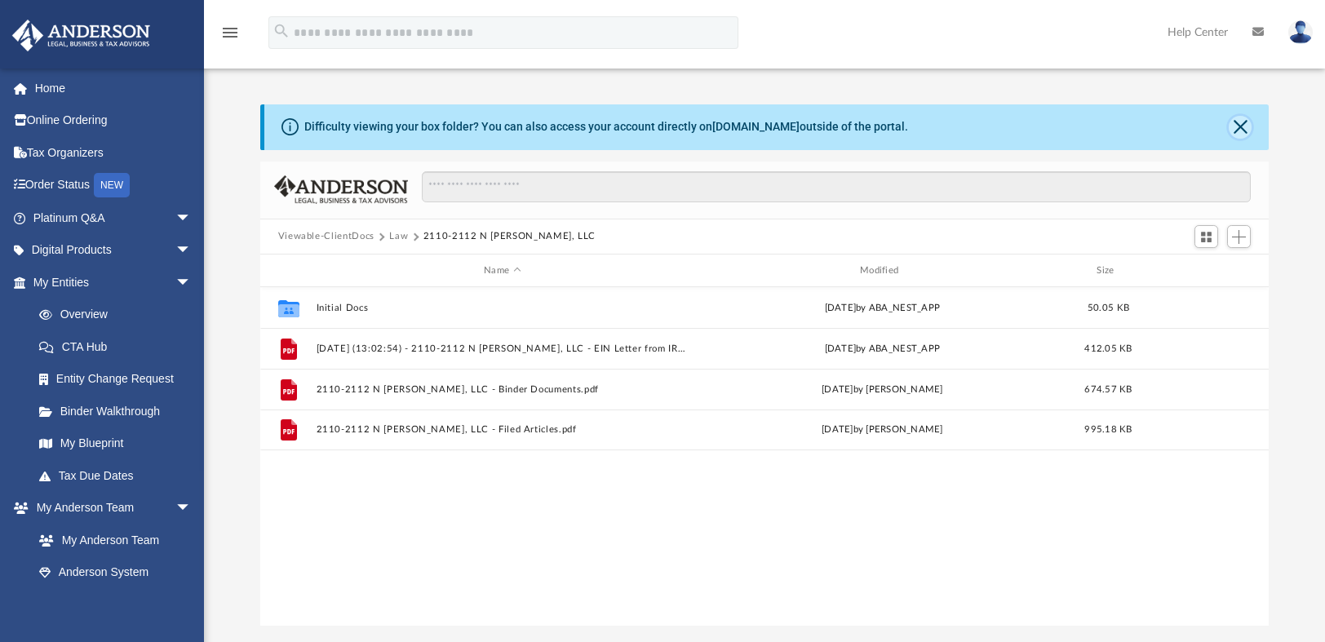
click at [1241, 126] on button "Close" at bounding box center [1240, 127] width 23 height 23
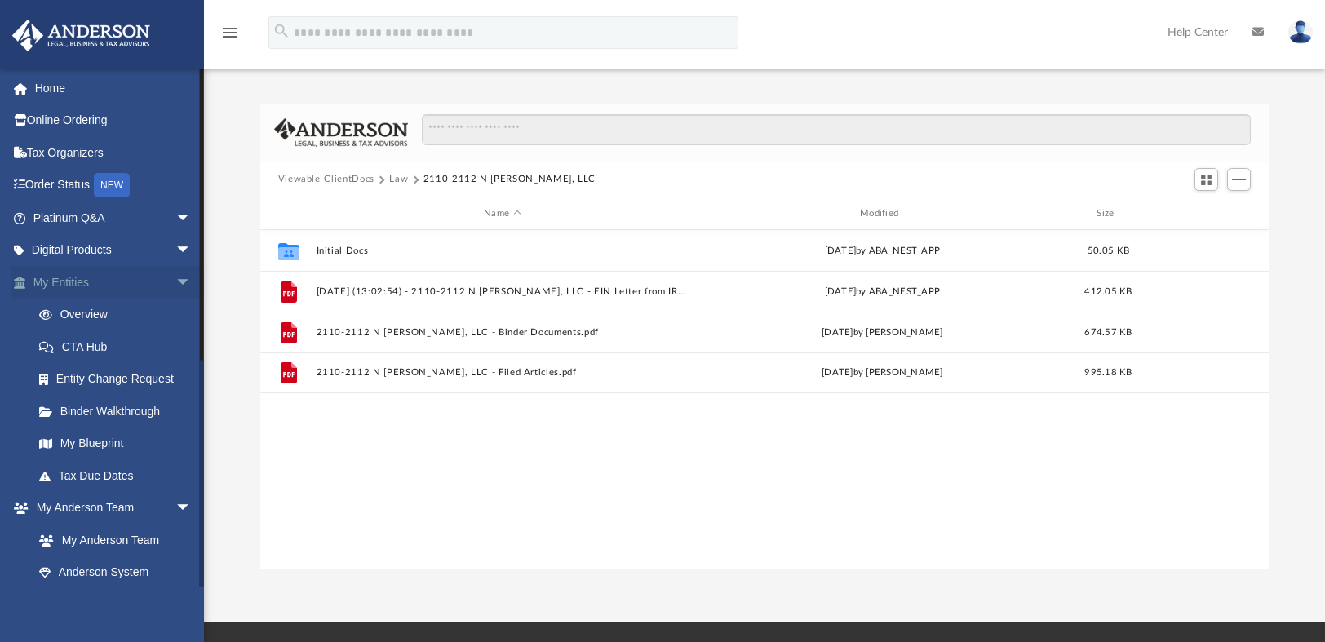
click at [64, 274] on link "My Entities arrow_drop_down" at bounding box center [113, 282] width 205 height 33
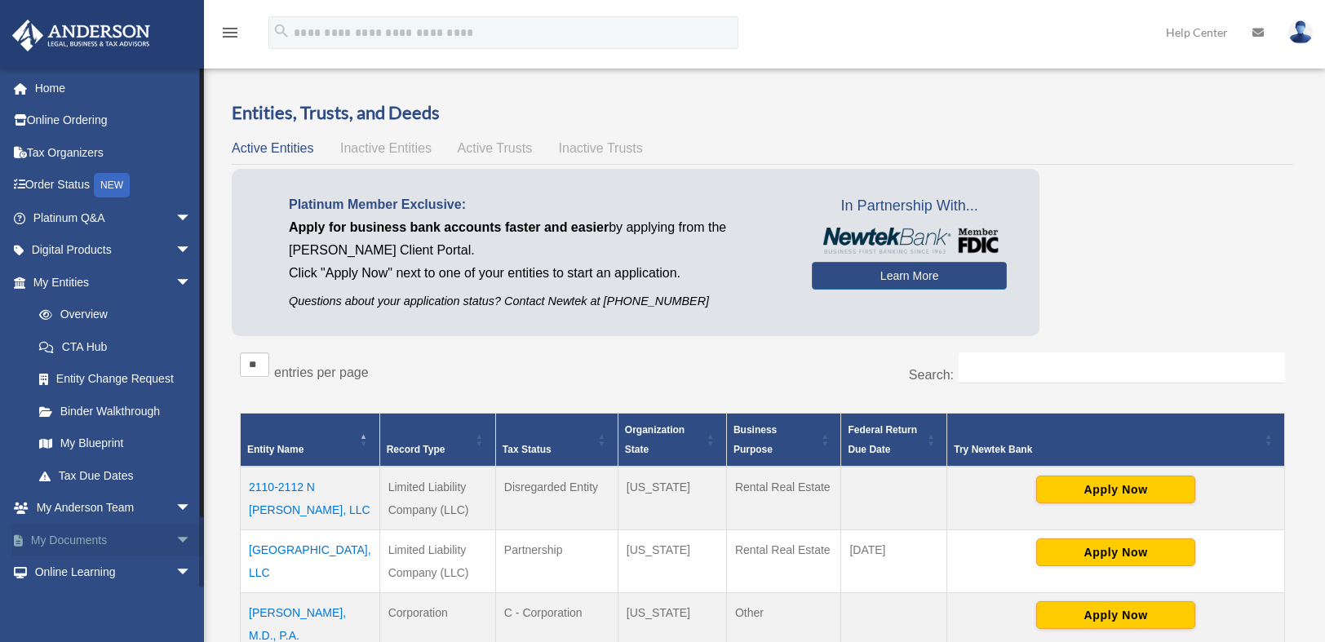
click at [84, 529] on link "My Documents arrow_drop_down" at bounding box center [113, 540] width 205 height 33
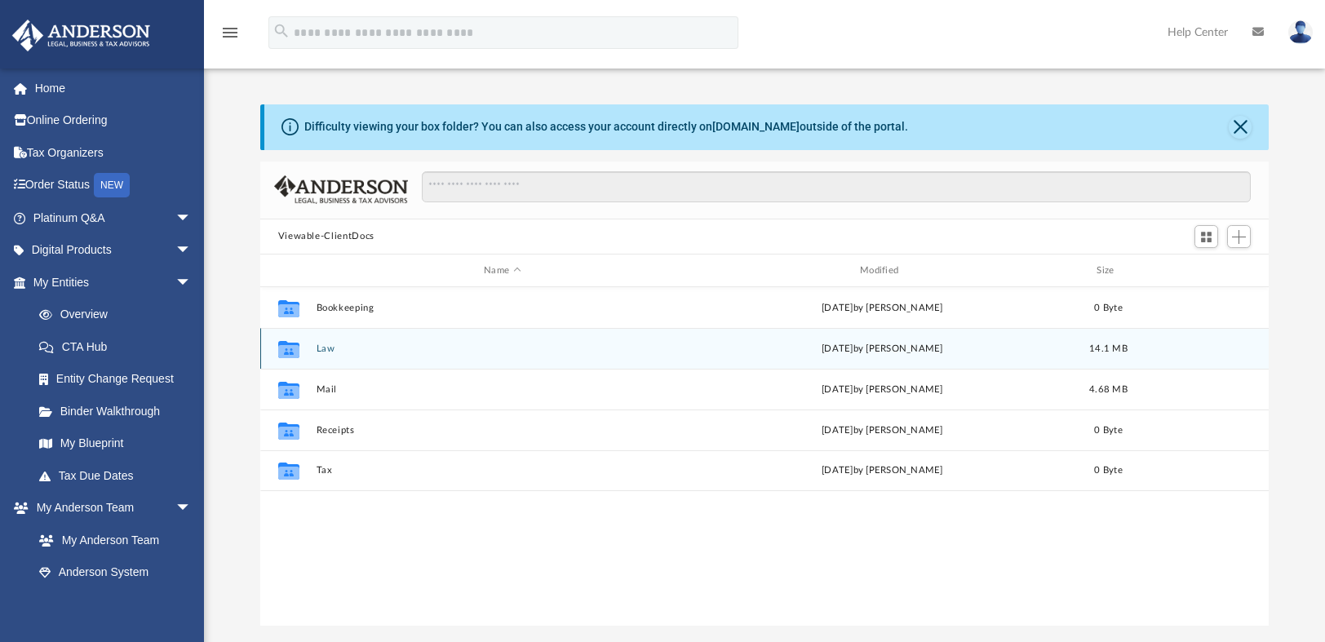
scroll to position [358, 996]
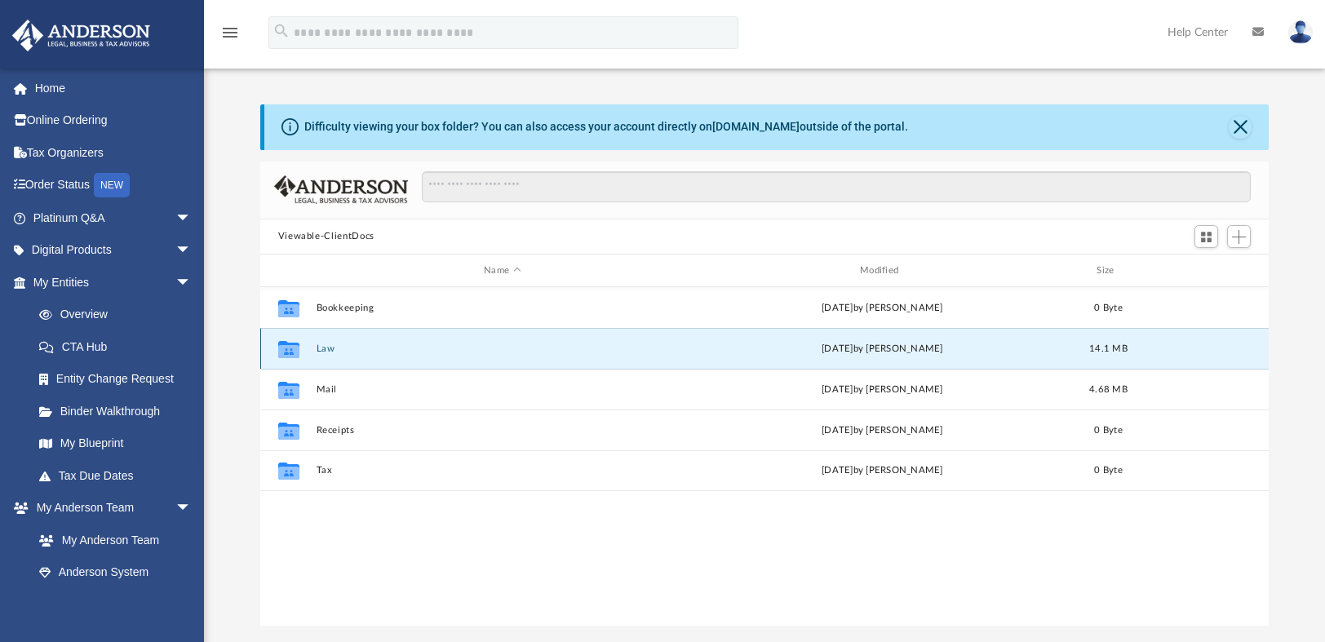
click at [320, 348] on button "Law" at bounding box center [502, 349] width 373 height 11
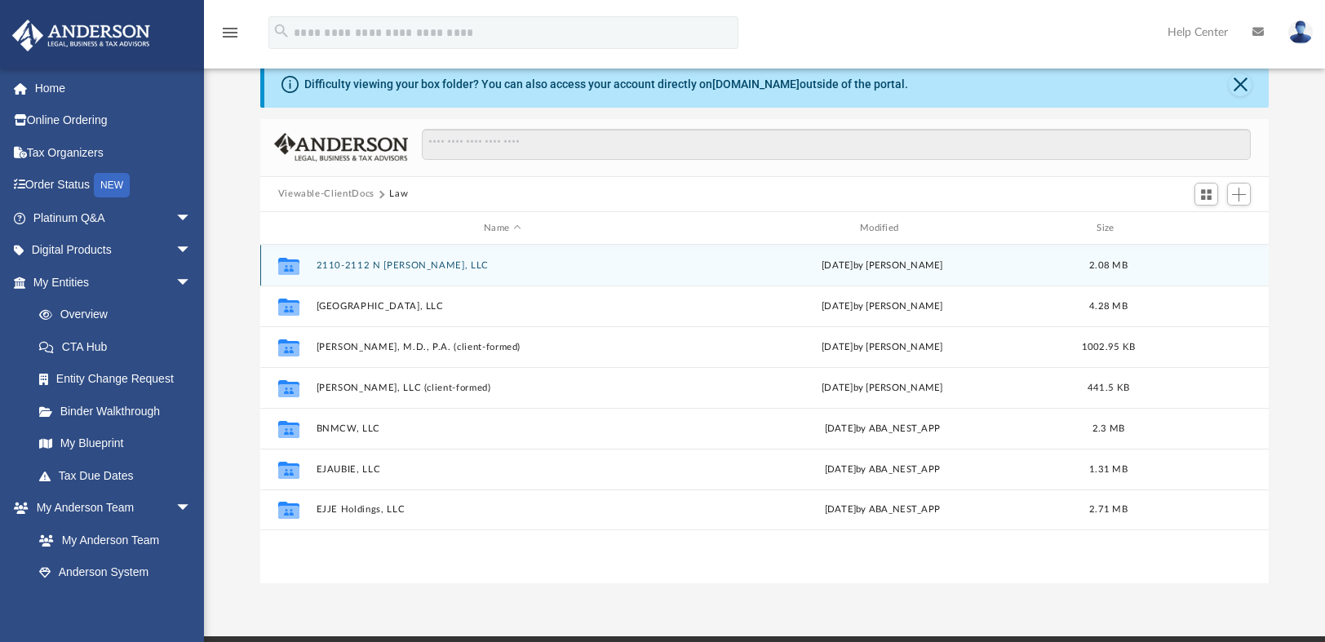
scroll to position [11, 0]
